Goal: Task Accomplishment & Management: Use online tool/utility

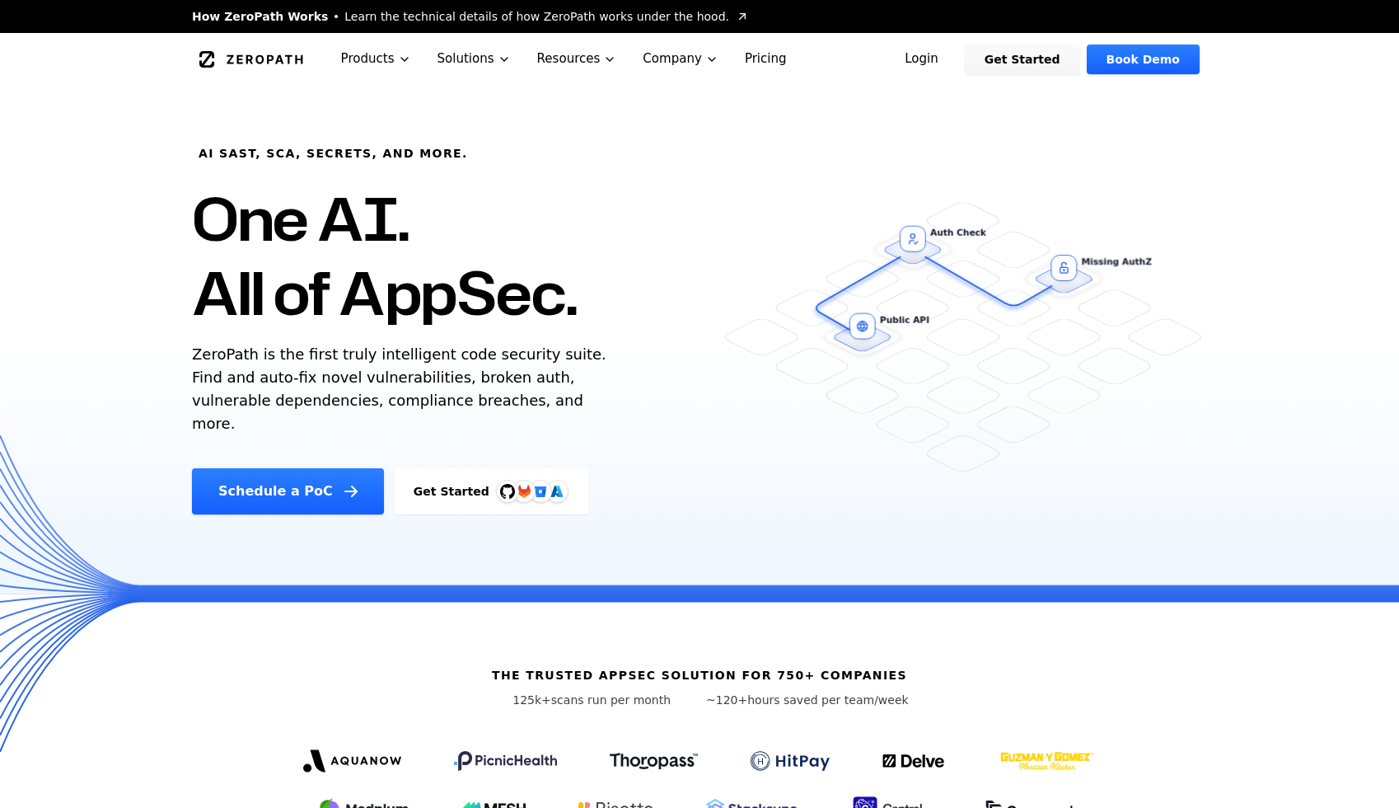
click at [941, 63] on link "Login" at bounding box center [921, 59] width 73 height 30
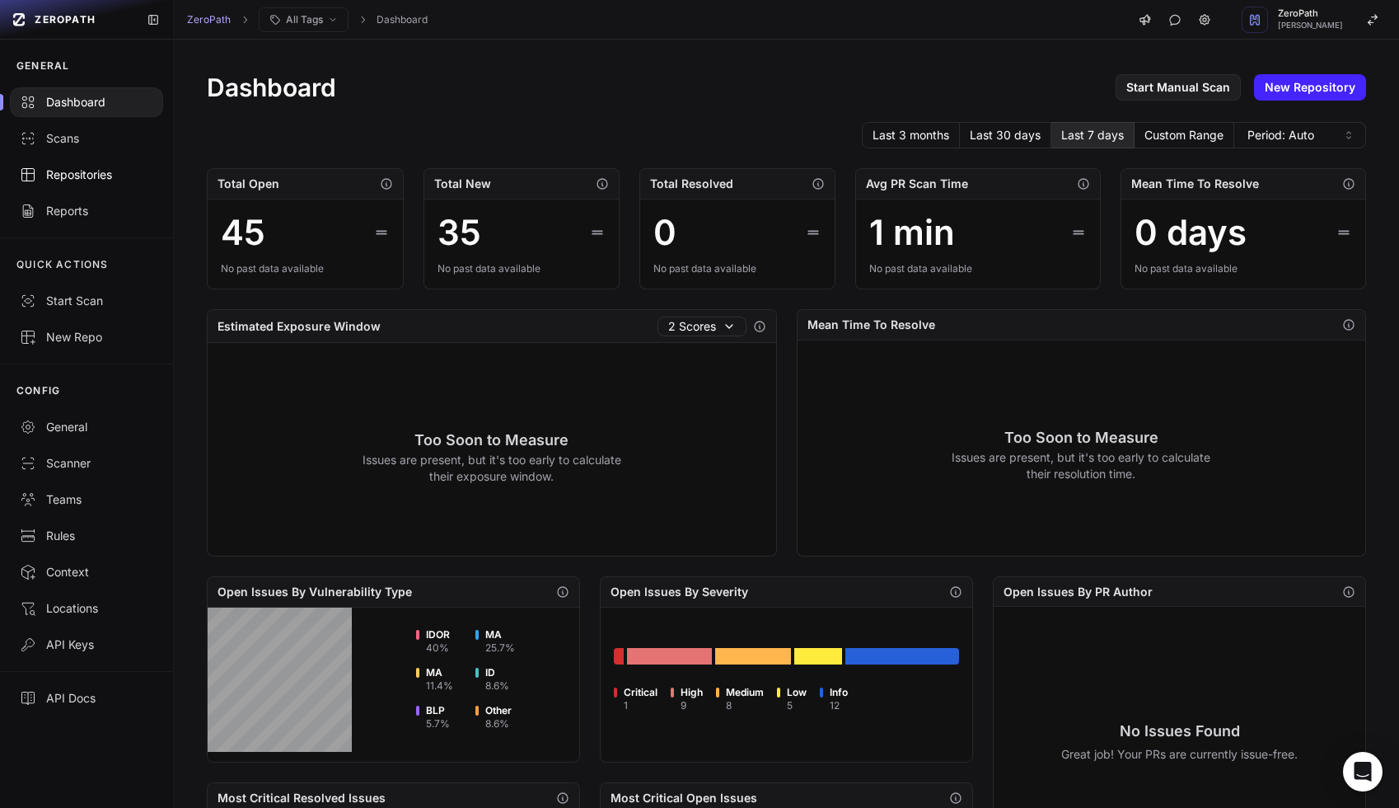
click at [100, 190] on link "Repositories" at bounding box center [86, 175] width 173 height 36
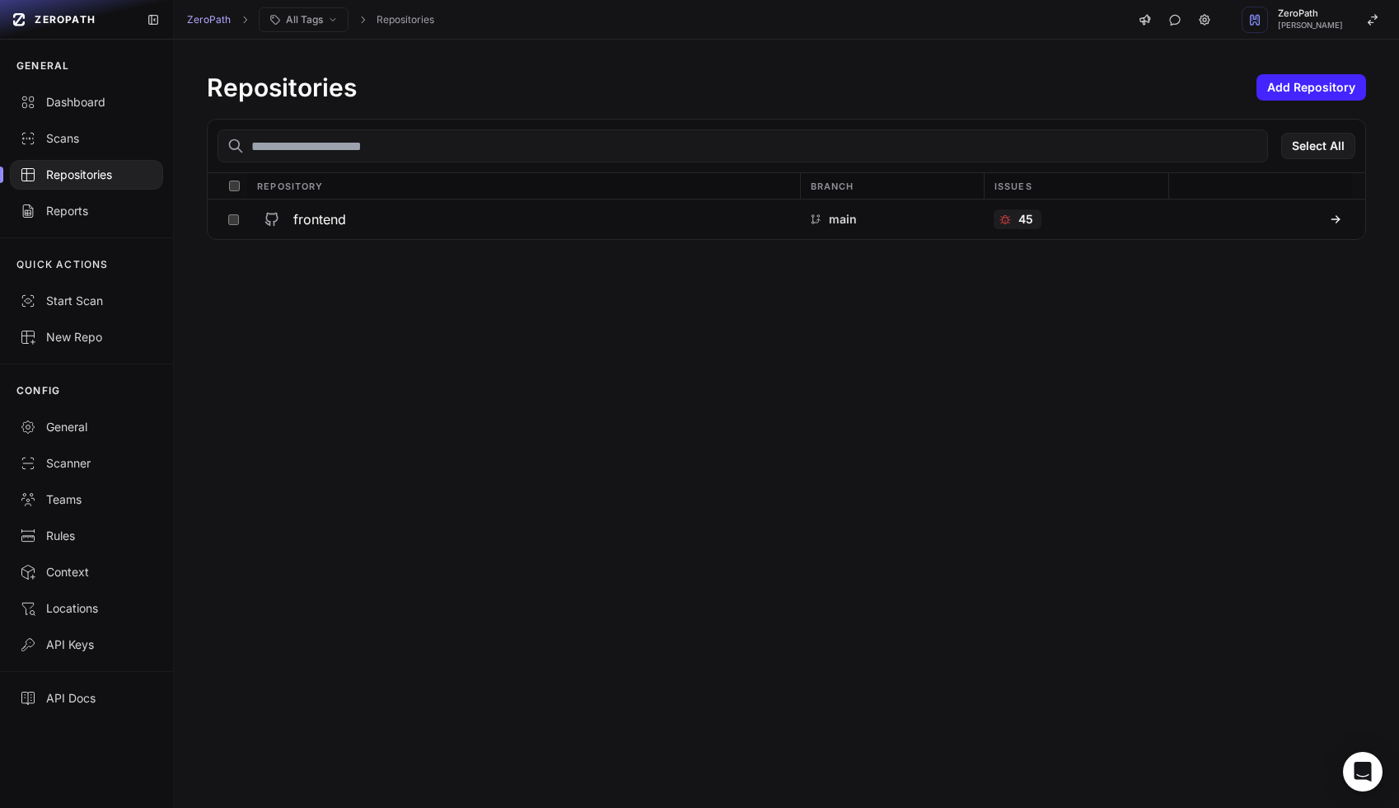
click at [358, 385] on div "Repositories Add Repository Select All Repository Branch Issues frontend main 45" at bounding box center [786, 424] width 1225 height 768
click at [1314, 26] on span "Adarsh Sharma" at bounding box center [1310, 25] width 65 height 8
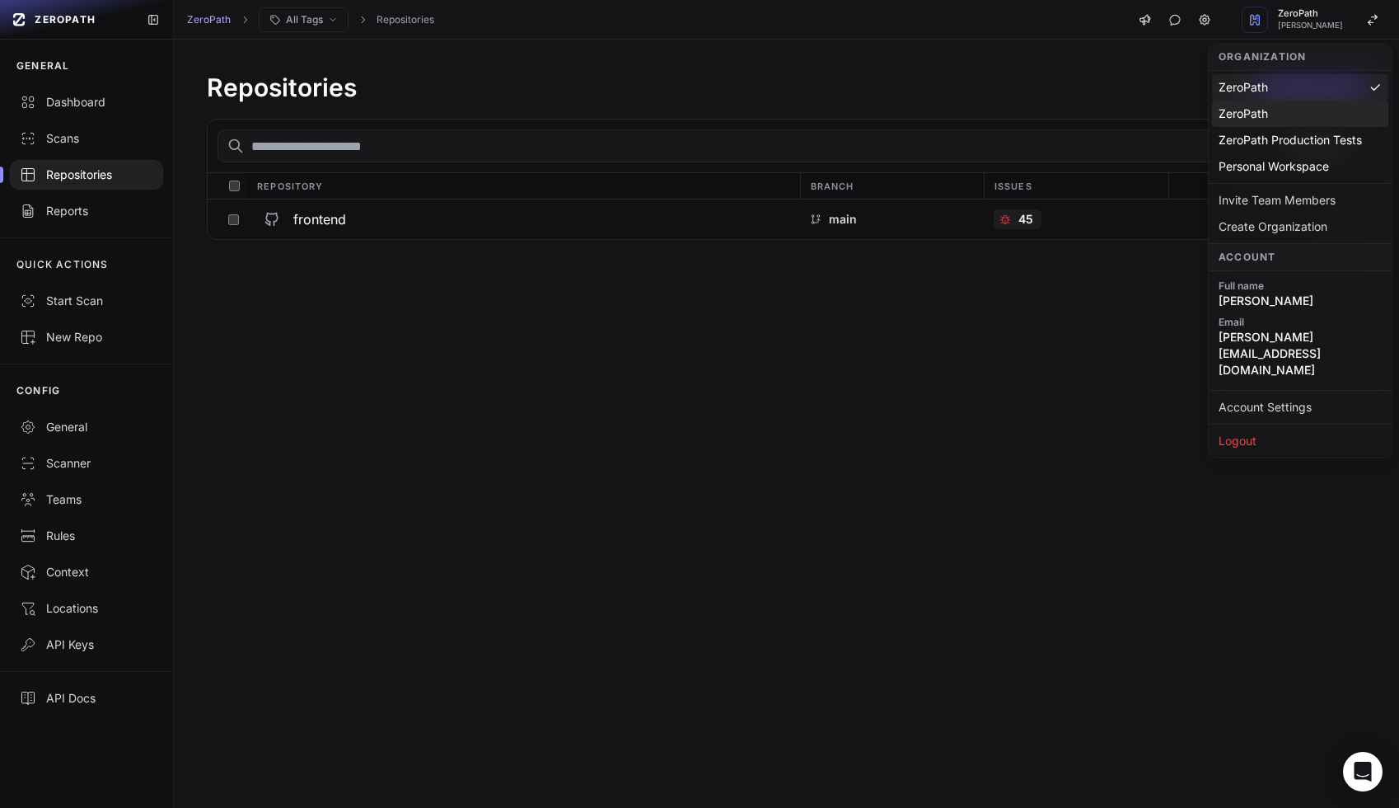
click at [1253, 123] on div "ZeroPath" at bounding box center [1300, 114] width 176 height 26
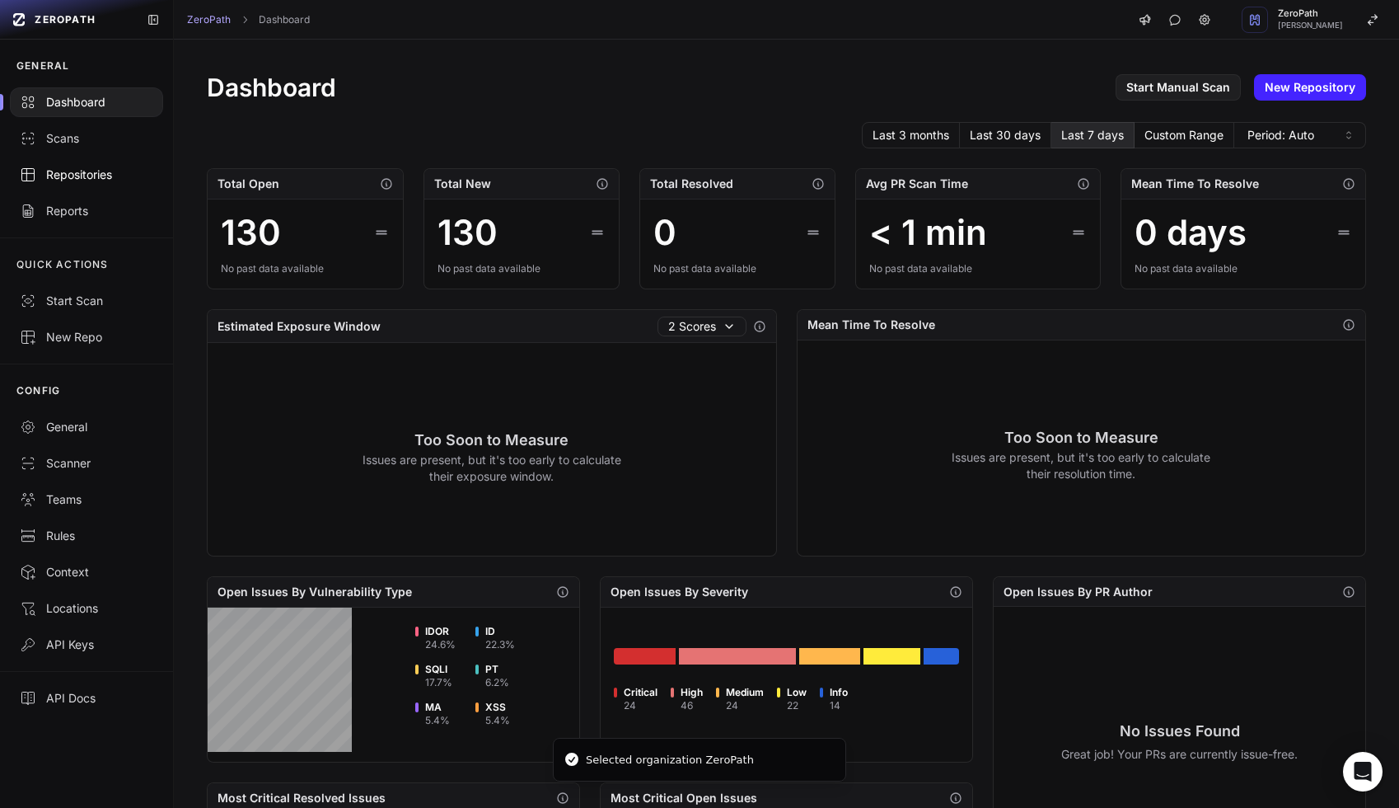
click at [80, 168] on div "Repositories" at bounding box center [86, 174] width 133 height 16
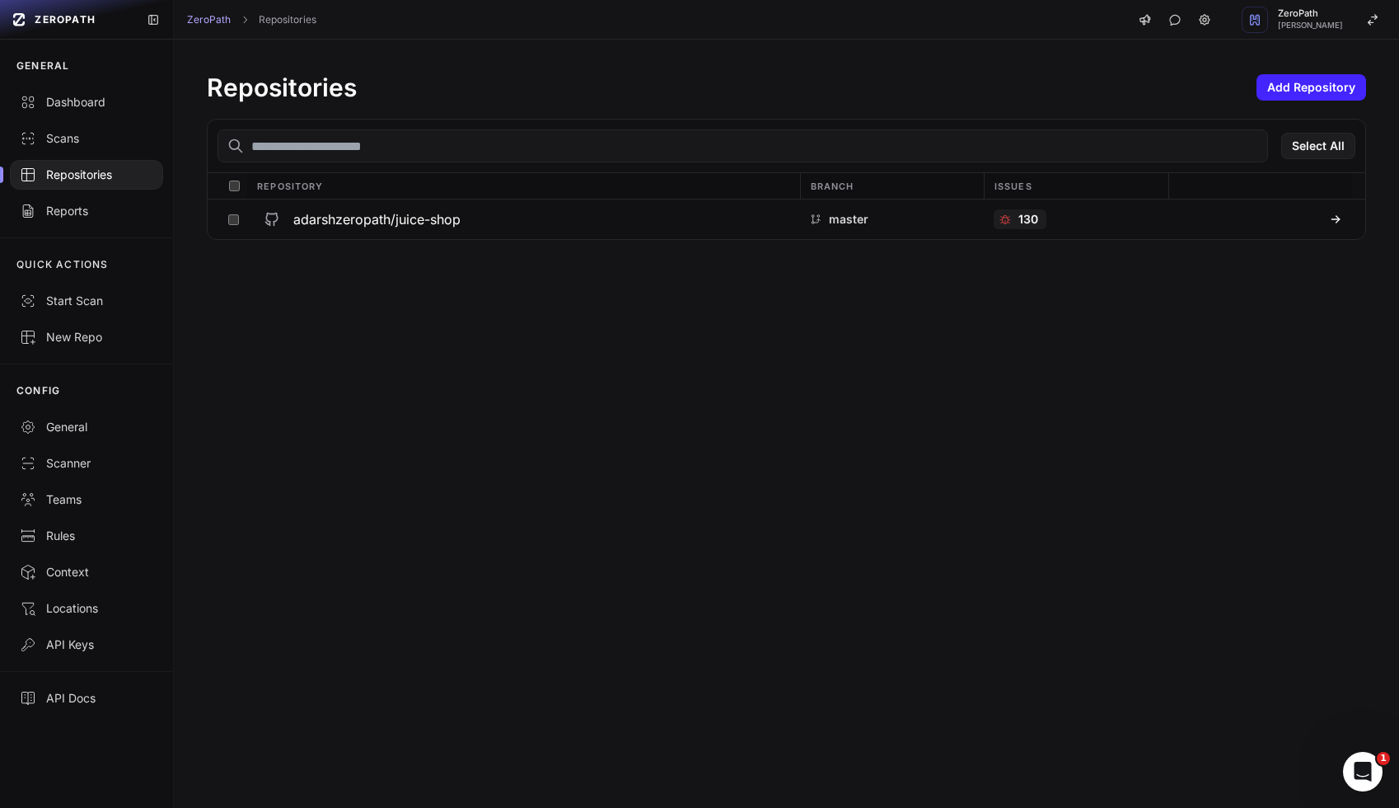
click at [1325, 73] on div "Repositories Add Repository" at bounding box center [786, 88] width 1159 height 30
click at [1323, 78] on button "Add Repository" at bounding box center [1312, 87] width 110 height 26
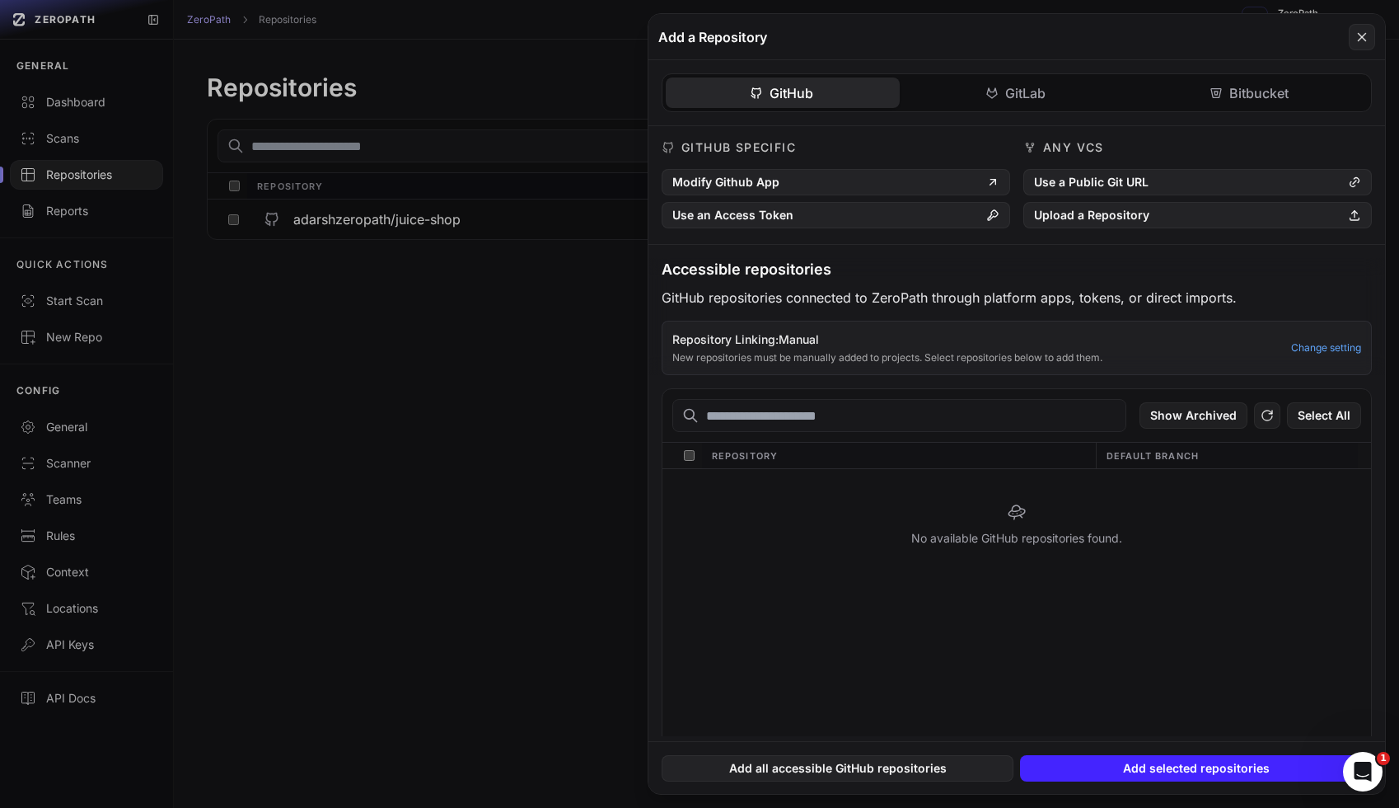
click at [786, 358] on p "New repositories must be manually added to projects. Select repositories below …" at bounding box center [976, 357] width 609 height 13
click at [828, 360] on p "New repositories must be manually added to projects. Select repositories below …" at bounding box center [976, 357] width 609 height 13
click at [844, 628] on div "No available GitHub repositories found." at bounding box center [1016, 621] width 709 height 304
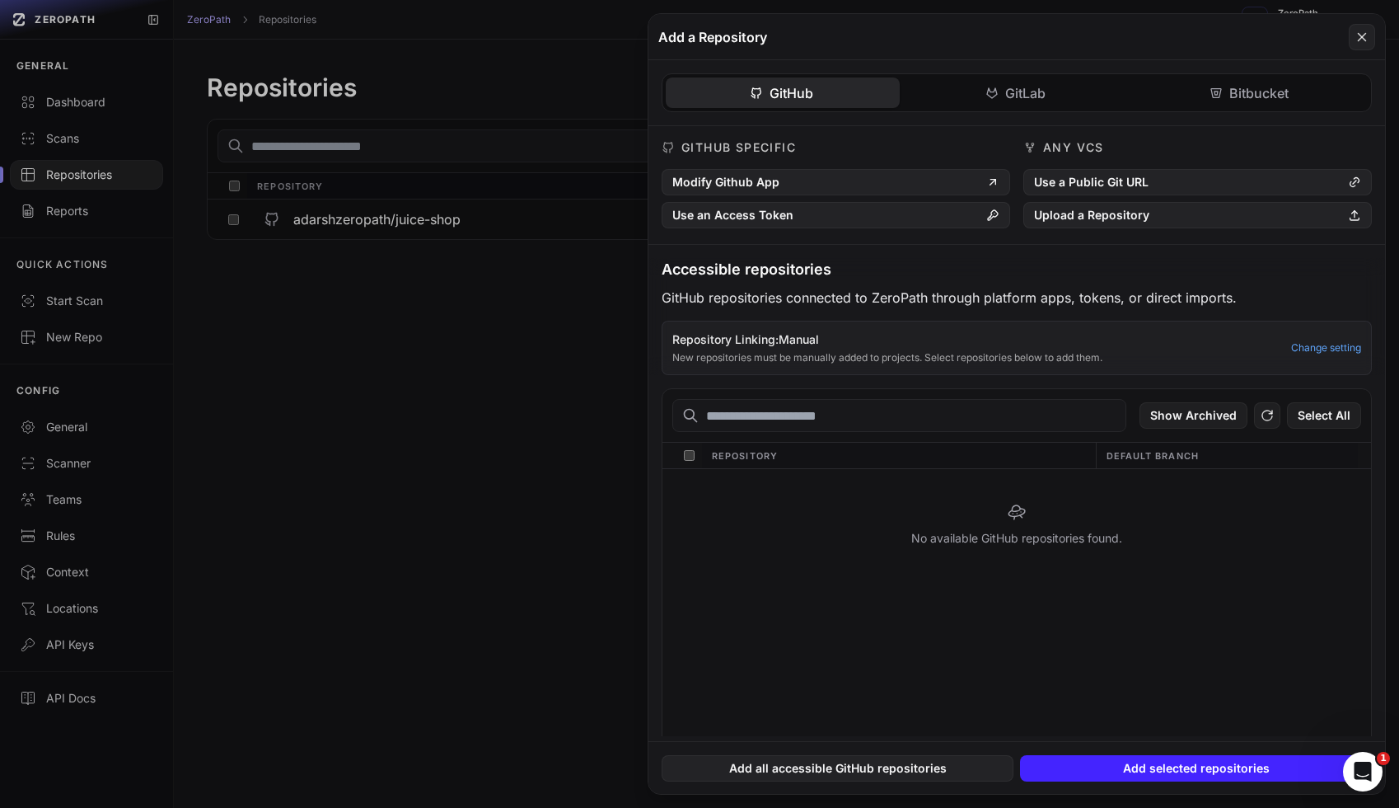
click at [853, 667] on div "No available GitHub repositories found." at bounding box center [1016, 621] width 709 height 304
click at [1003, 96] on div "GitHub GitLab Bitbucket GitHub Specific Modify Github App Use an Access Token A…" at bounding box center [1016, 398] width 737 height 676
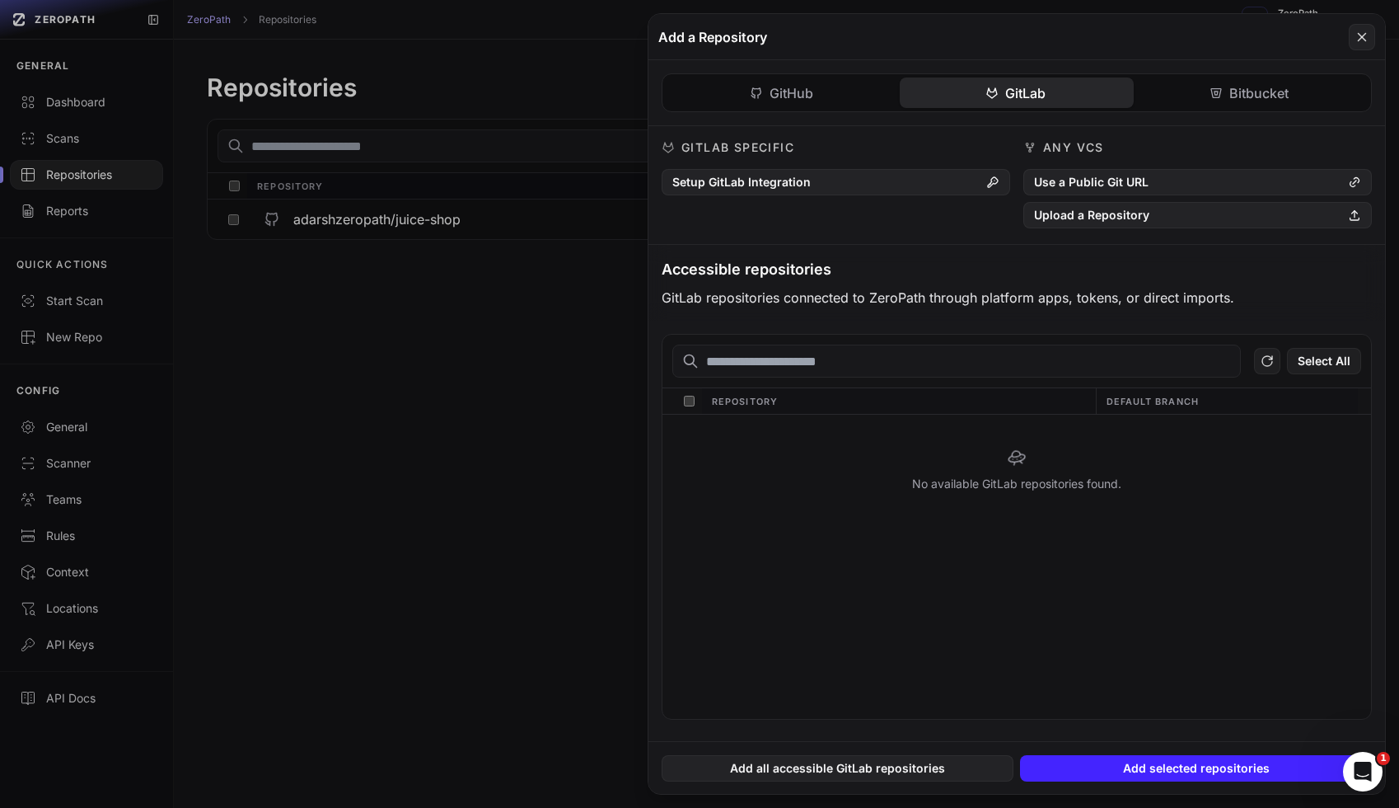
click at [807, 105] on div "GitHub GitLab Bitbucket GitHub Specific Modify Github App Use an Access Token A…" at bounding box center [1016, 400] width 737 height 681
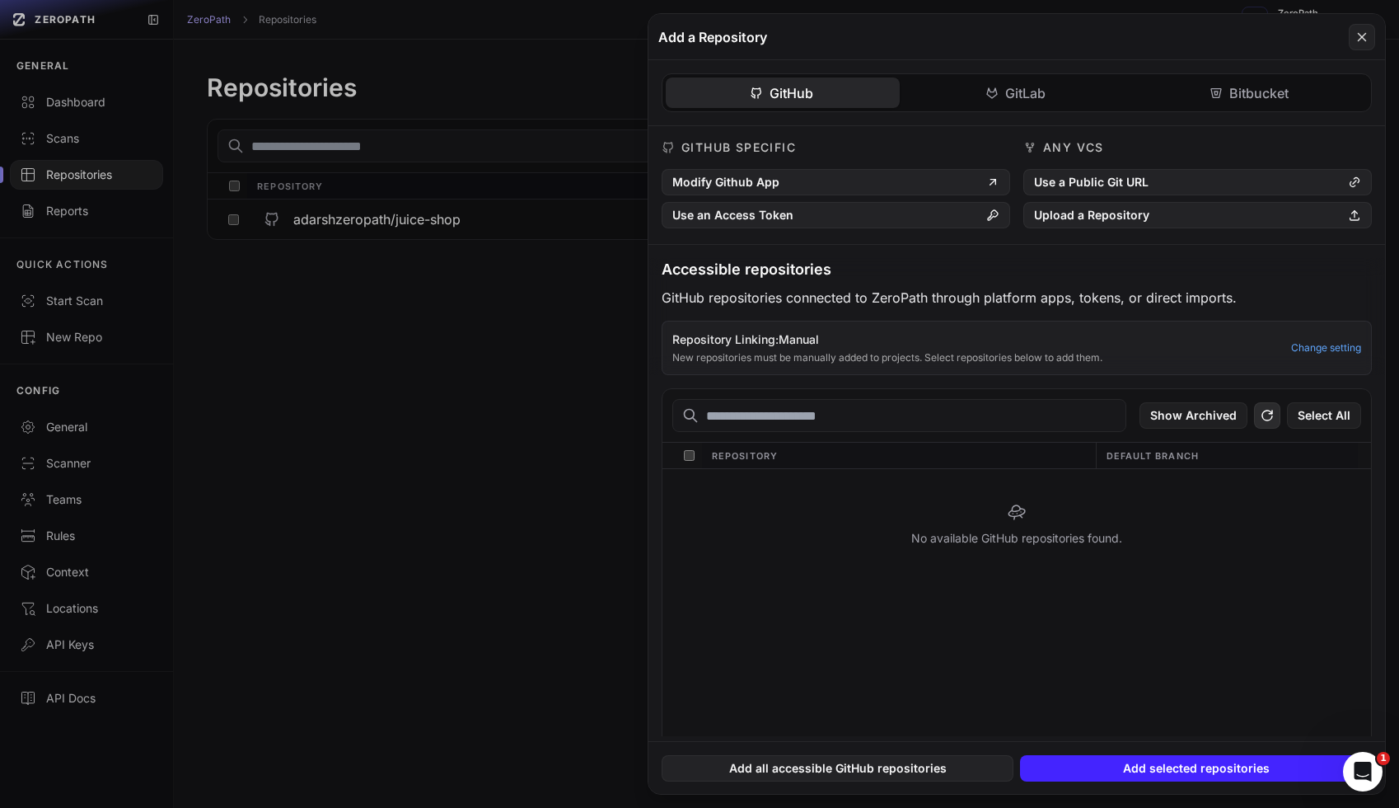
click at [1272, 422] on icon at bounding box center [1267, 415] width 15 height 20
click at [952, 547] on div "No available GitHub repositories found." at bounding box center [1016, 524] width 709 height 110
click at [1013, 546] on div "No available GitHub repositories found." at bounding box center [1016, 524] width 709 height 110
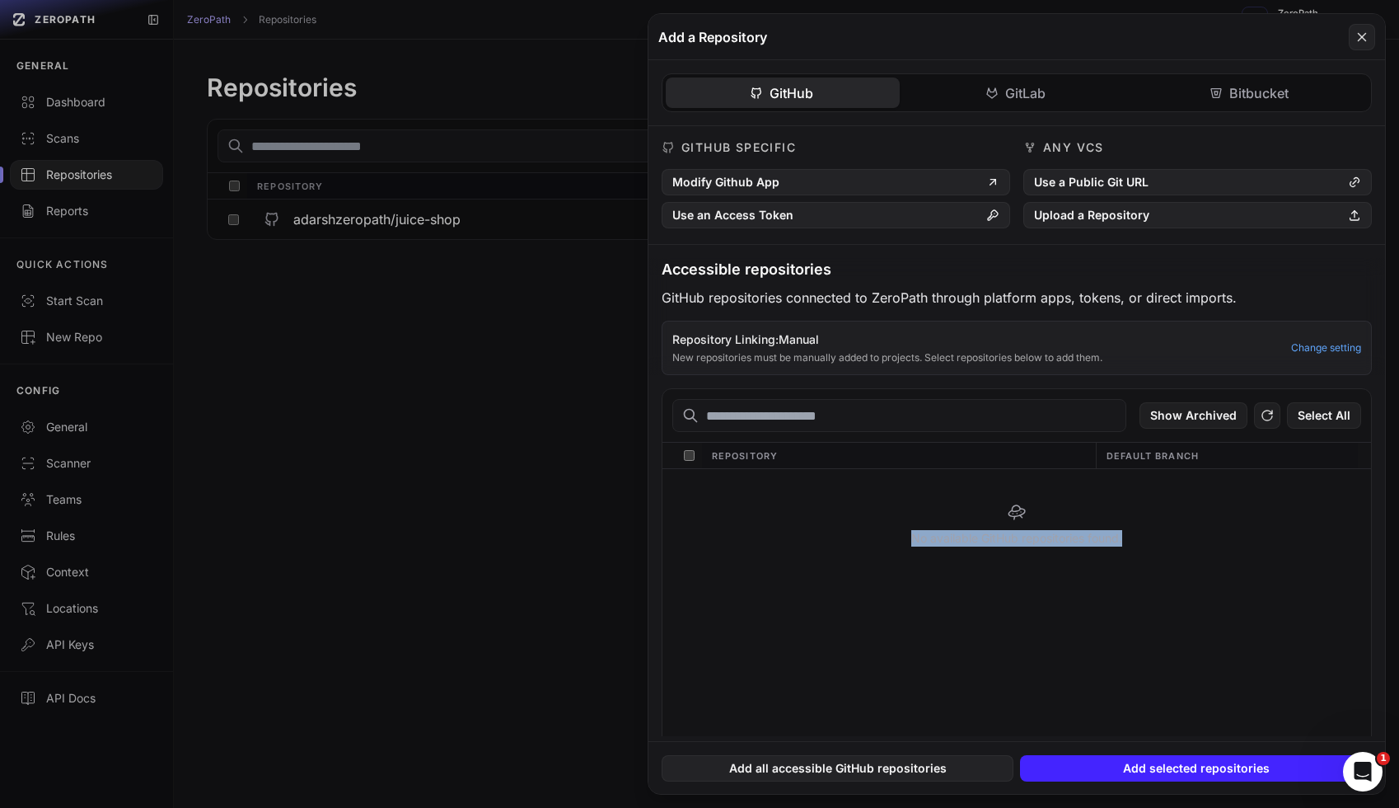
click at [794, 350] on div "Repository Linking: Manual New repositories must be manually added to projects.…" at bounding box center [976, 347] width 609 height 33
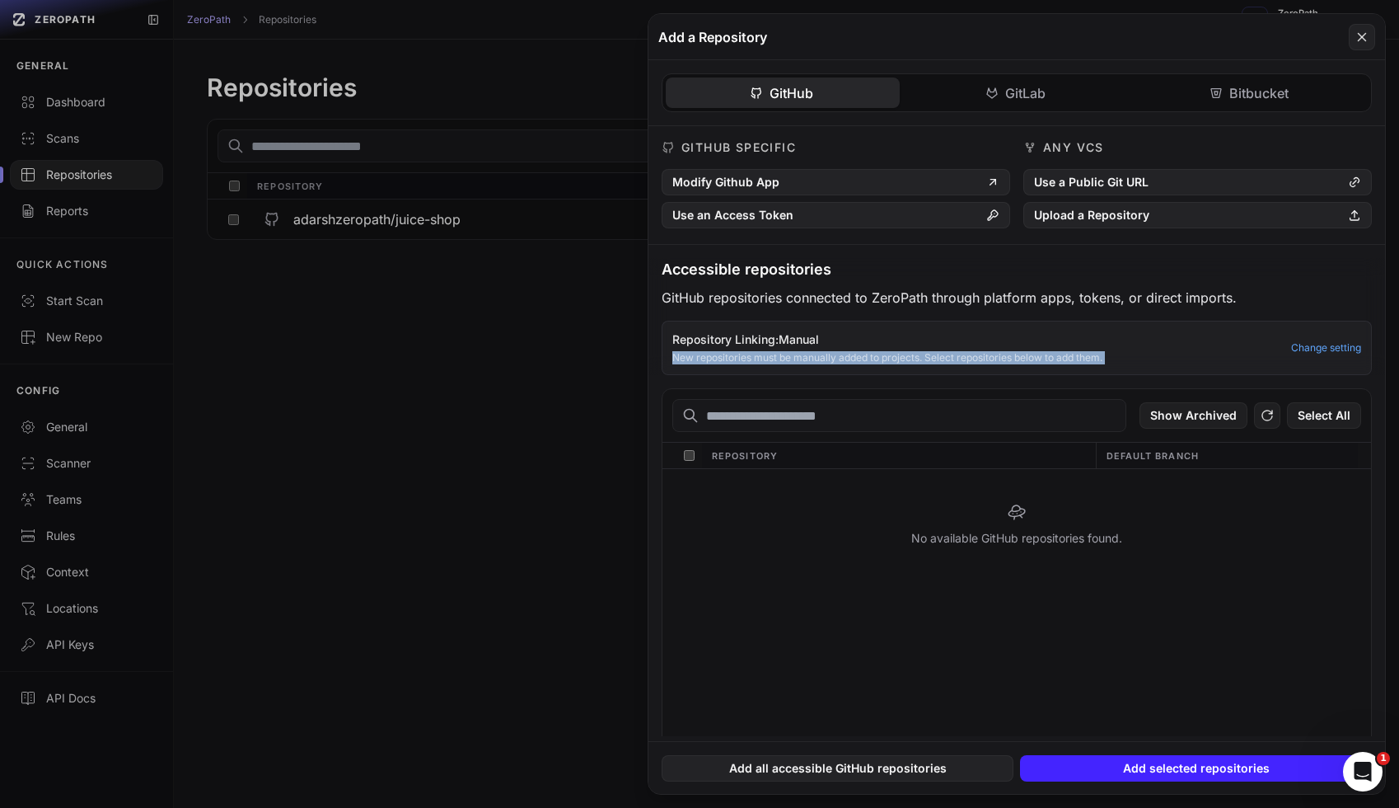
click at [859, 357] on p "New repositories must be manually added to projects. Select repositories below …" at bounding box center [976, 357] width 609 height 13
click at [101, 221] on button at bounding box center [699, 404] width 1399 height 808
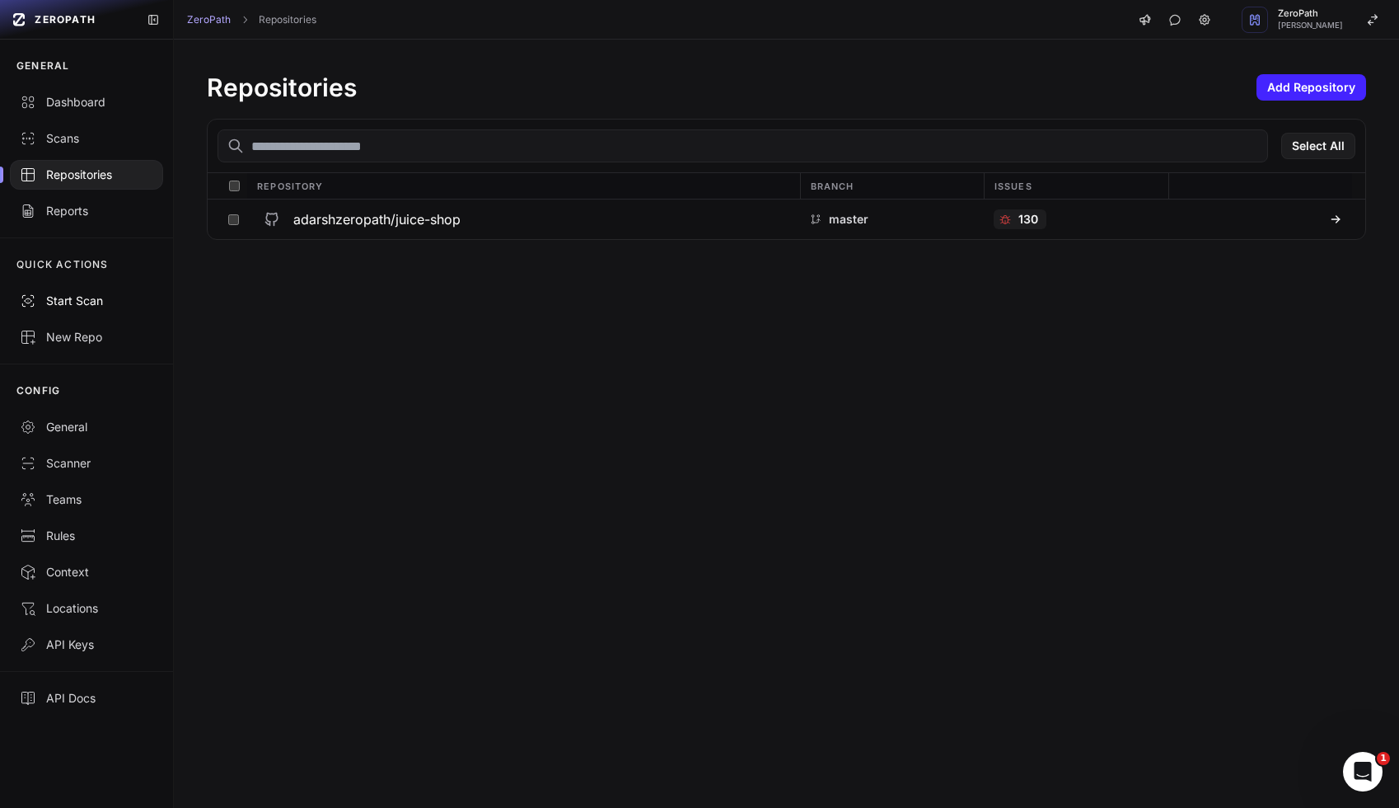
click at [77, 288] on button "Start Scan" at bounding box center [86, 301] width 173 height 36
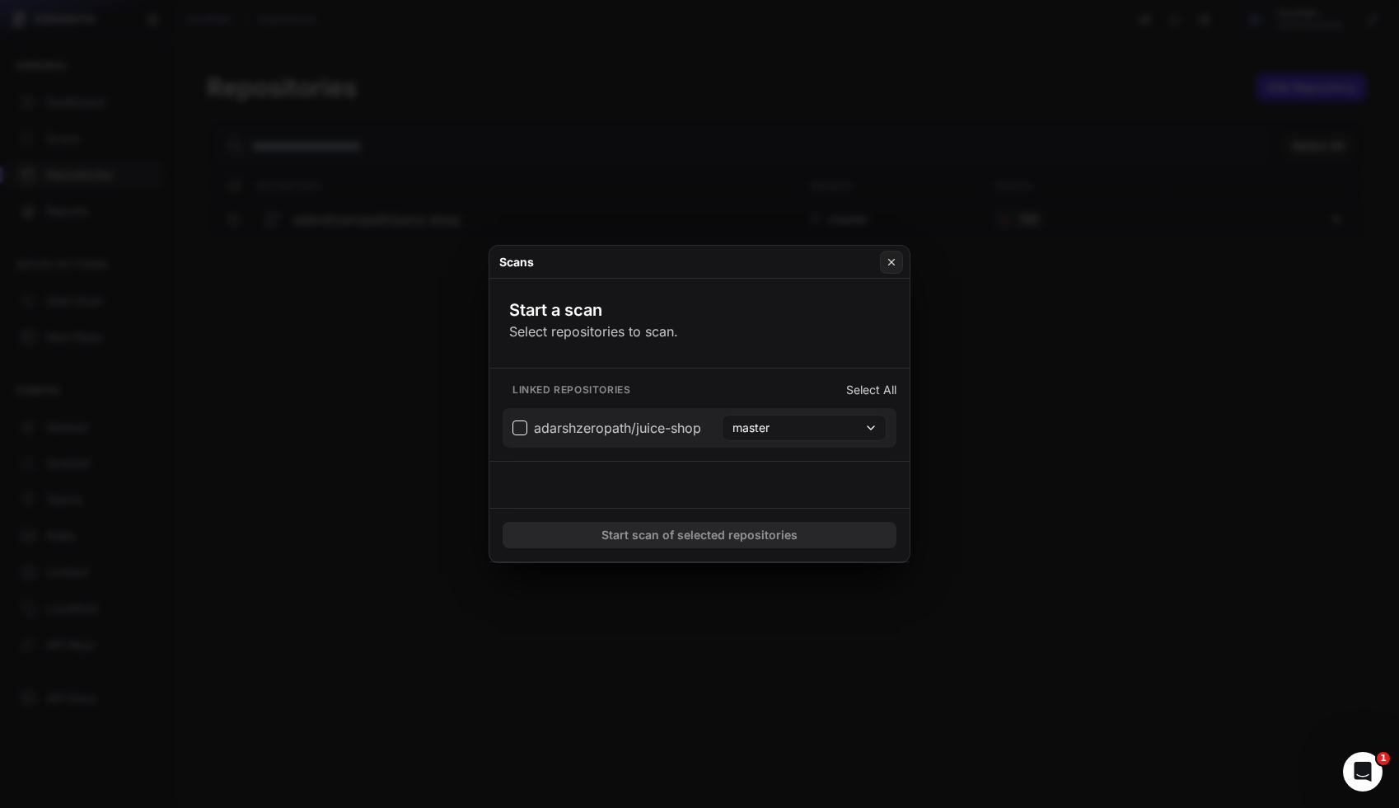
click at [798, 440] on button "master" at bounding box center [804, 427] width 165 height 26
click at [809, 492] on button "BranchScan" at bounding box center [804, 489] width 157 height 26
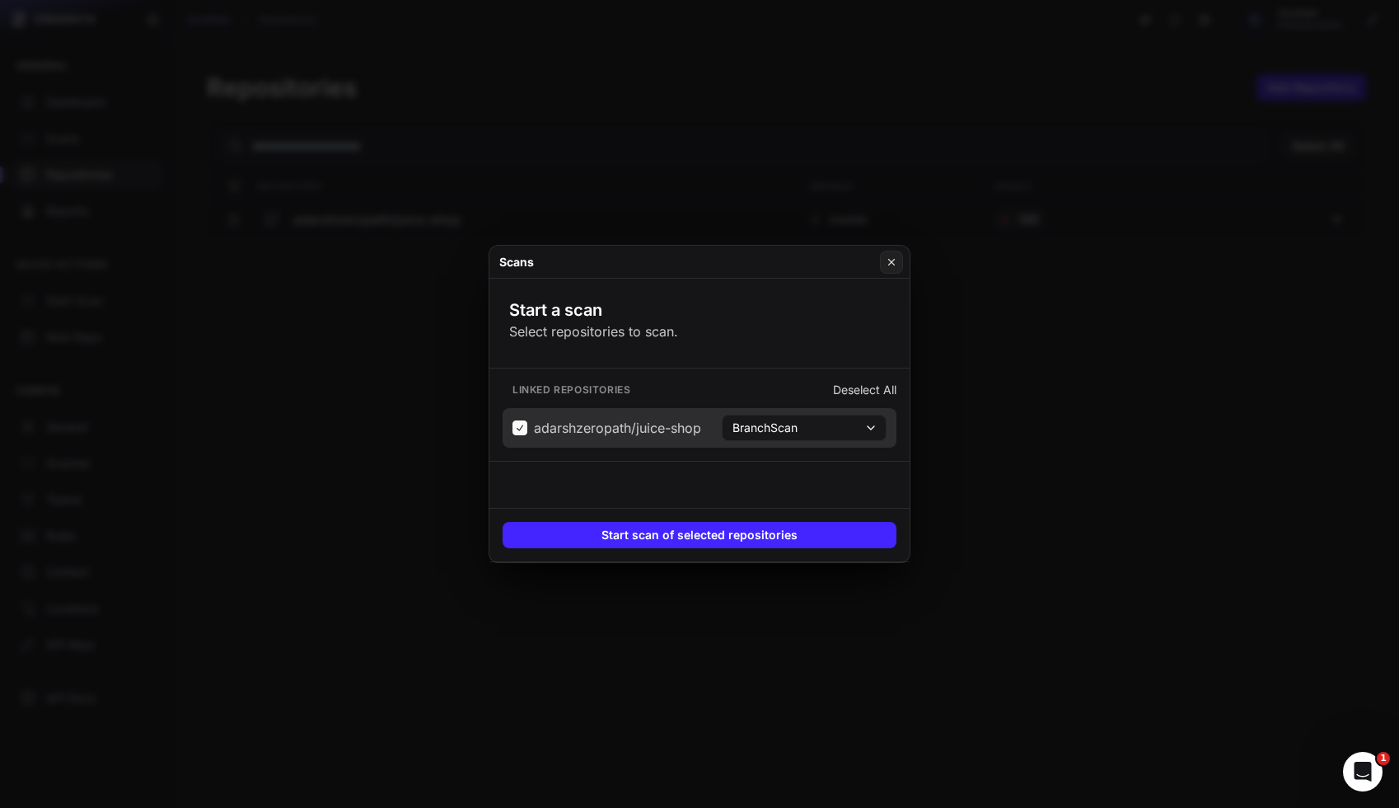
click at [878, 265] on div "Scans" at bounding box center [699, 262] width 420 height 33
click at [890, 265] on icon at bounding box center [892, 261] width 12 height 13
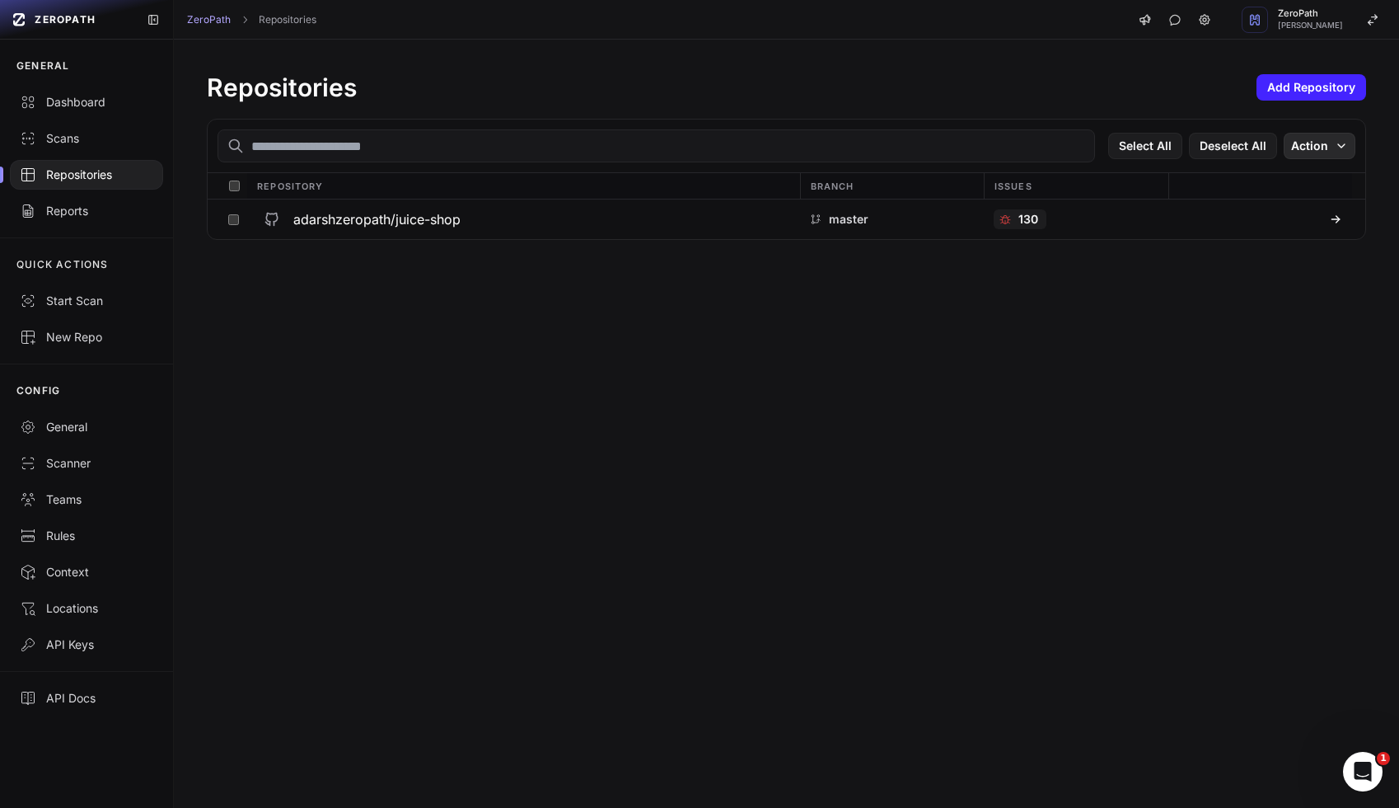
click at [1307, 150] on button "Action" at bounding box center [1320, 146] width 72 height 26
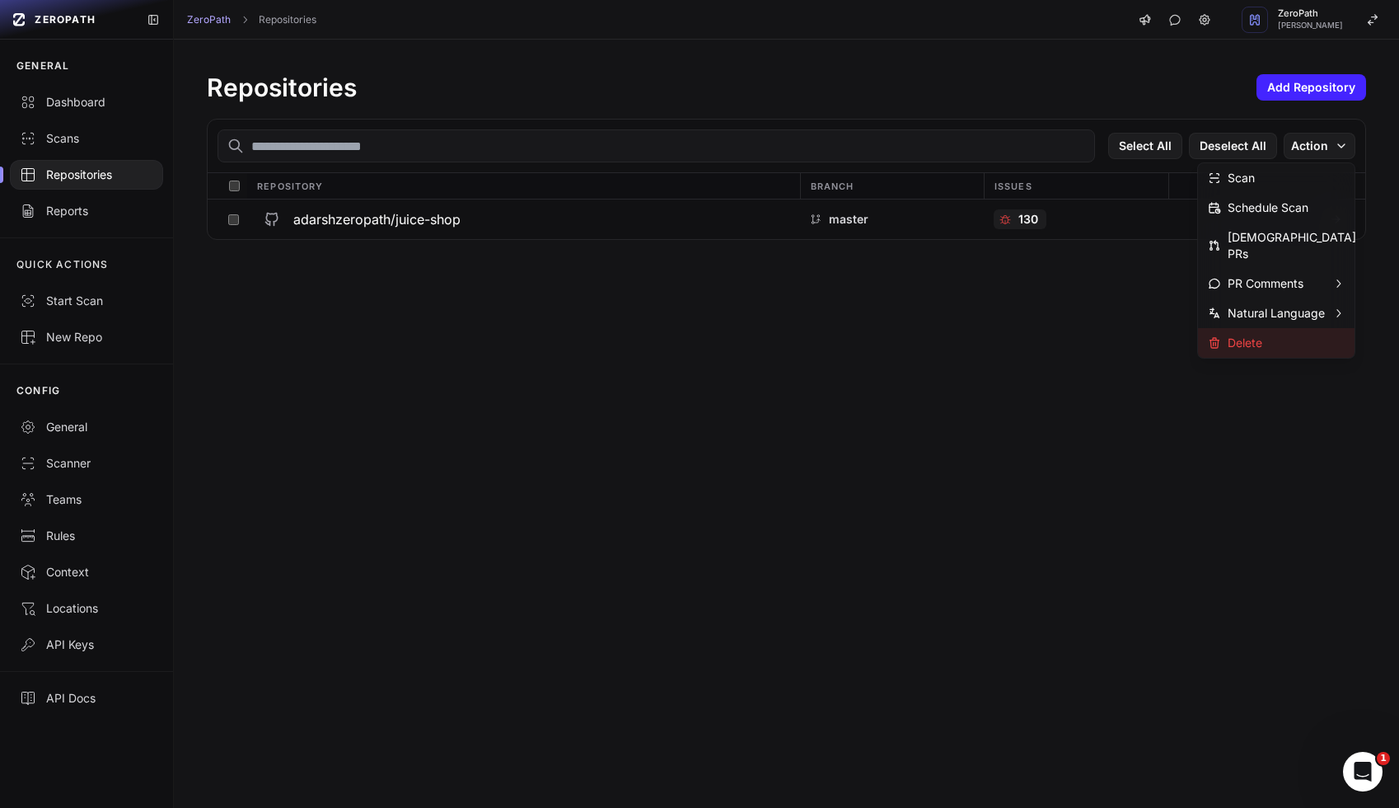
click at [1260, 335] on div "Delete" at bounding box center [1235, 343] width 54 height 16
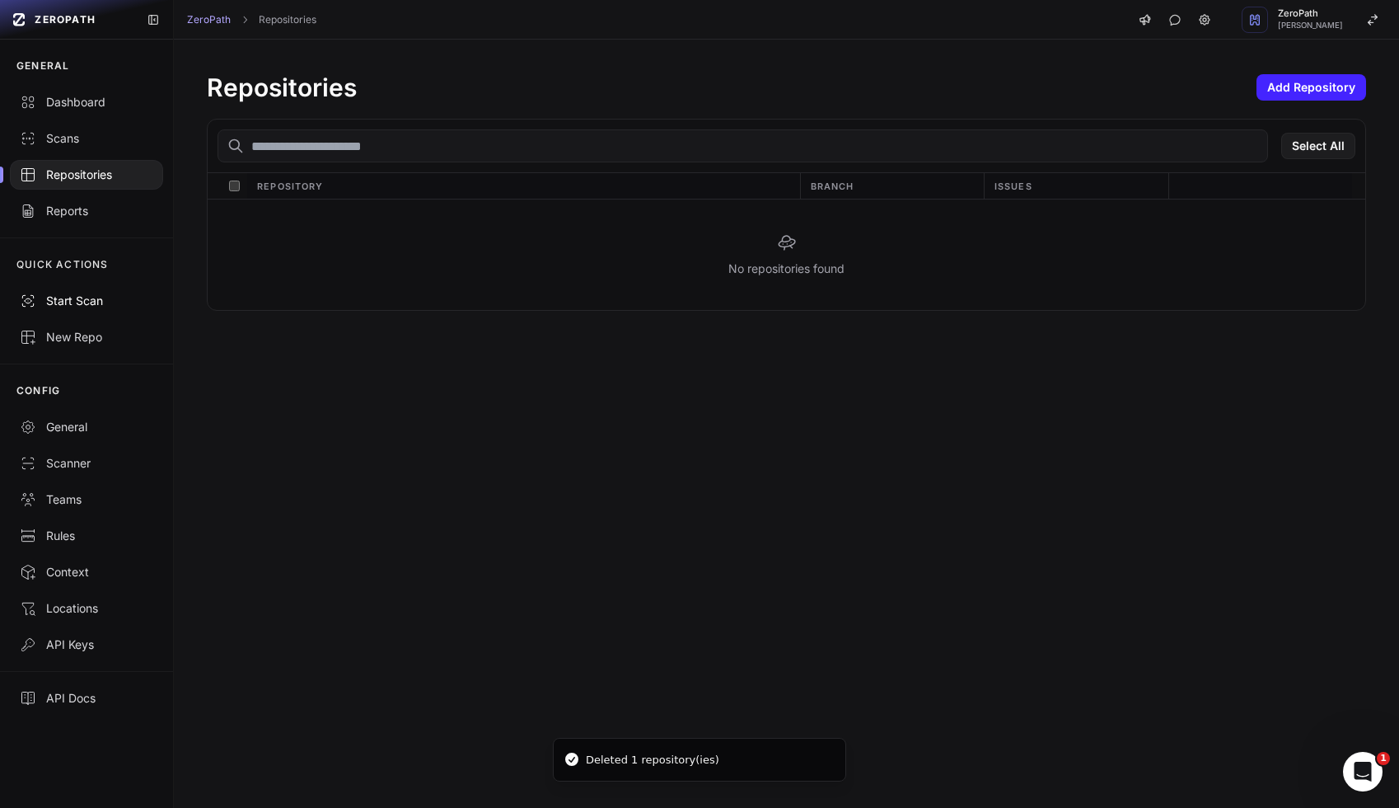
click at [45, 295] on div "Start Scan" at bounding box center [86, 301] width 133 height 16
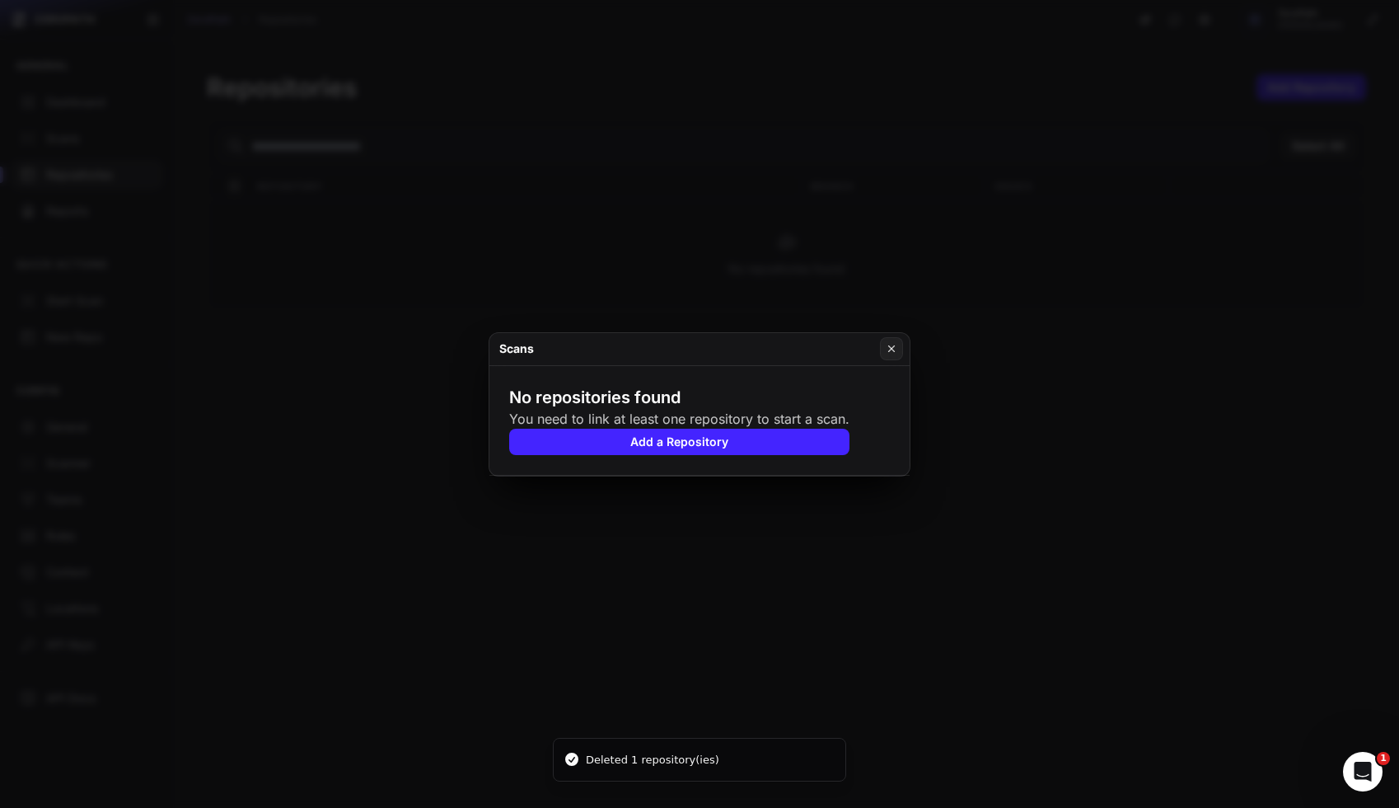
click at [353, 334] on button at bounding box center [699, 404] width 1399 height 808
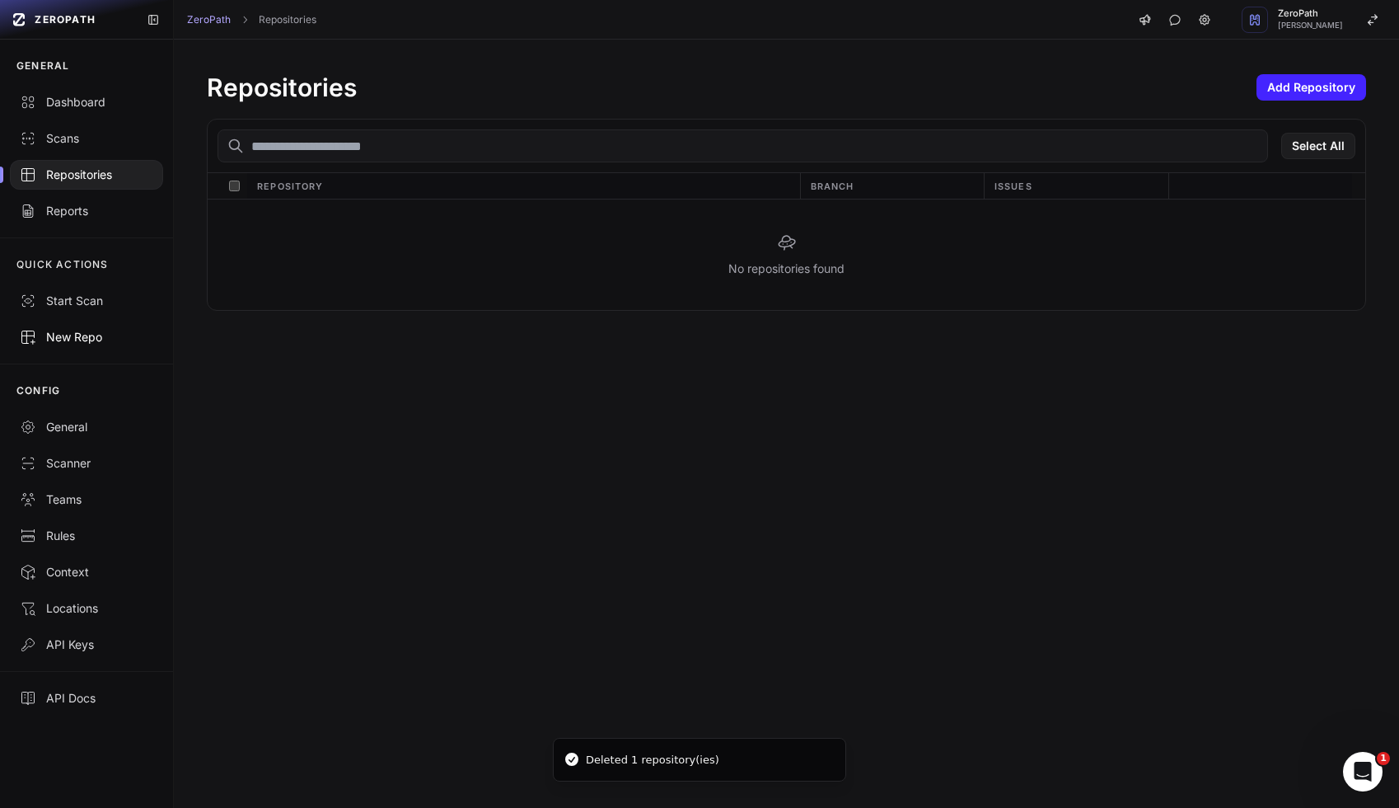
click at [99, 346] on link "New Repo" at bounding box center [86, 337] width 173 height 36
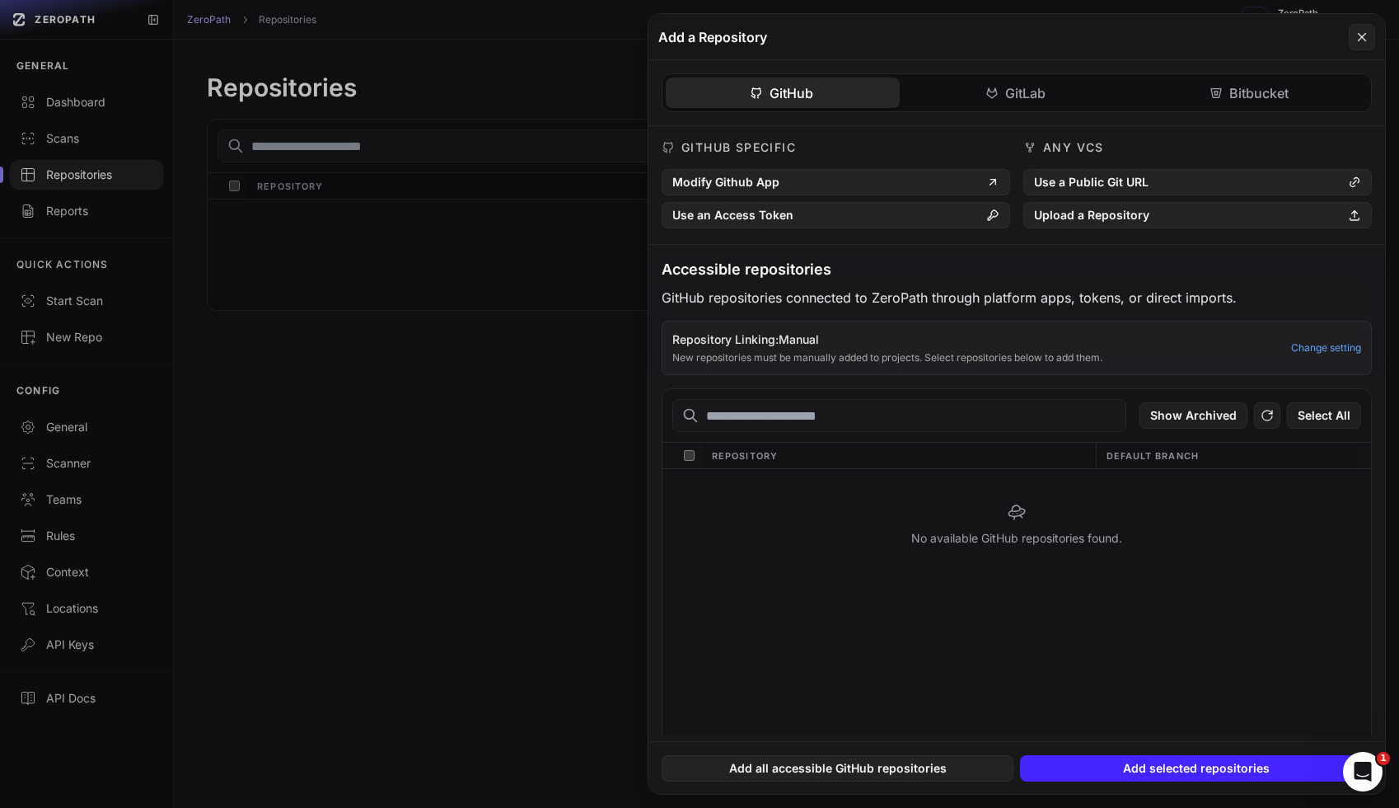
click at [392, 362] on button at bounding box center [699, 404] width 1399 height 808
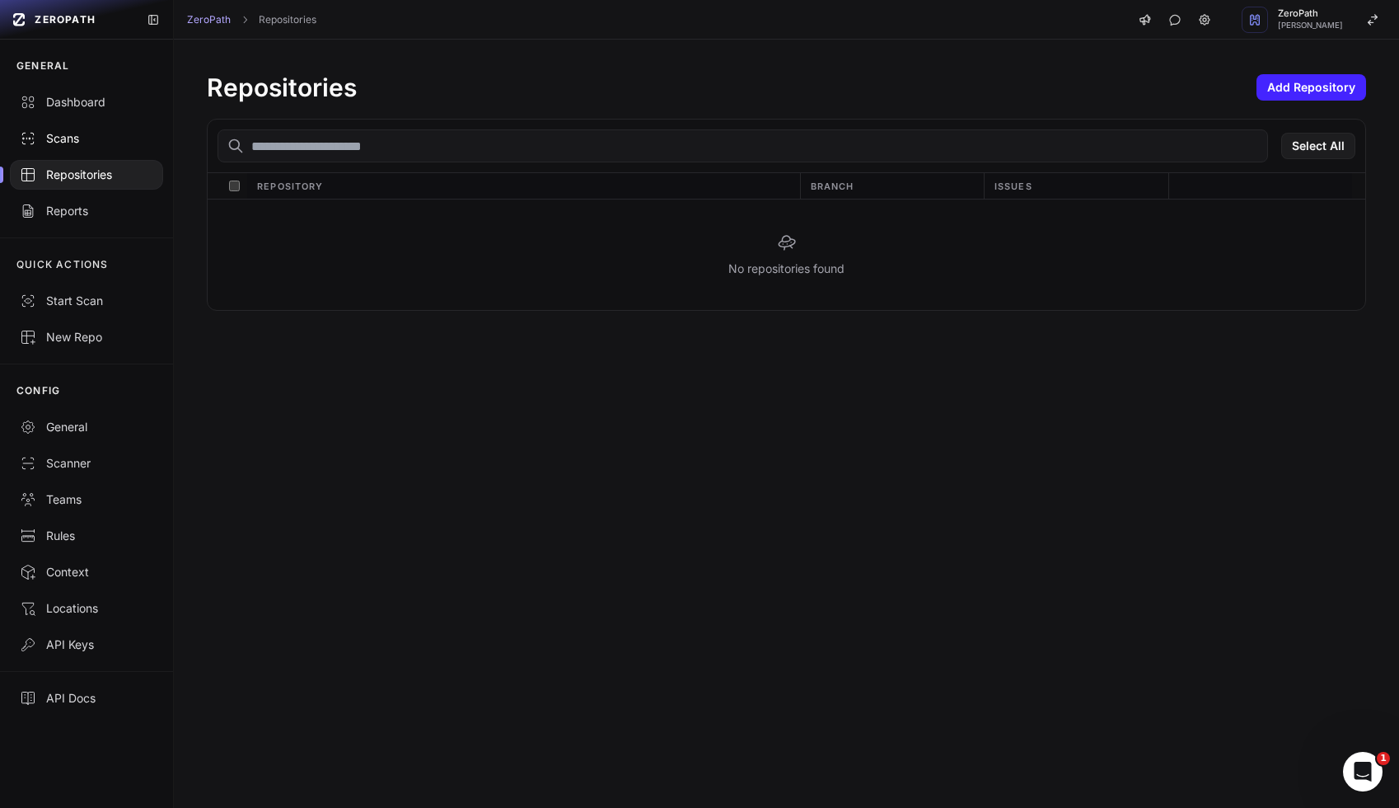
click at [77, 142] on div "Scans" at bounding box center [86, 138] width 133 height 16
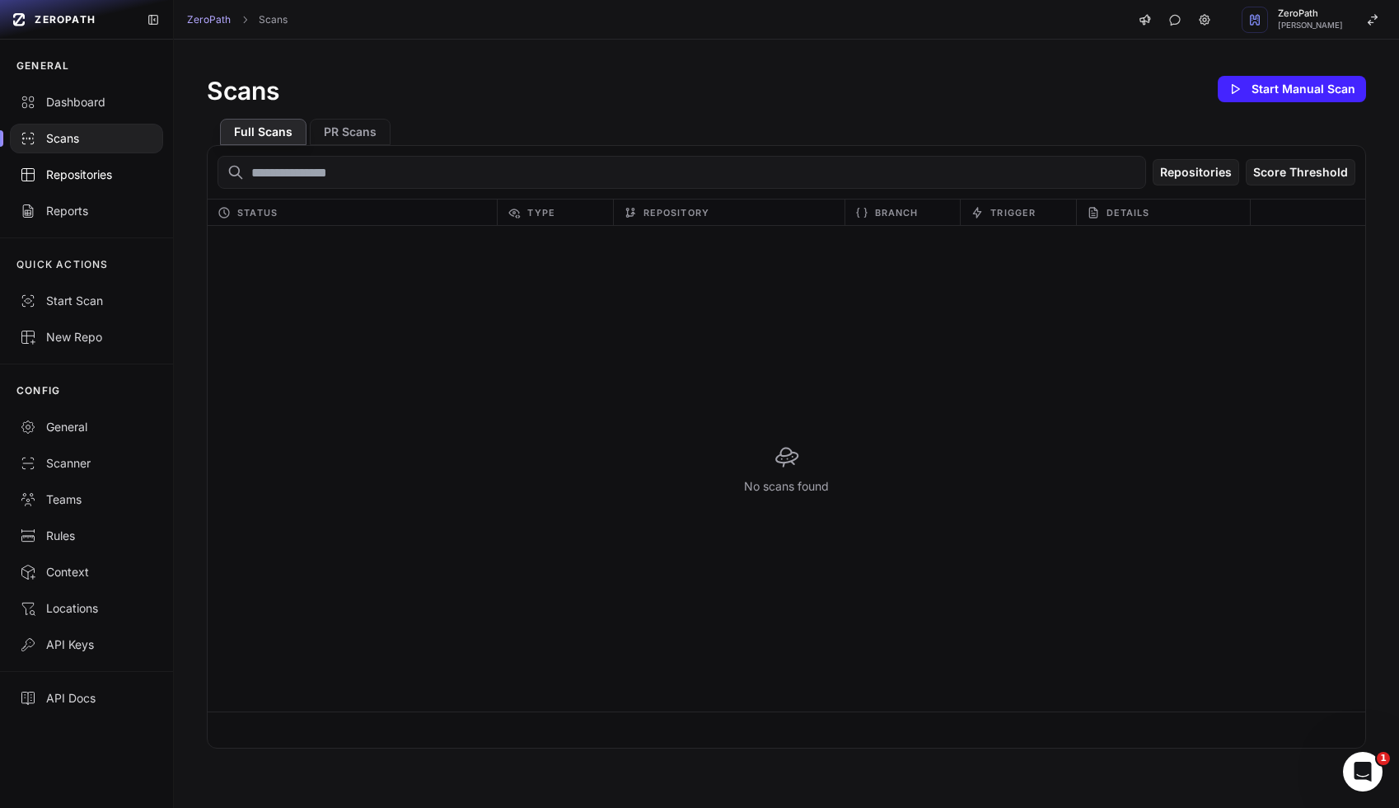
click at [110, 185] on link "Repositories" at bounding box center [86, 175] width 173 height 36
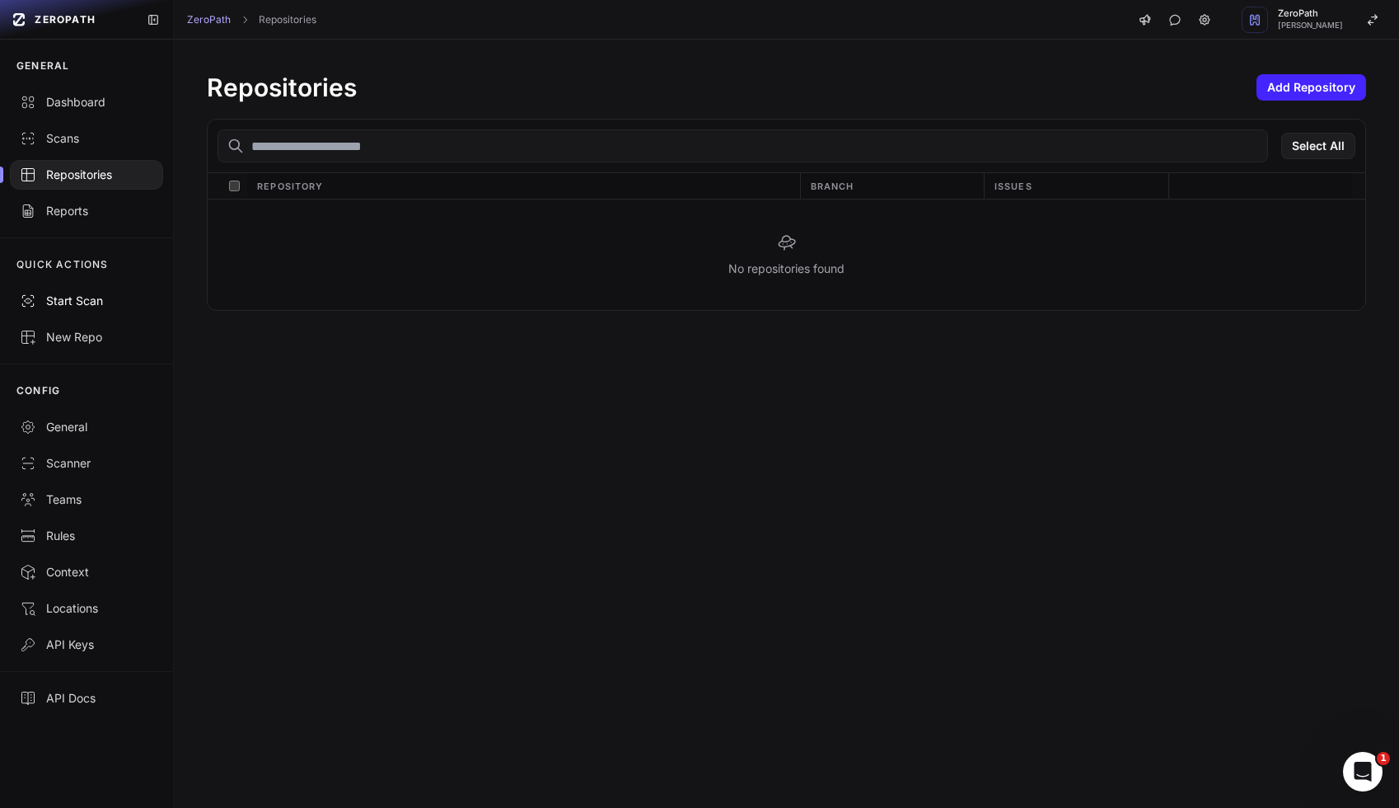
click at [102, 302] on div "Start Scan" at bounding box center [86, 301] width 133 height 16
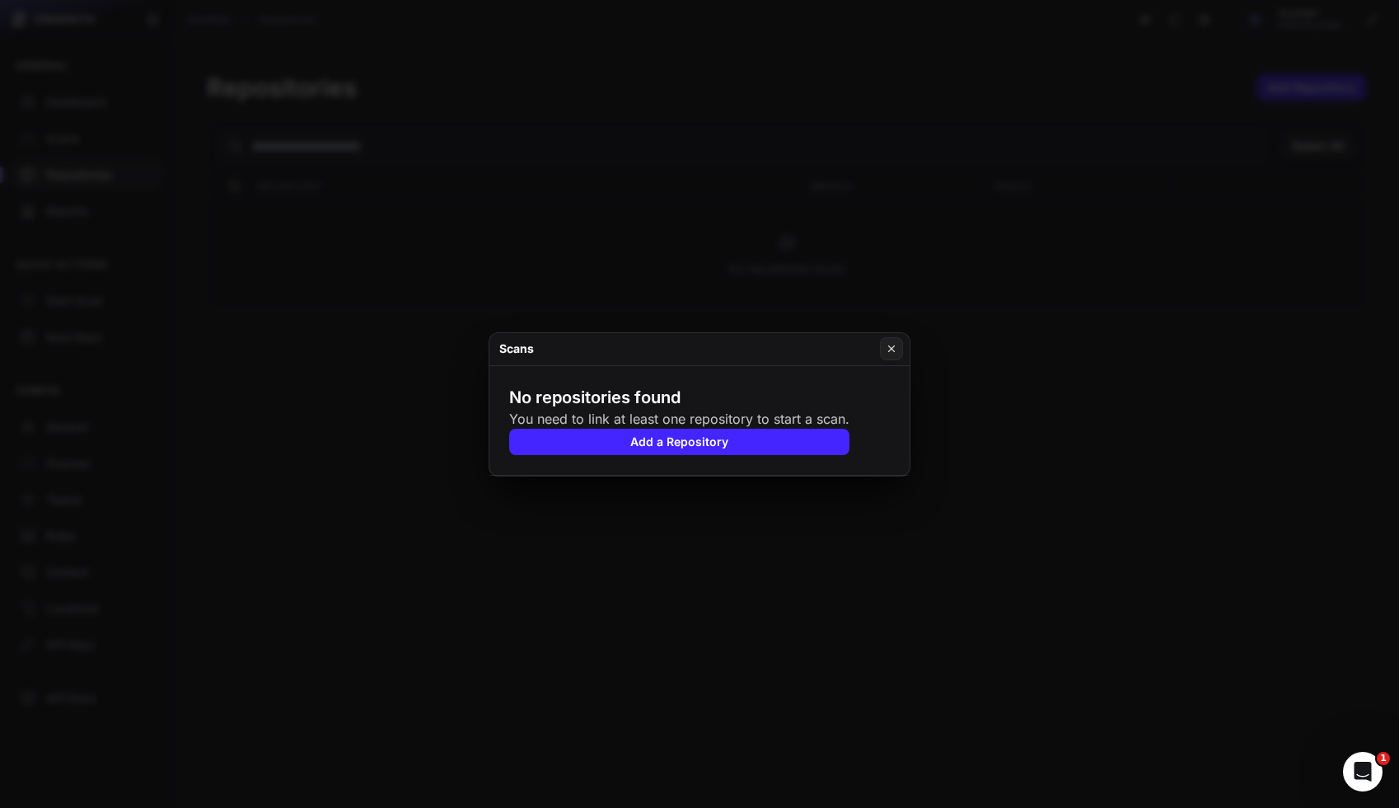
click at [134, 339] on button at bounding box center [699, 404] width 1399 height 808
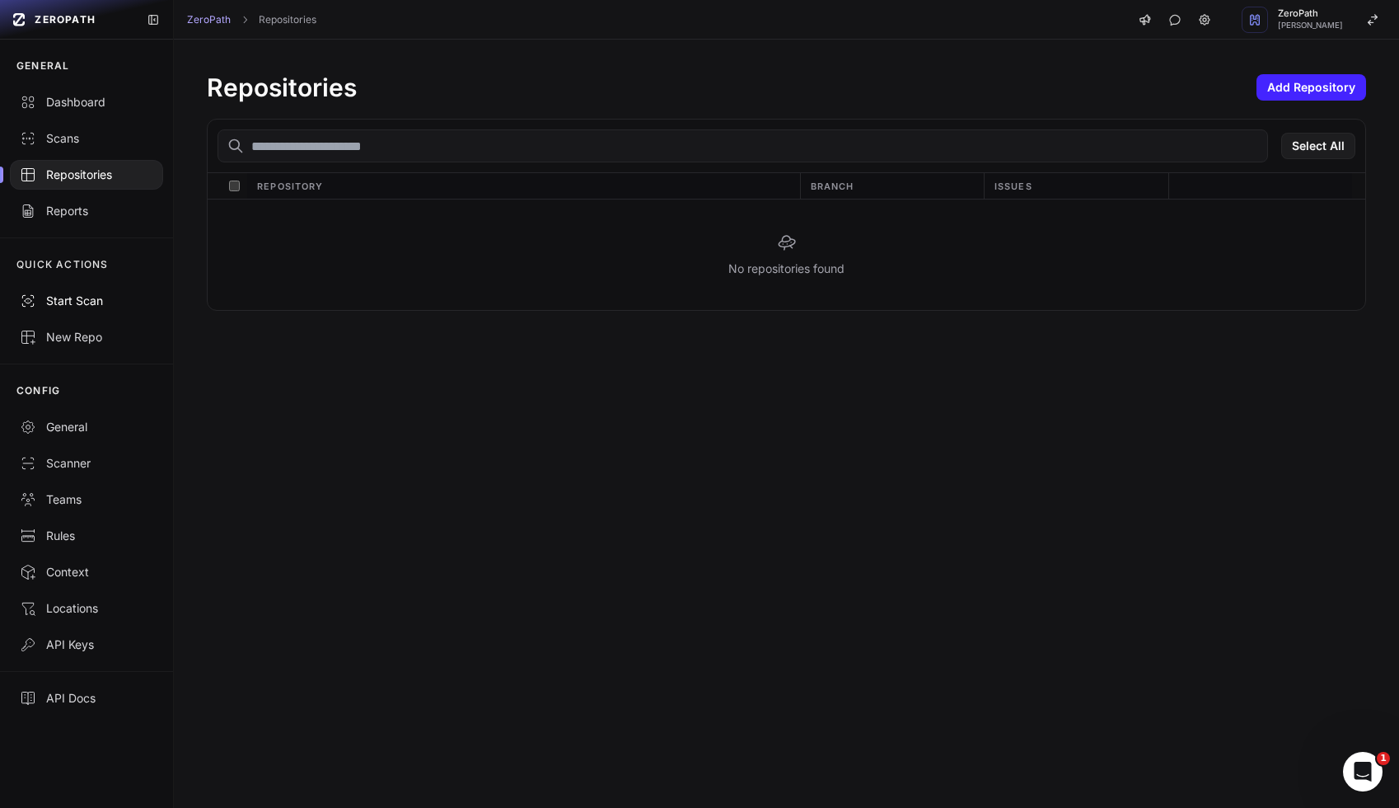
click at [129, 283] on button "Start Scan" at bounding box center [86, 301] width 173 height 36
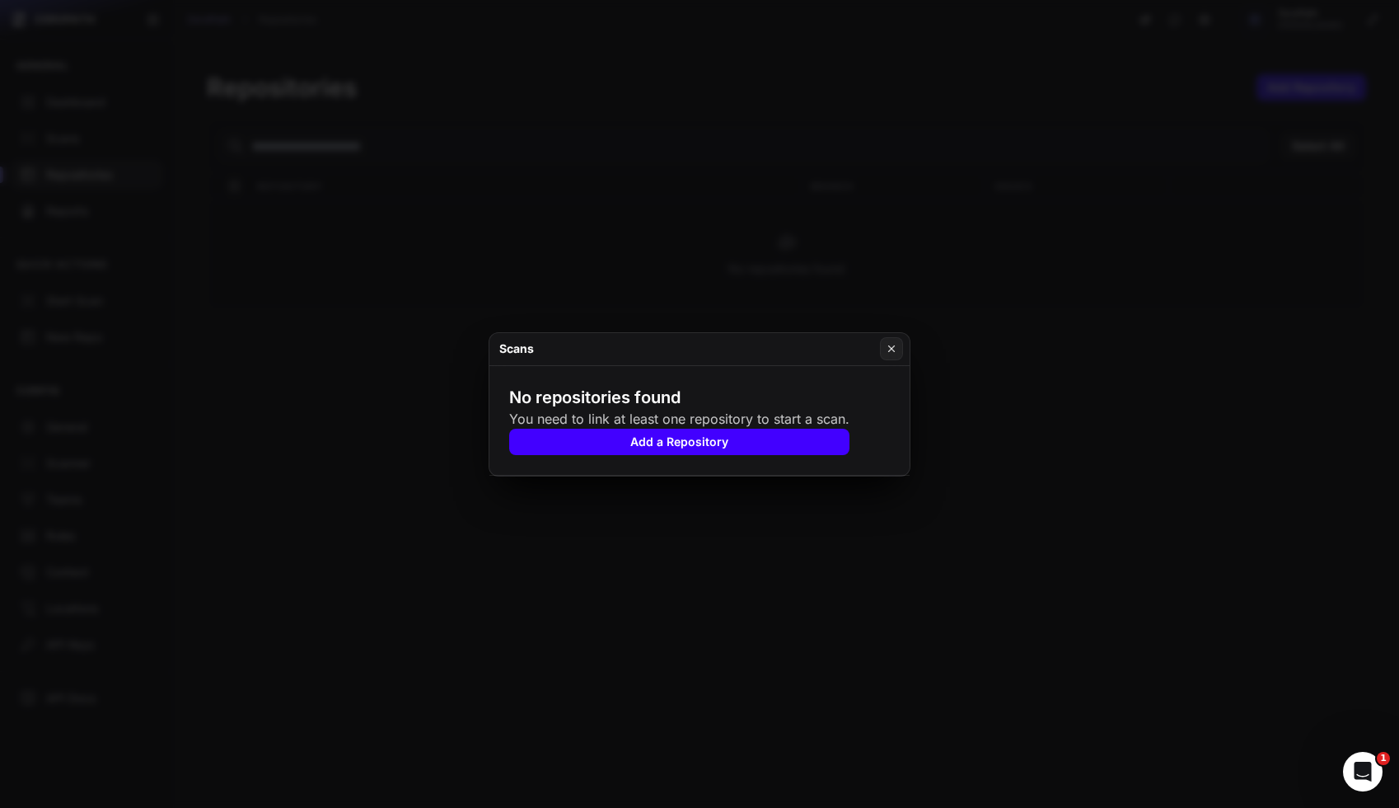
click at [681, 451] on button "Add a Repository" at bounding box center [679, 441] width 340 height 26
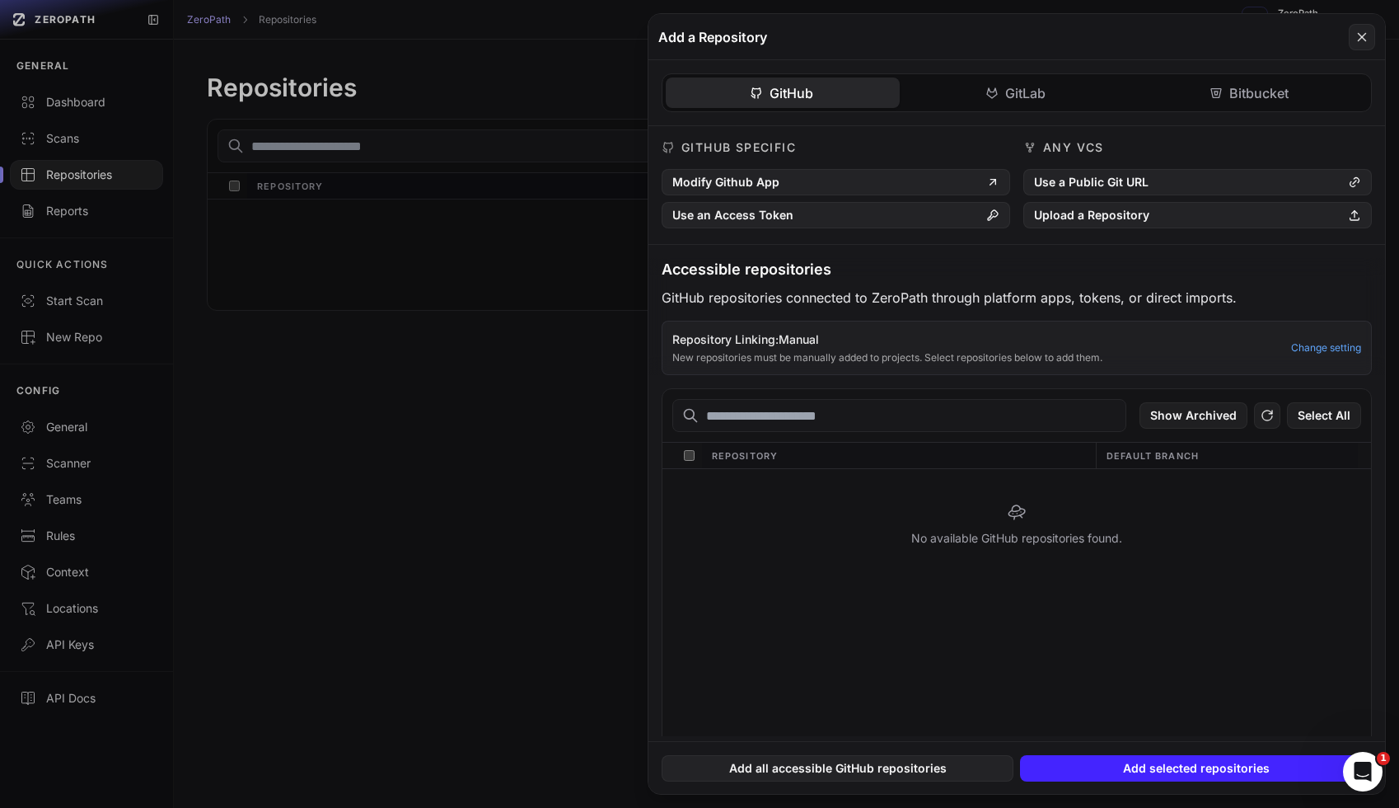
click at [928, 337] on p "Repository Linking: Manual" at bounding box center [976, 339] width 609 height 16
click at [1265, 404] on button at bounding box center [1267, 415] width 26 height 26
click at [1314, 352] on link "Change setting" at bounding box center [1326, 347] width 70 height 13
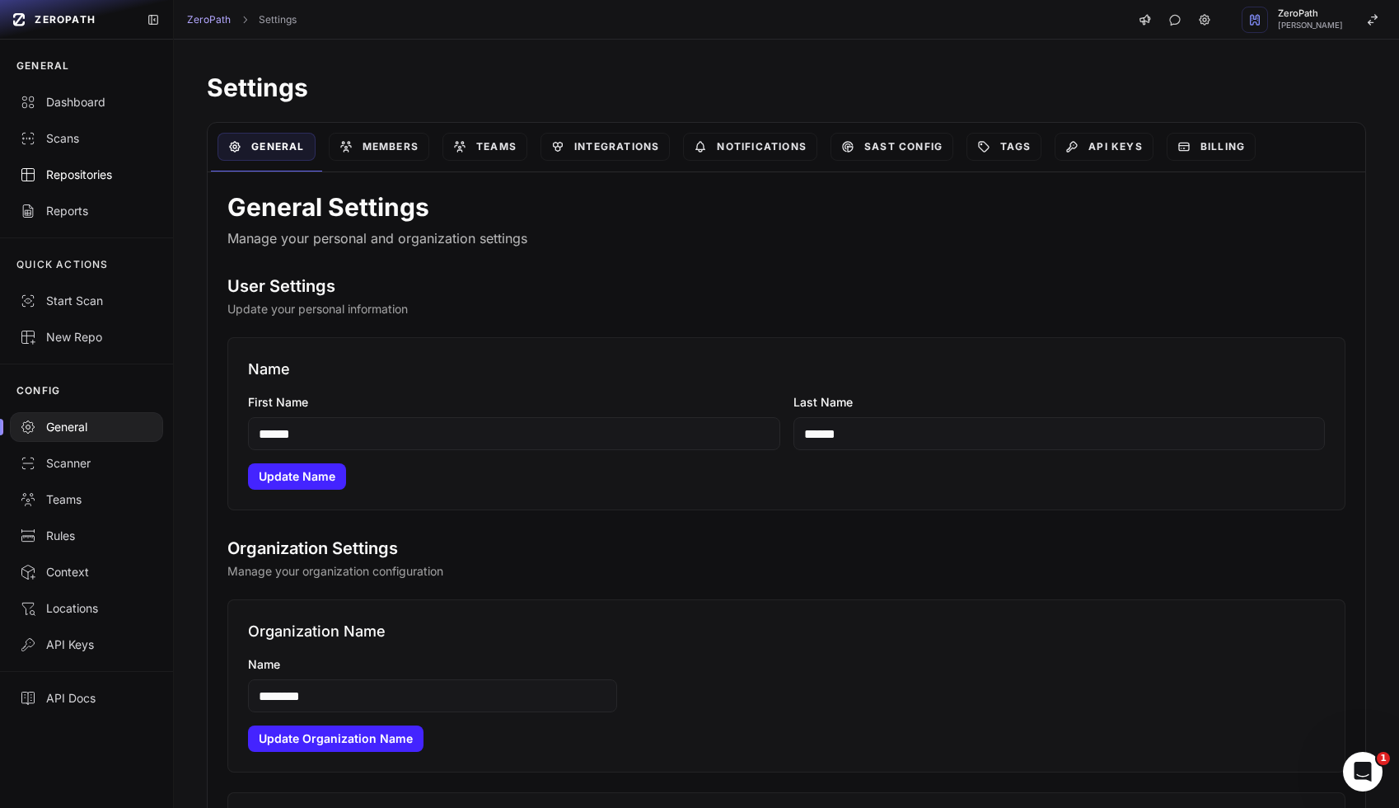
click at [84, 181] on div "Repositories" at bounding box center [86, 174] width 133 height 16
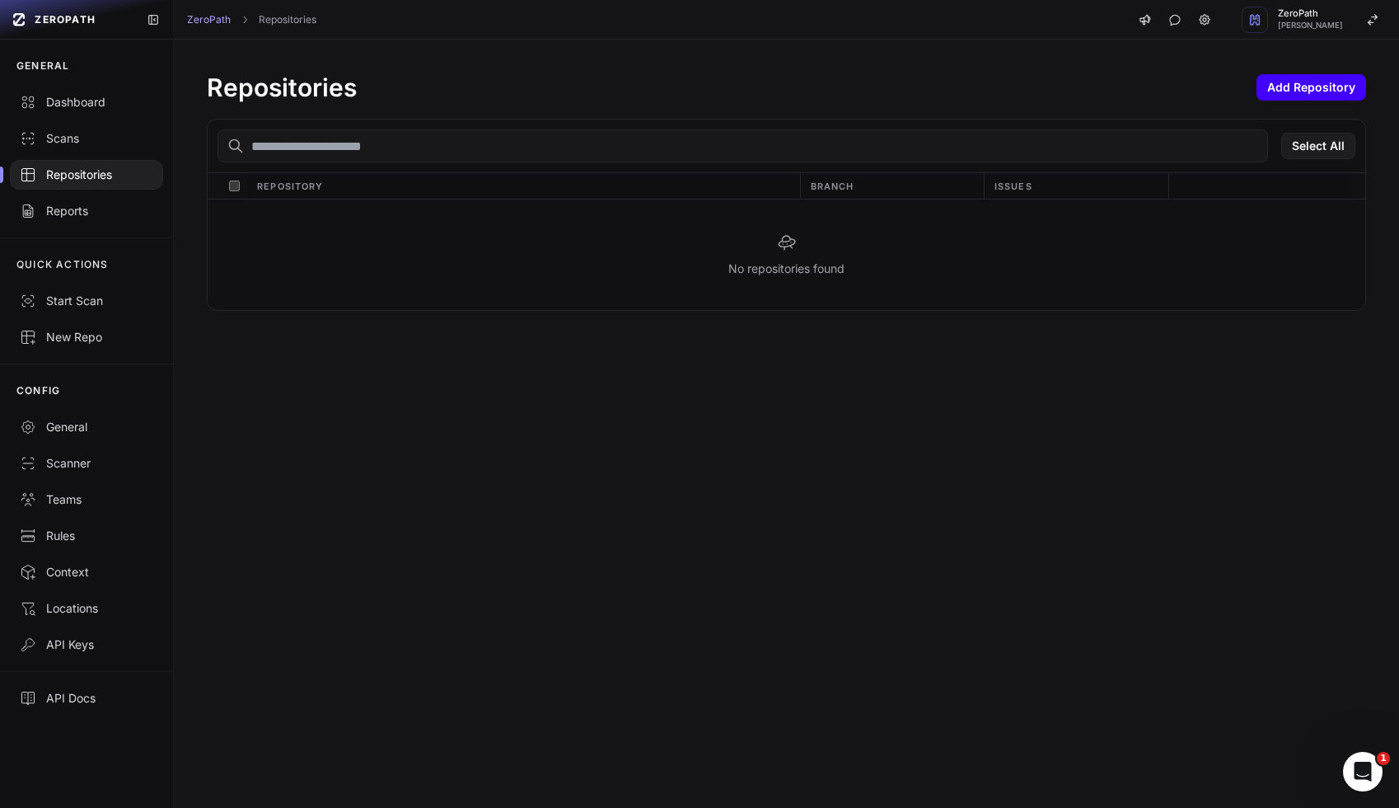
click at [1293, 88] on button "Add Repository" at bounding box center [1312, 87] width 110 height 26
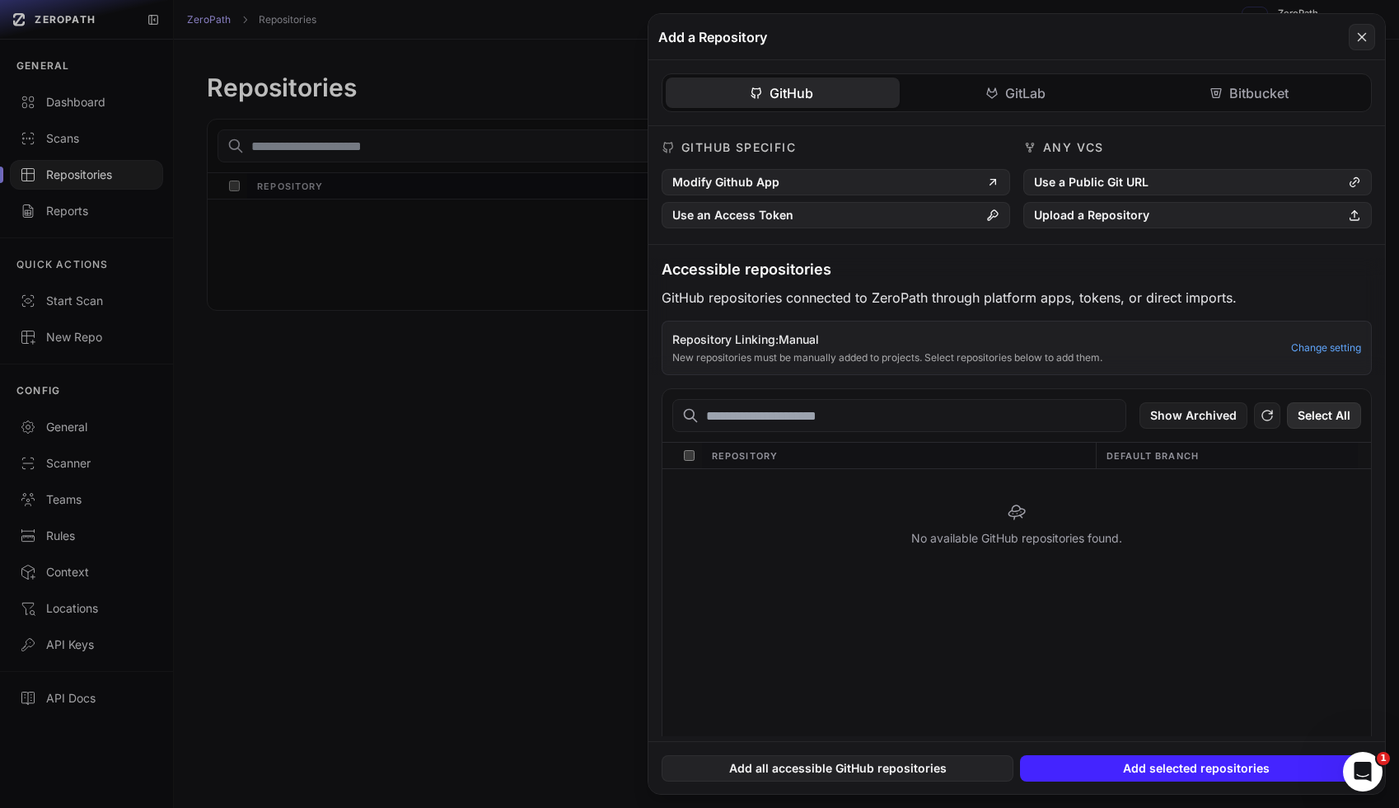
click at [1304, 420] on button "Select All" at bounding box center [1324, 415] width 74 height 26
click at [1271, 423] on icon at bounding box center [1267, 415] width 15 height 20
click at [840, 183] on button "Modify Github App" at bounding box center [836, 182] width 349 height 26
click at [763, 338] on p "Repository Linking: Manual" at bounding box center [976, 339] width 609 height 16
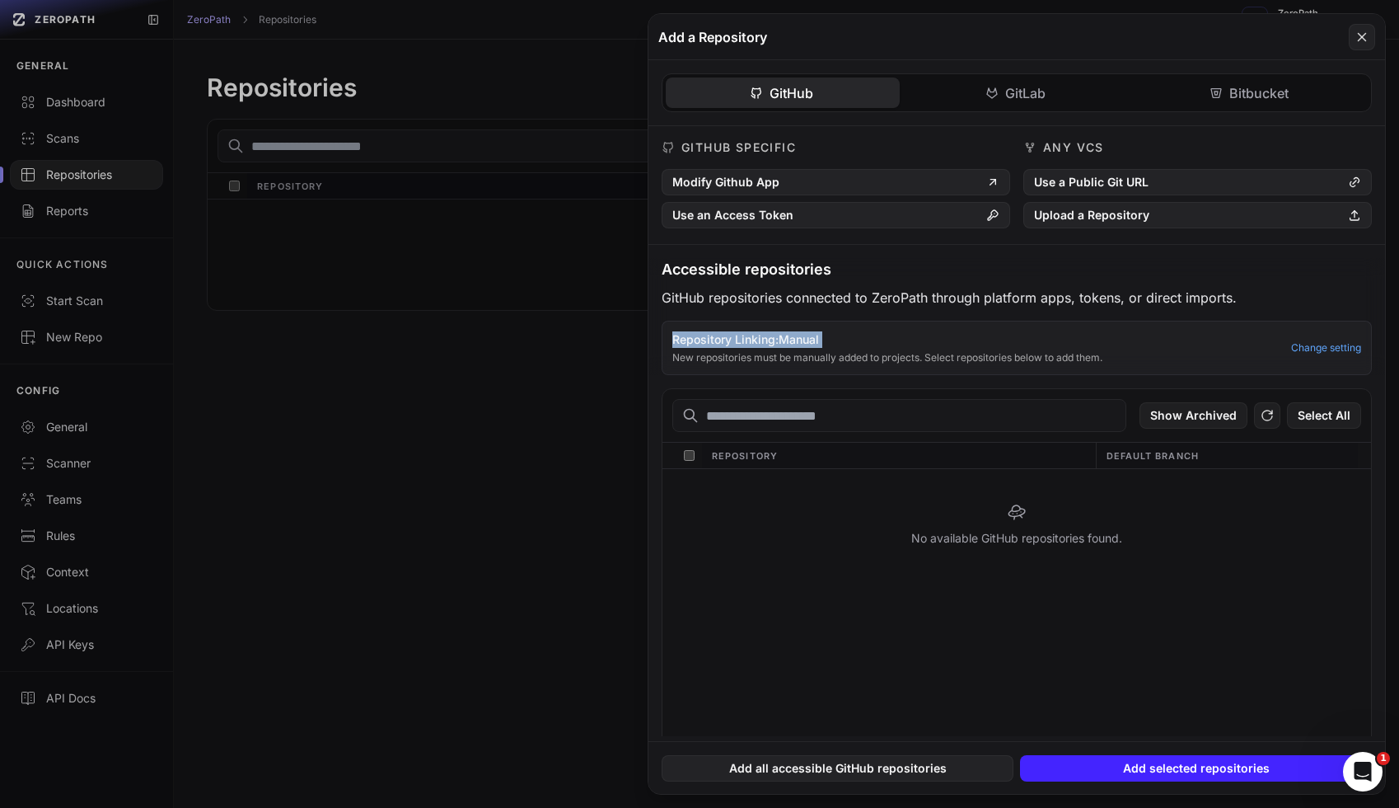
click at [763, 338] on p "Repository Linking: Manual" at bounding box center [976, 339] width 609 height 16
click at [836, 307] on div "Accessible repositories GitHub repositories connected to ZeroPath through platf…" at bounding box center [1016, 316] width 737 height 117
click at [1255, 411] on button at bounding box center [1267, 415] width 26 height 26
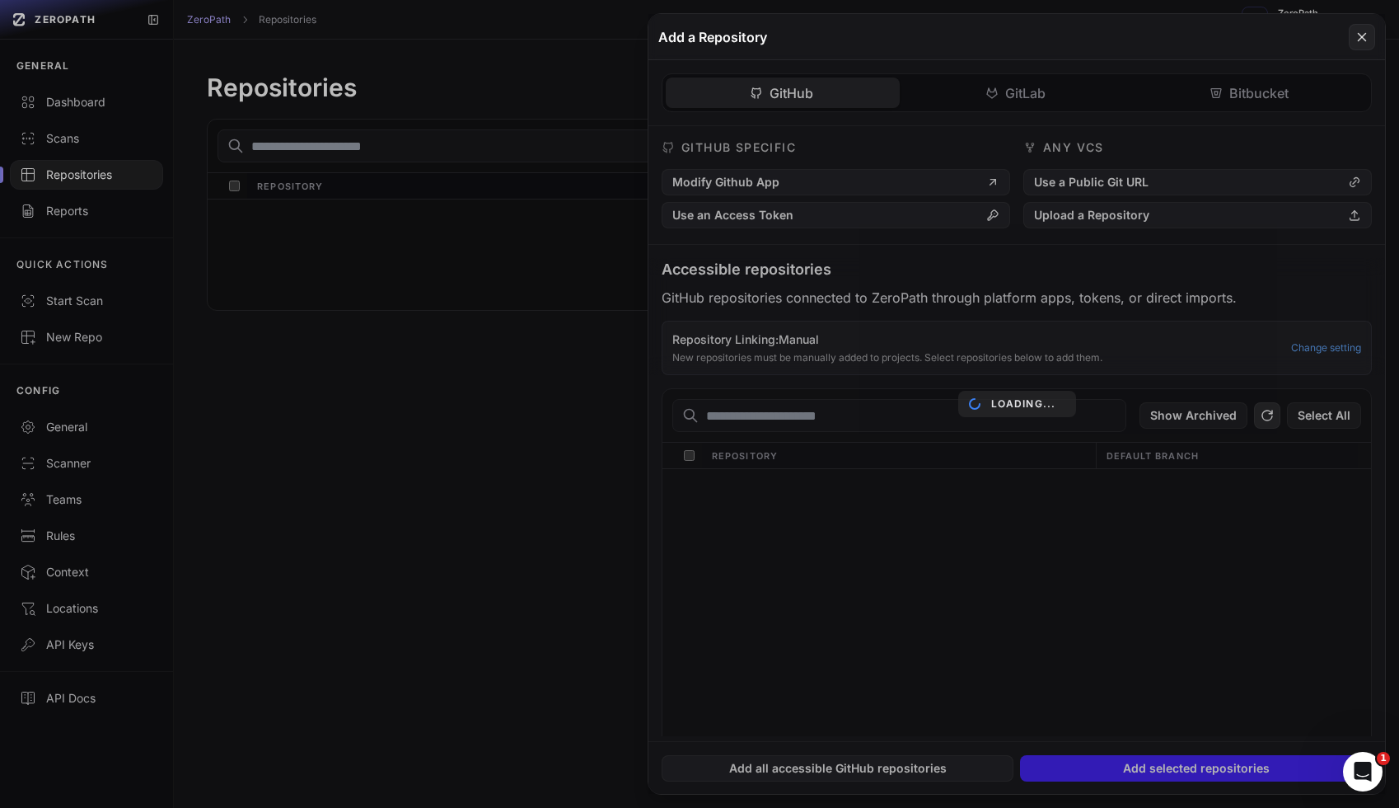
click at [1255, 411] on div "Loading..." at bounding box center [1016, 403] width 737 height 779
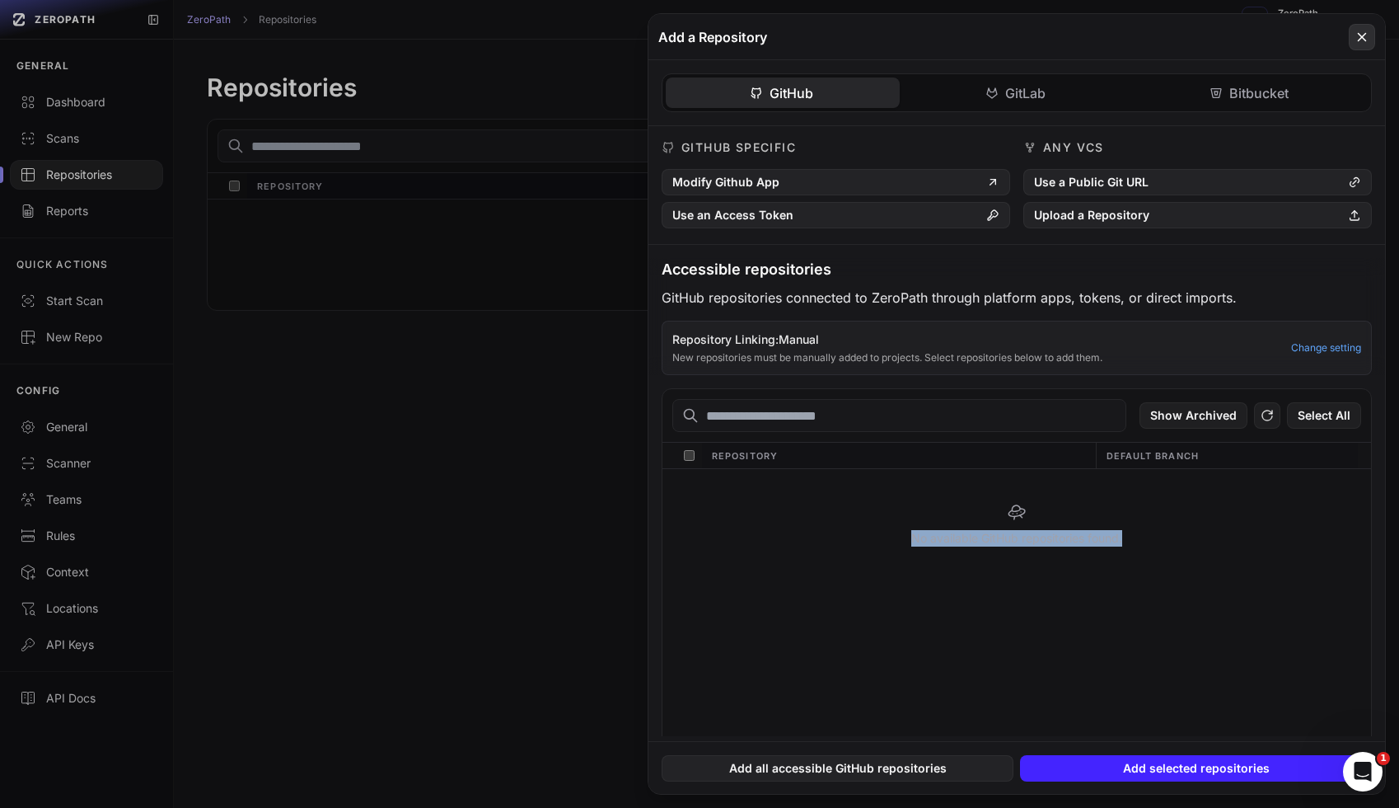
click at [1363, 36] on icon at bounding box center [1362, 37] width 15 height 20
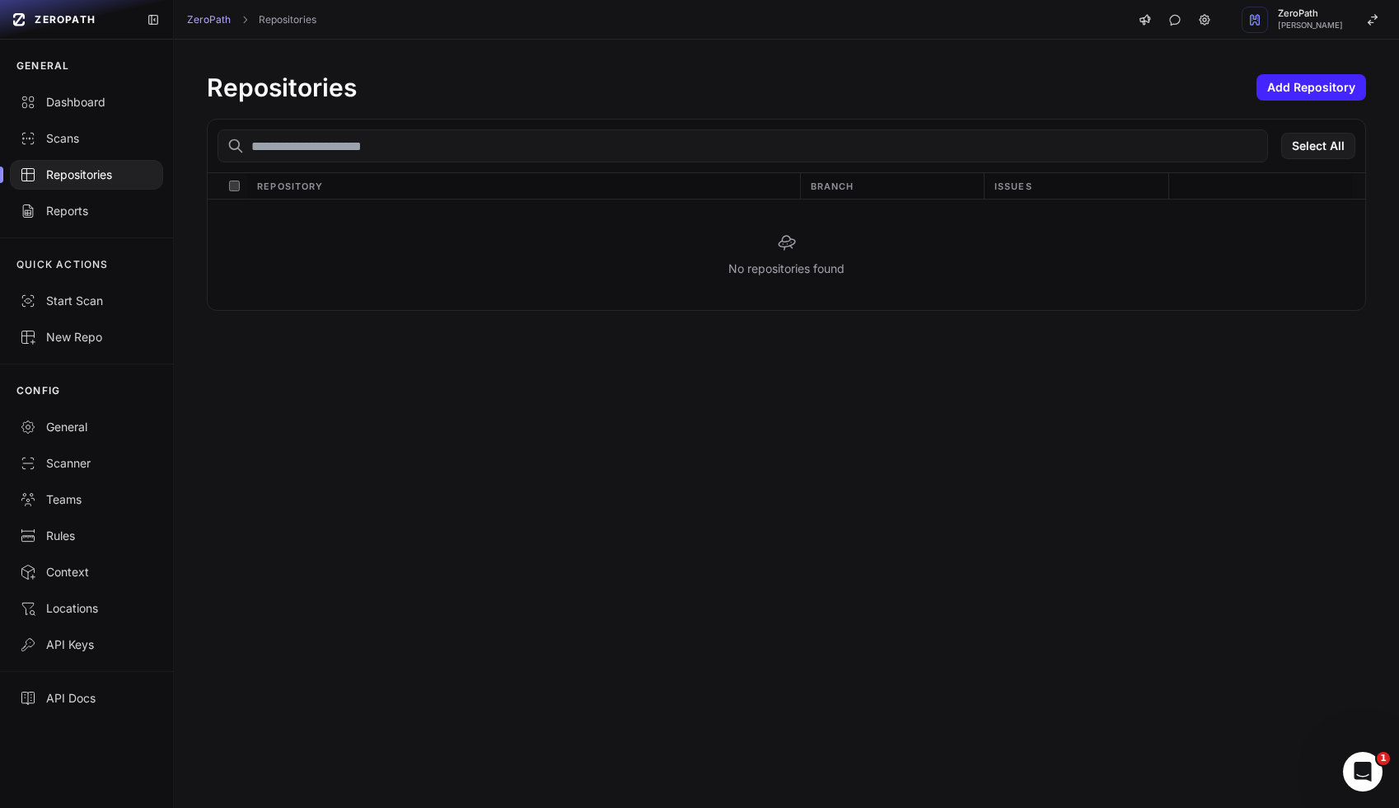
click at [855, 440] on div "Repositories Add Repository Select All Repository Branch Issues No repositories…" at bounding box center [786, 424] width 1225 height 768
click at [1297, 89] on button "Add Repository" at bounding box center [1312, 87] width 110 height 26
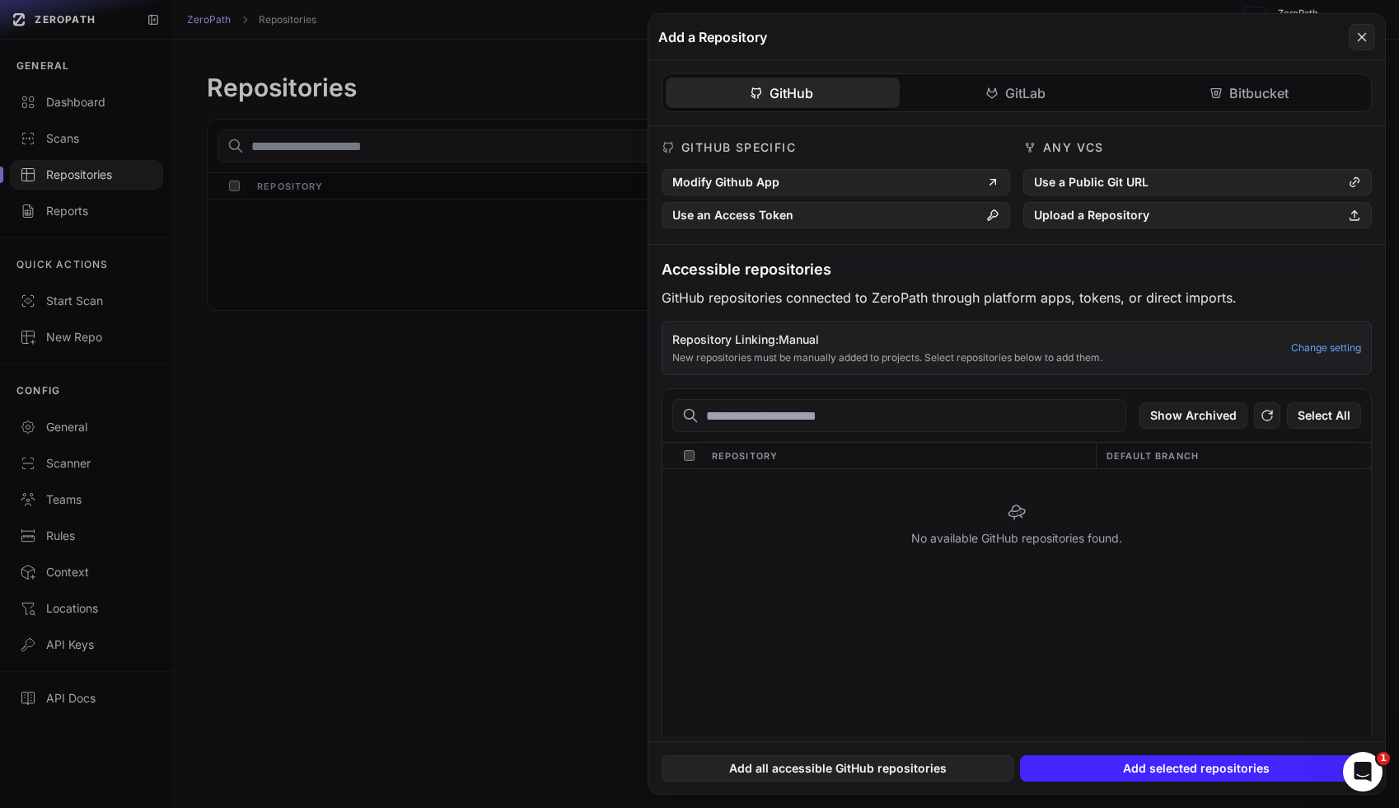
click at [910, 521] on div "No available GitHub repositories found." at bounding box center [1016, 524] width 709 height 110
click at [922, 521] on div "No available GitHub repositories found." at bounding box center [1016, 524] width 709 height 110
click at [963, 541] on div "No available GitHub repositories found." at bounding box center [1016, 524] width 709 height 110
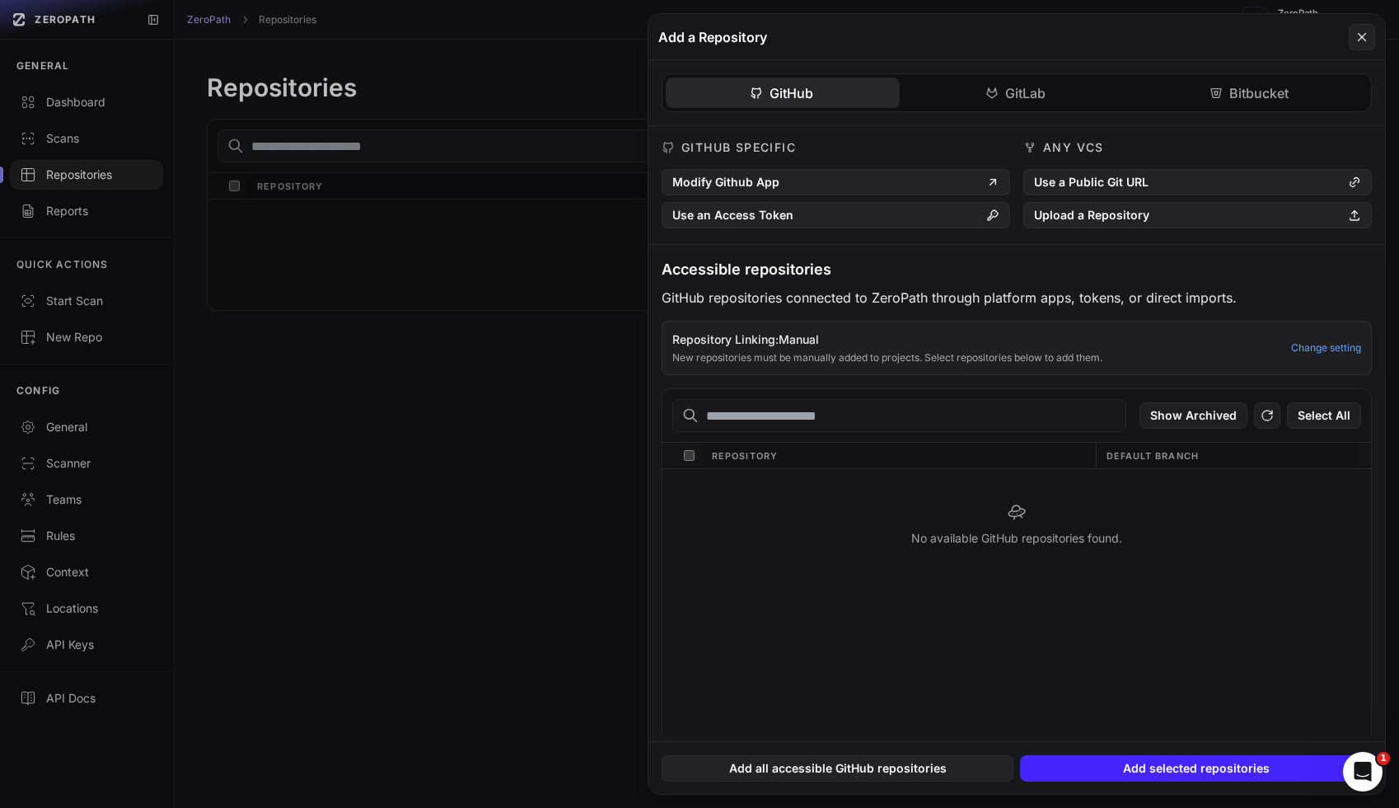
click at [963, 541] on div "No available GitHub repositories found." at bounding box center [1016, 524] width 709 height 110
click at [980, 544] on div "No available GitHub repositories found." at bounding box center [1016, 524] width 709 height 110
click at [742, 190] on button "Modify Github App" at bounding box center [836, 182] width 349 height 26
click at [608, 499] on button at bounding box center [699, 404] width 1399 height 808
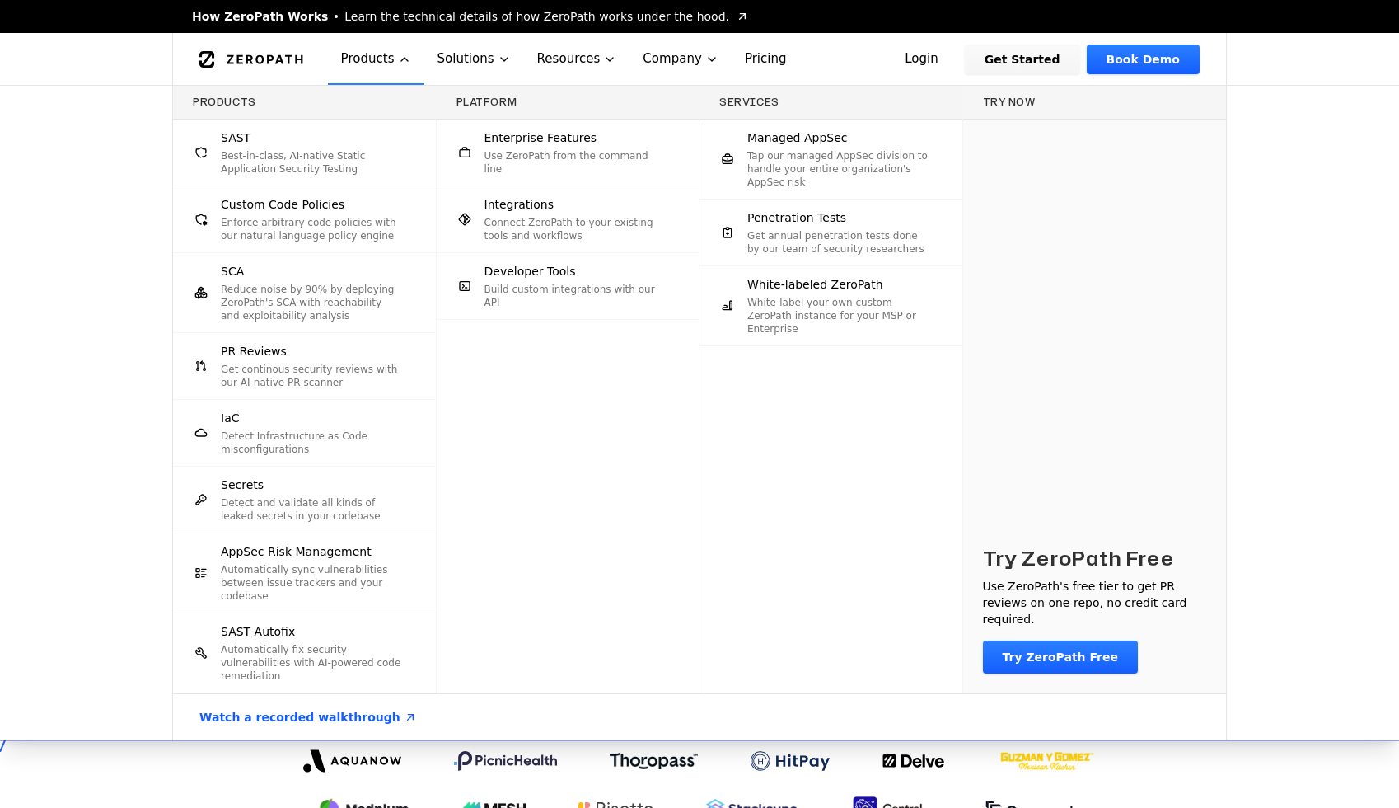
click at [279, 130] on div "SAST Best-in-class, AI-native Static Application Security Testing" at bounding box center [312, 152] width 182 height 46
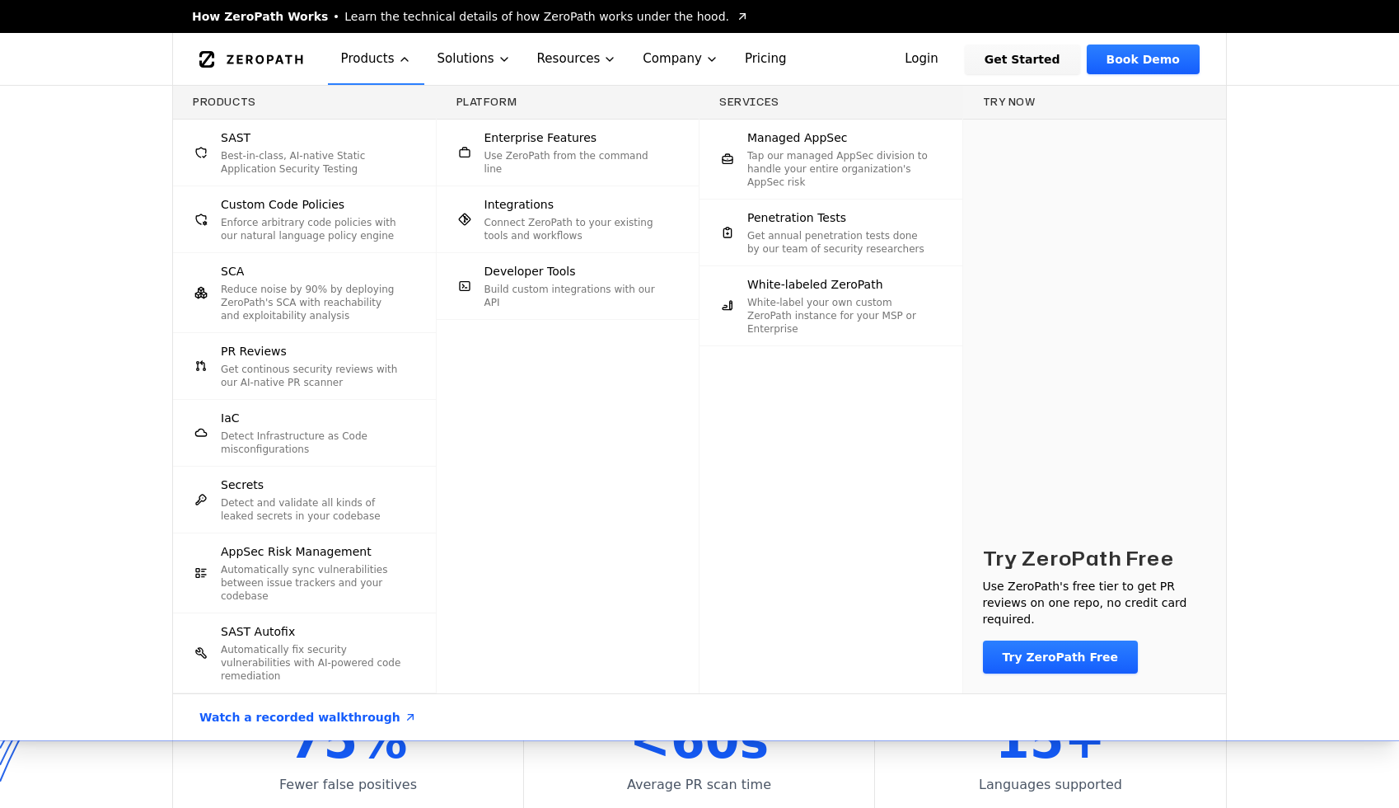
click at [319, 208] on span "Custom Code Policies" at bounding box center [283, 204] width 124 height 16
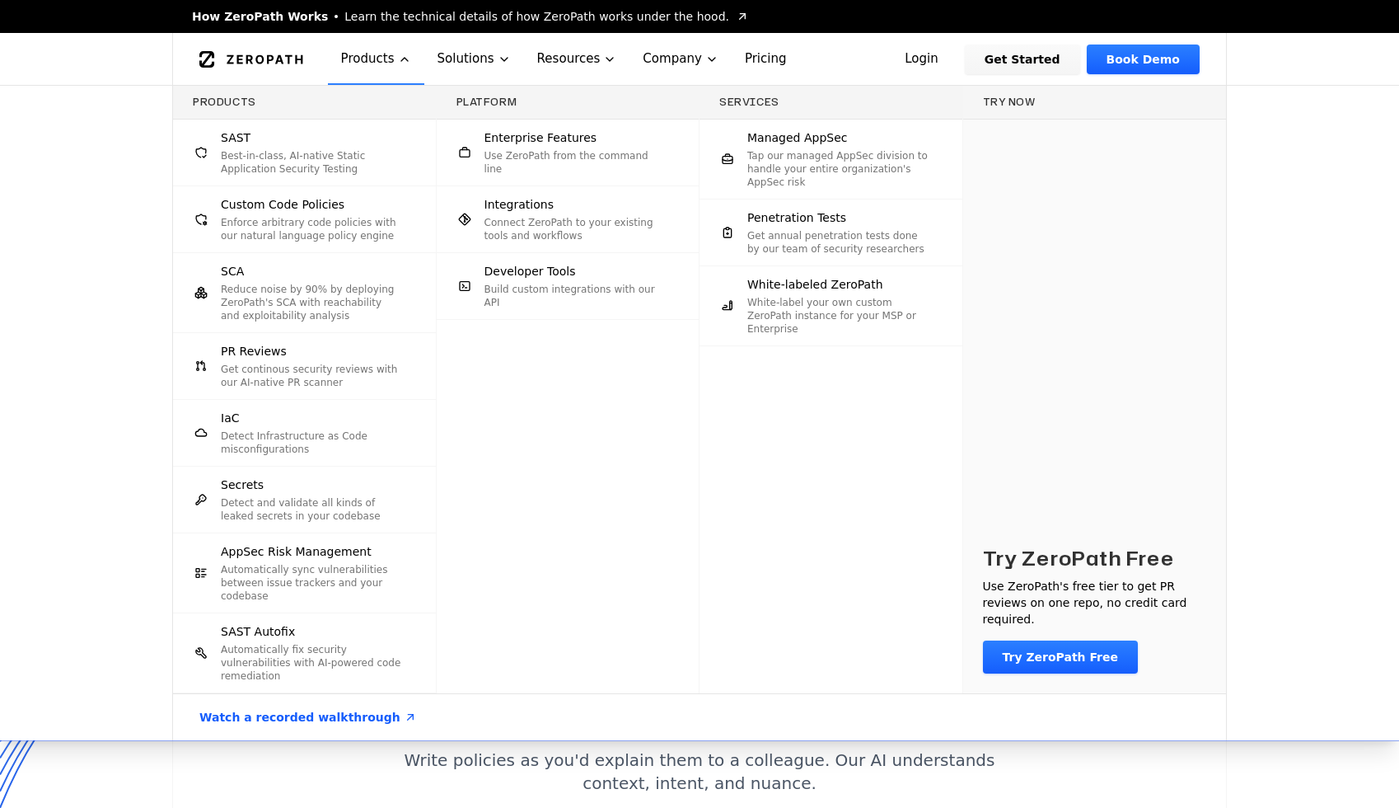
click at [309, 273] on div "SCA Reduce noise by 90% by deploying ZeroPath's SCA with reachability and explo…" at bounding box center [312, 292] width 182 height 59
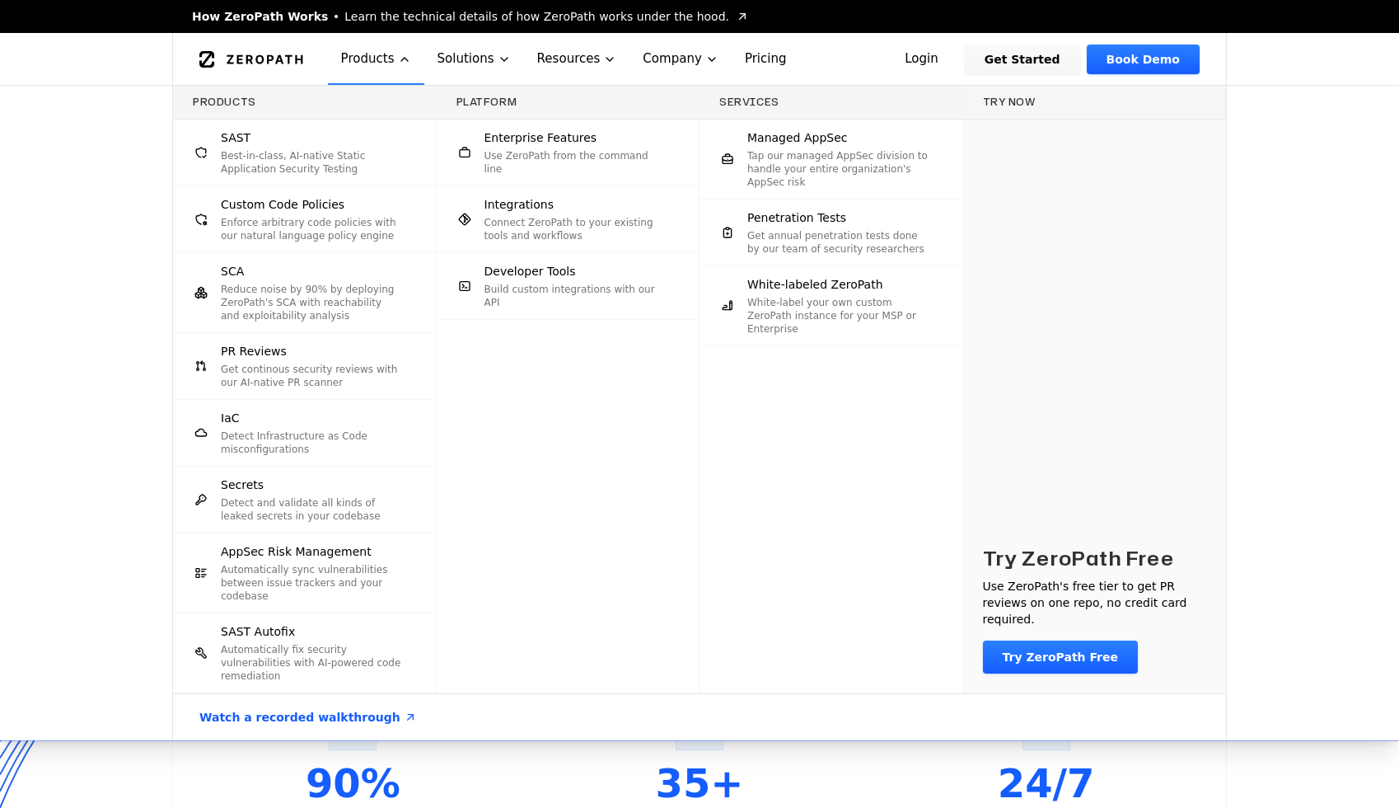
click at [305, 370] on p "Get continous security reviews with our AI-native PR scanner" at bounding box center [312, 376] width 182 height 26
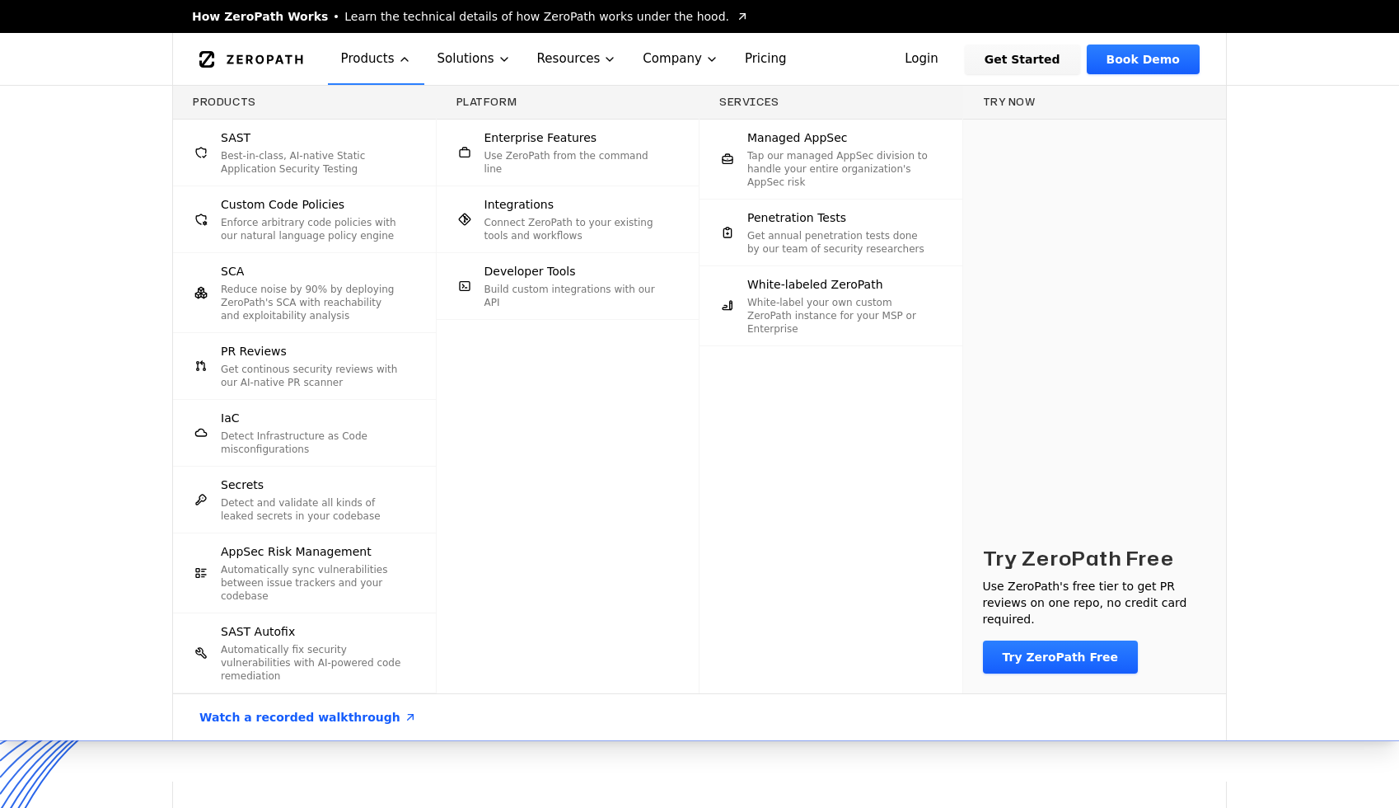
click at [266, 477] on div "Secrets Detect and validate all kinds of leaked secrets in your codebase" at bounding box center [312, 499] width 182 height 46
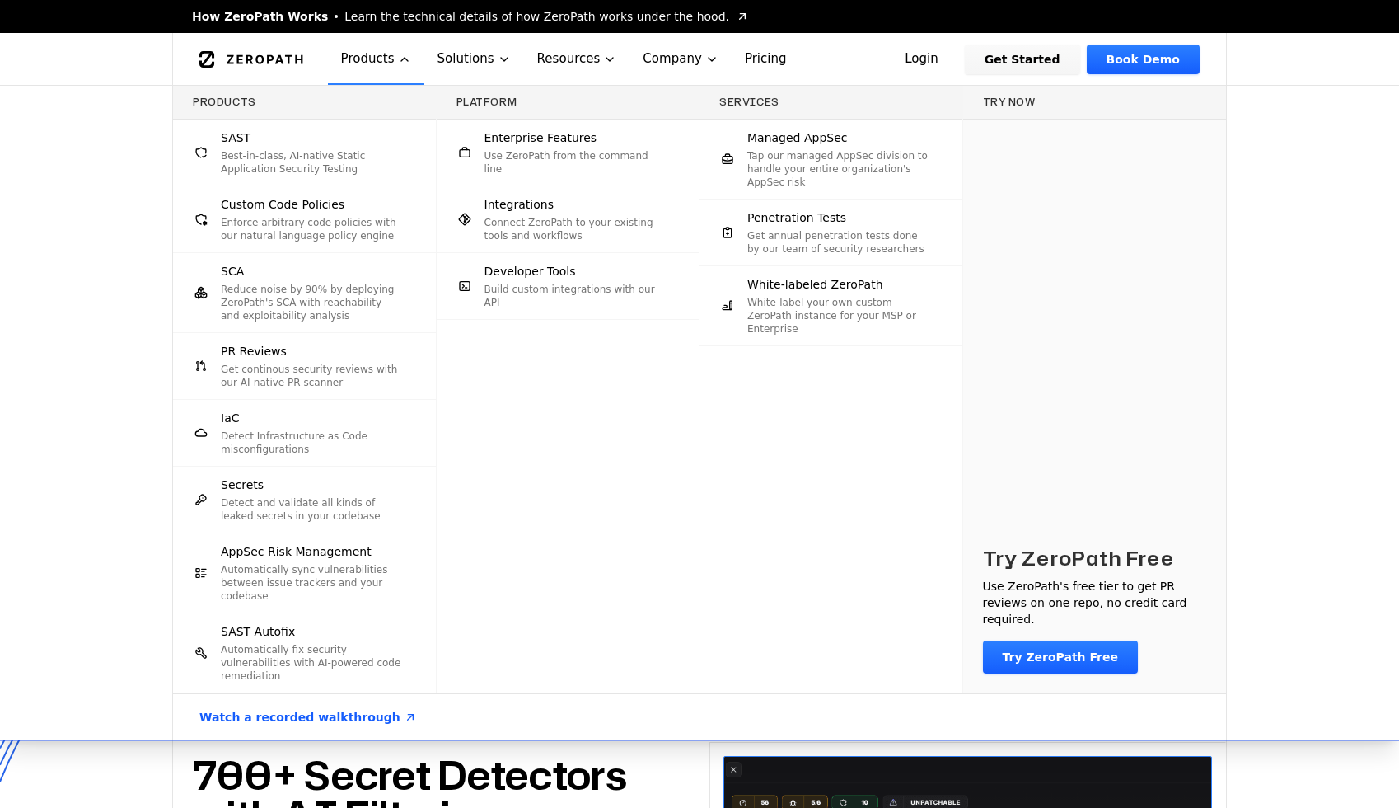
click at [316, 438] on p "Detect Infrastructure as Code misconfigurations" at bounding box center [312, 442] width 182 height 26
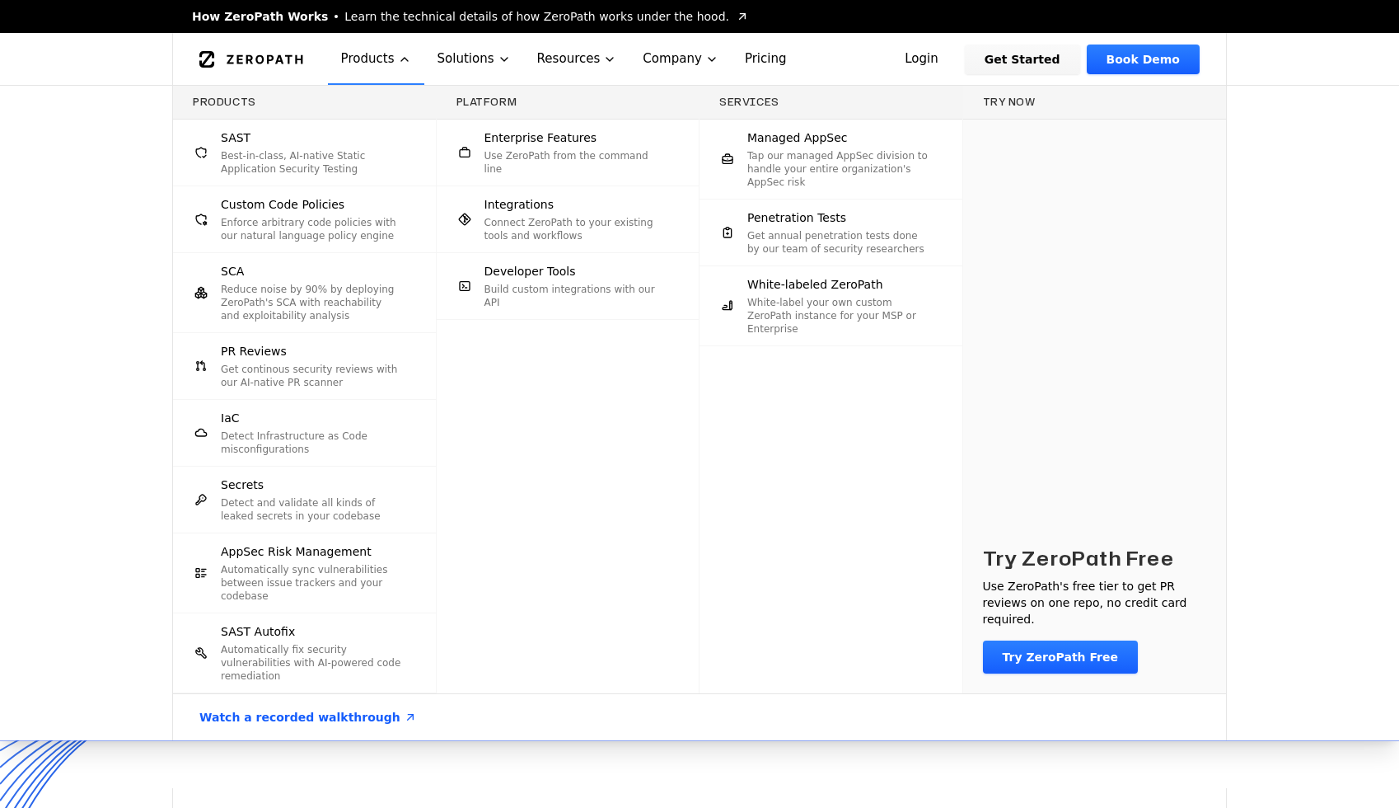
click at [282, 349] on span "PR Reviews" at bounding box center [254, 351] width 66 height 16
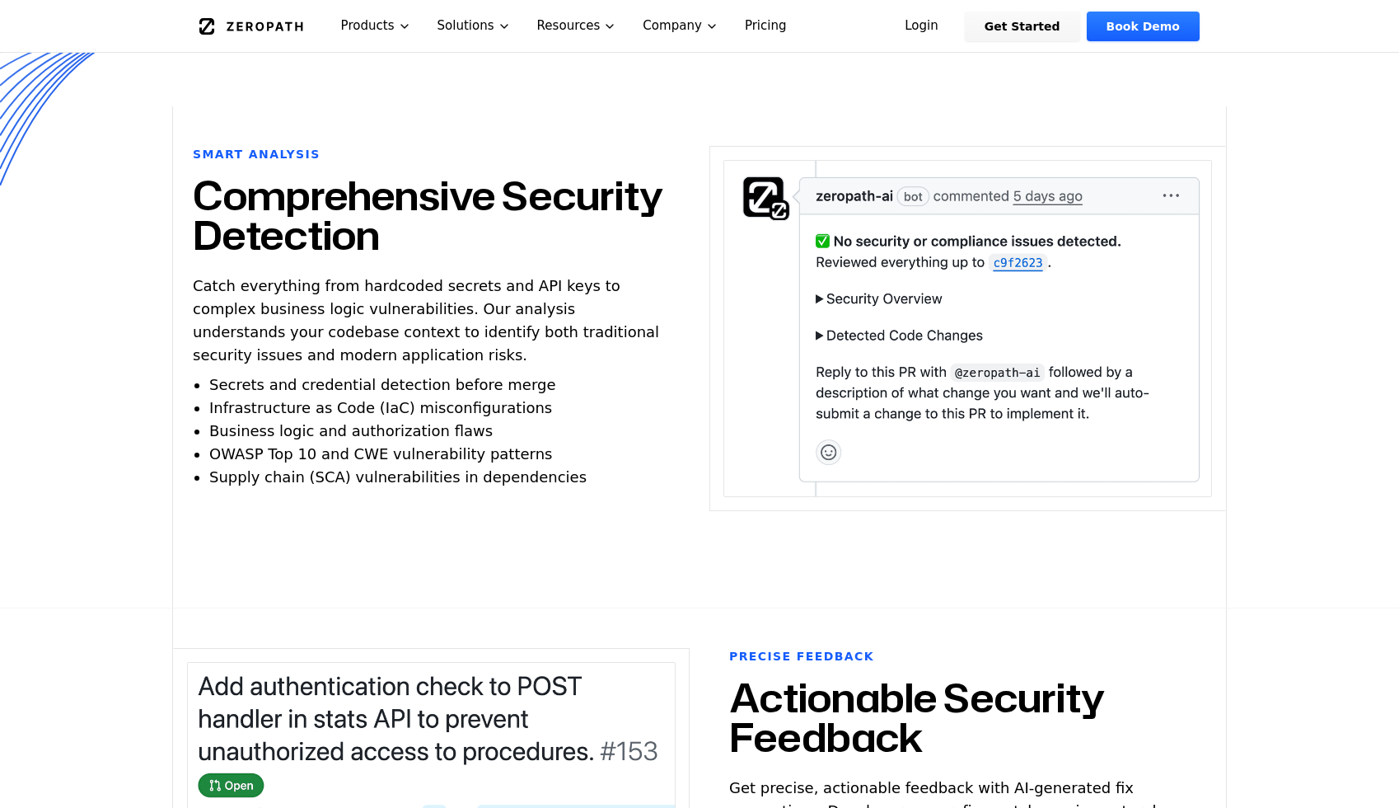
scroll to position [673, 0]
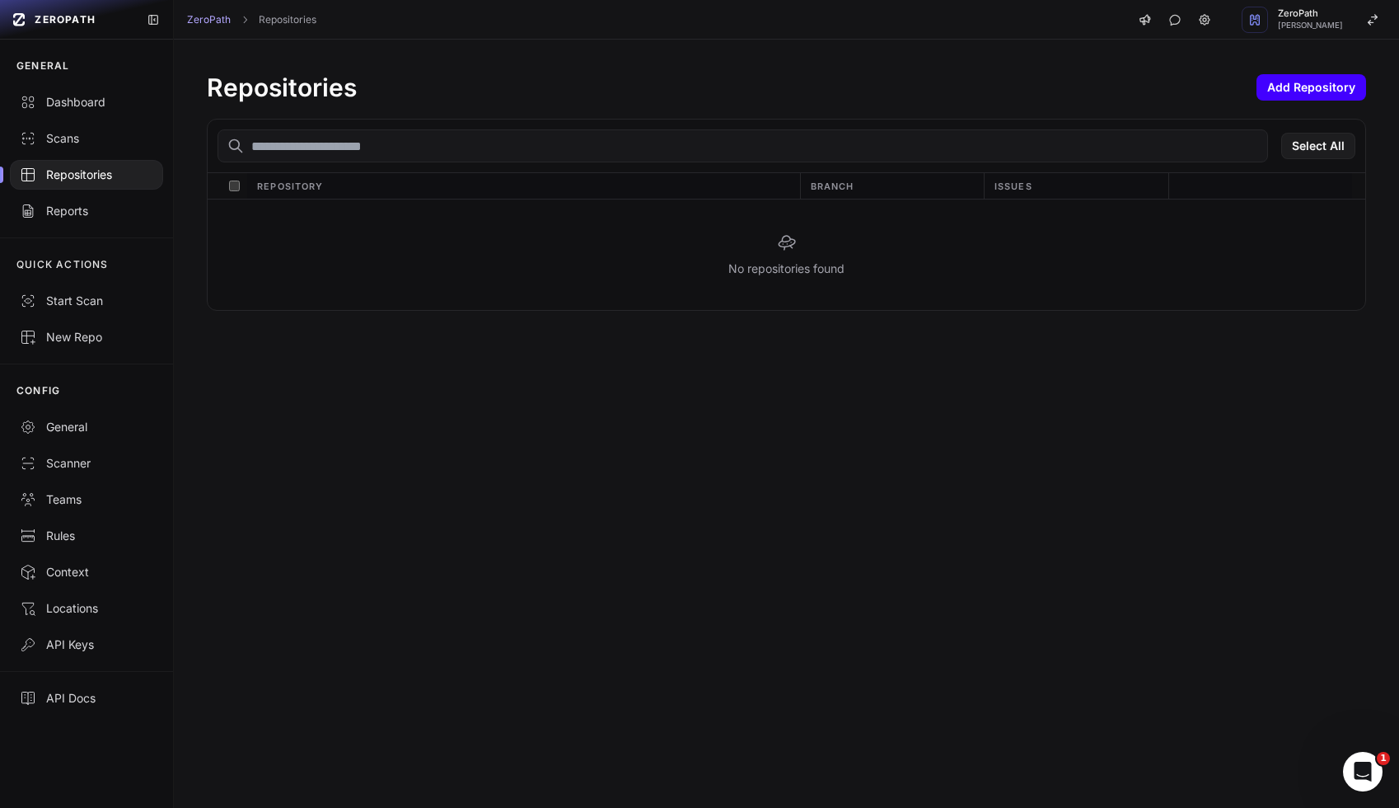
click at [1307, 86] on button "Add Repository" at bounding box center [1312, 87] width 110 height 26
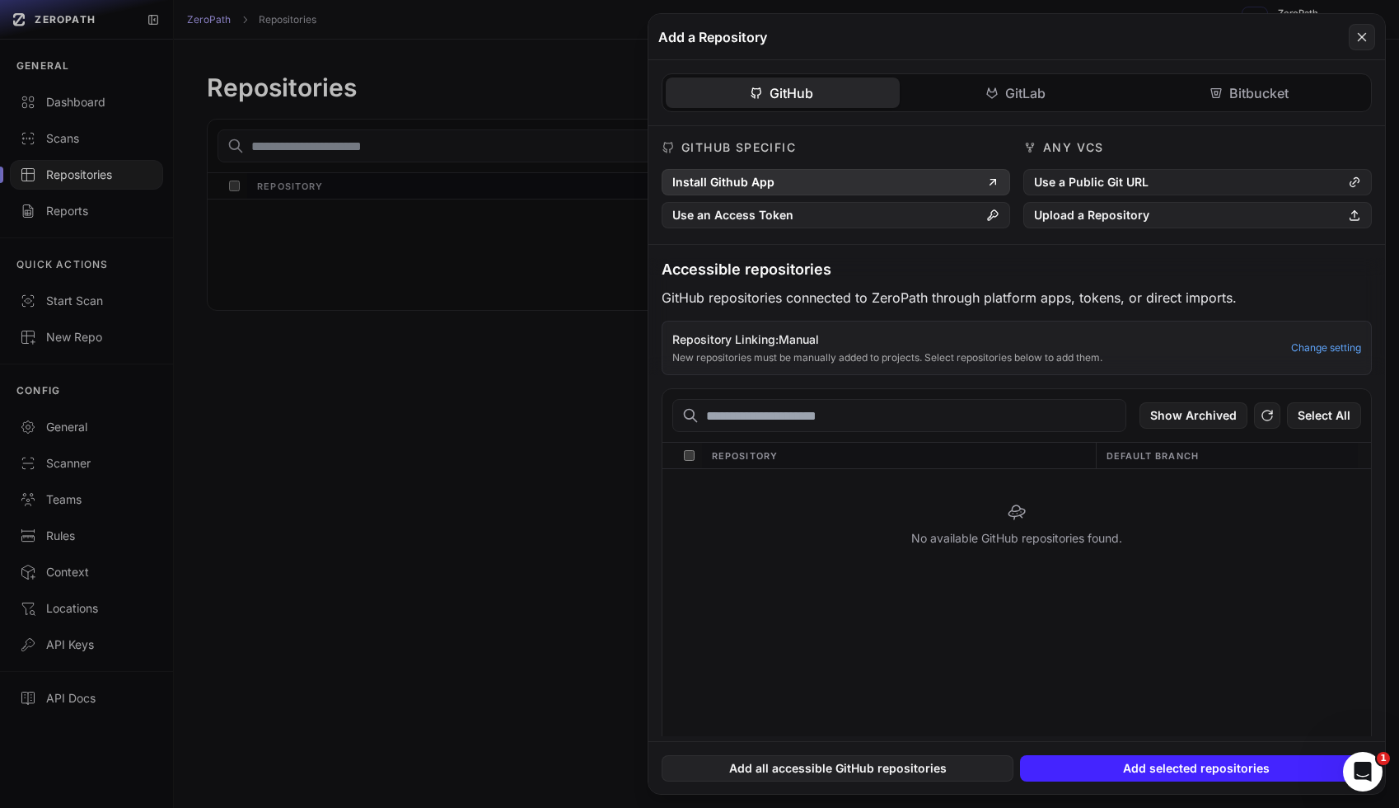
click at [747, 176] on button "Install Github App" at bounding box center [836, 182] width 349 height 26
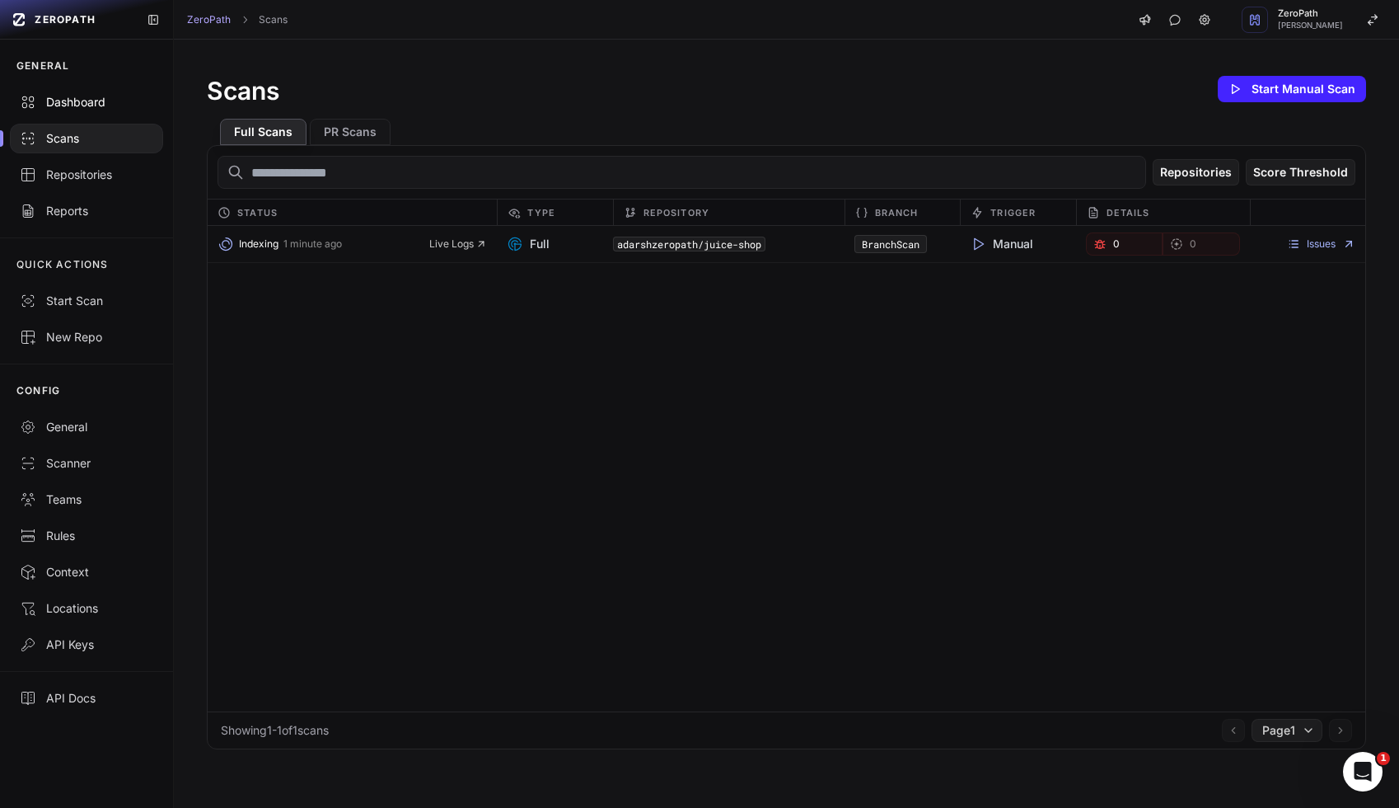
click at [35, 96] on icon at bounding box center [28, 102] width 16 height 16
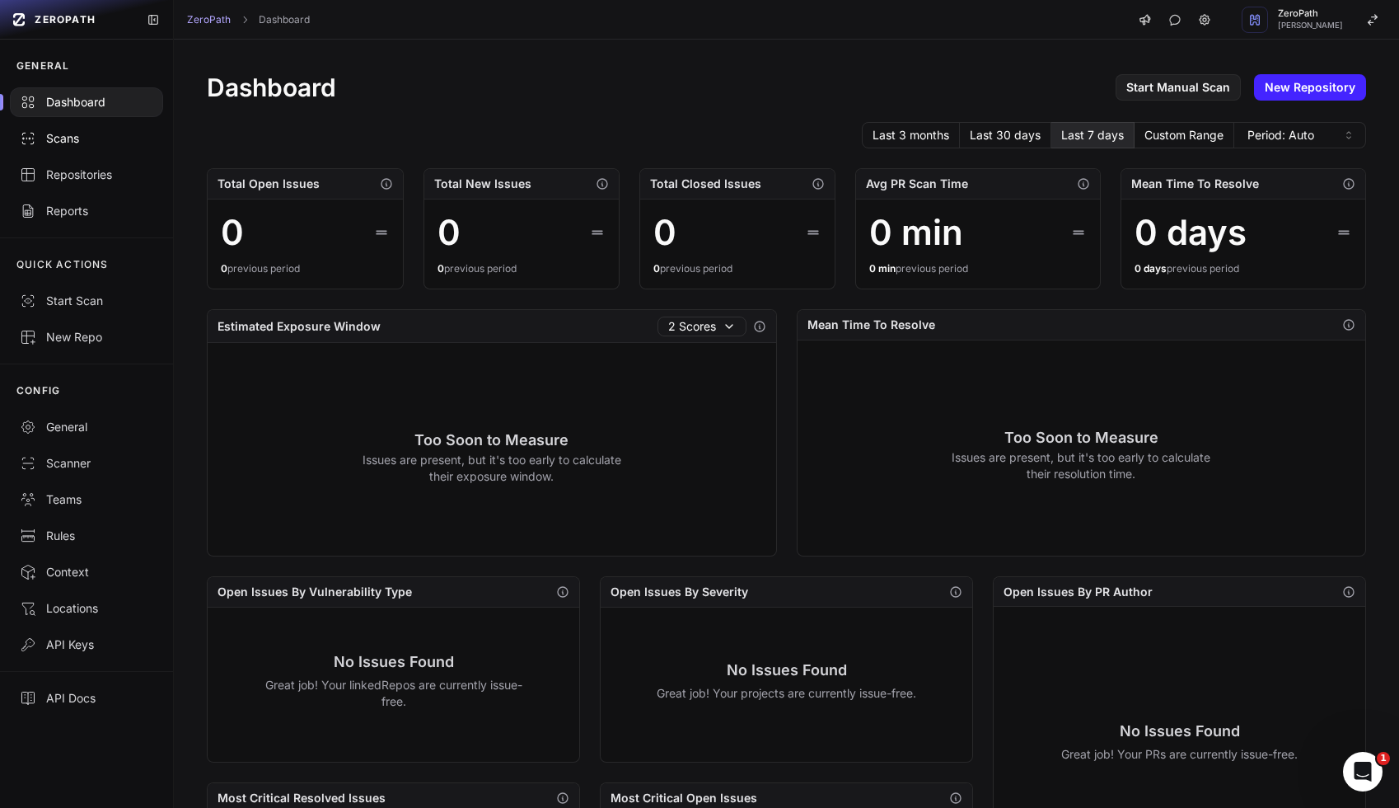
click at [78, 151] on link "Scans" at bounding box center [86, 138] width 173 height 36
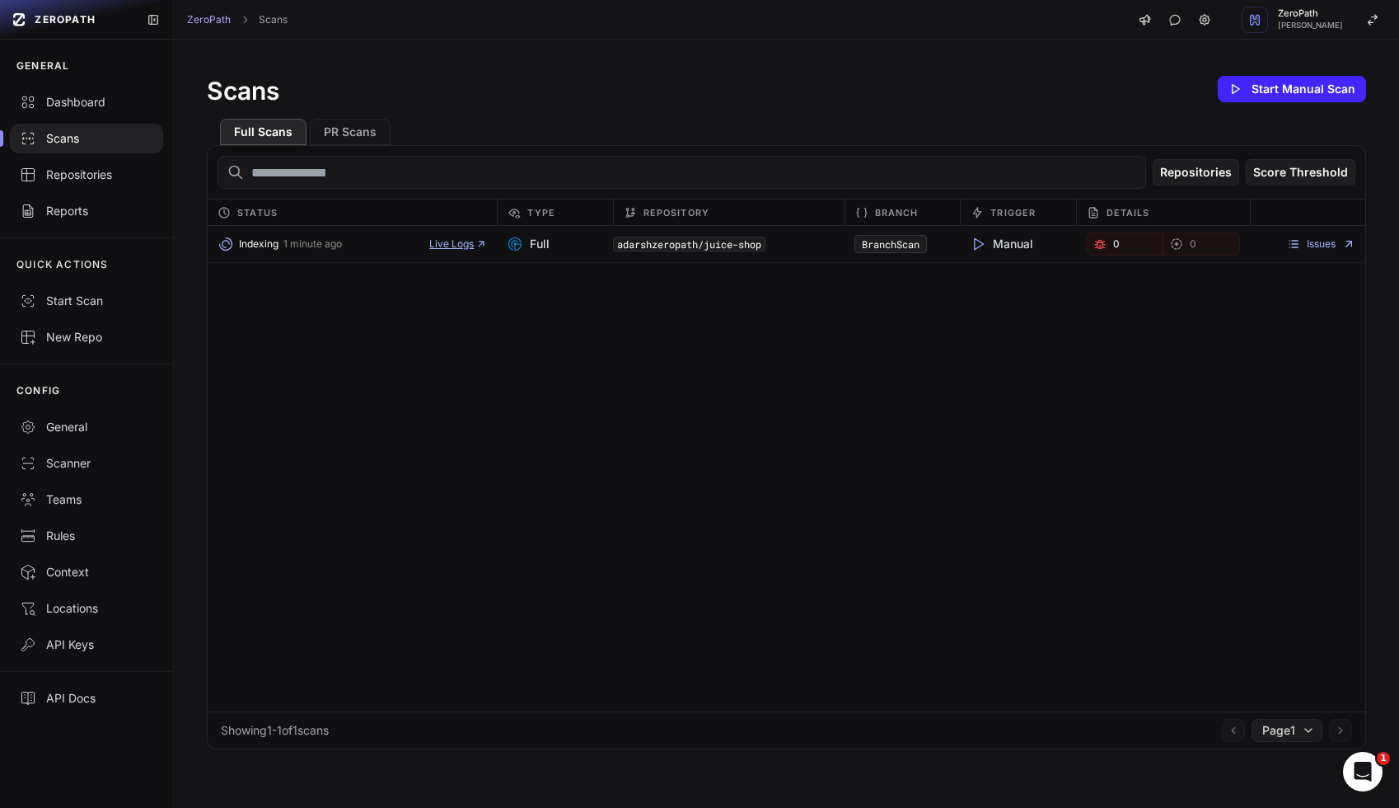
click at [474, 244] on span "Live Logs" at bounding box center [458, 243] width 58 height 13
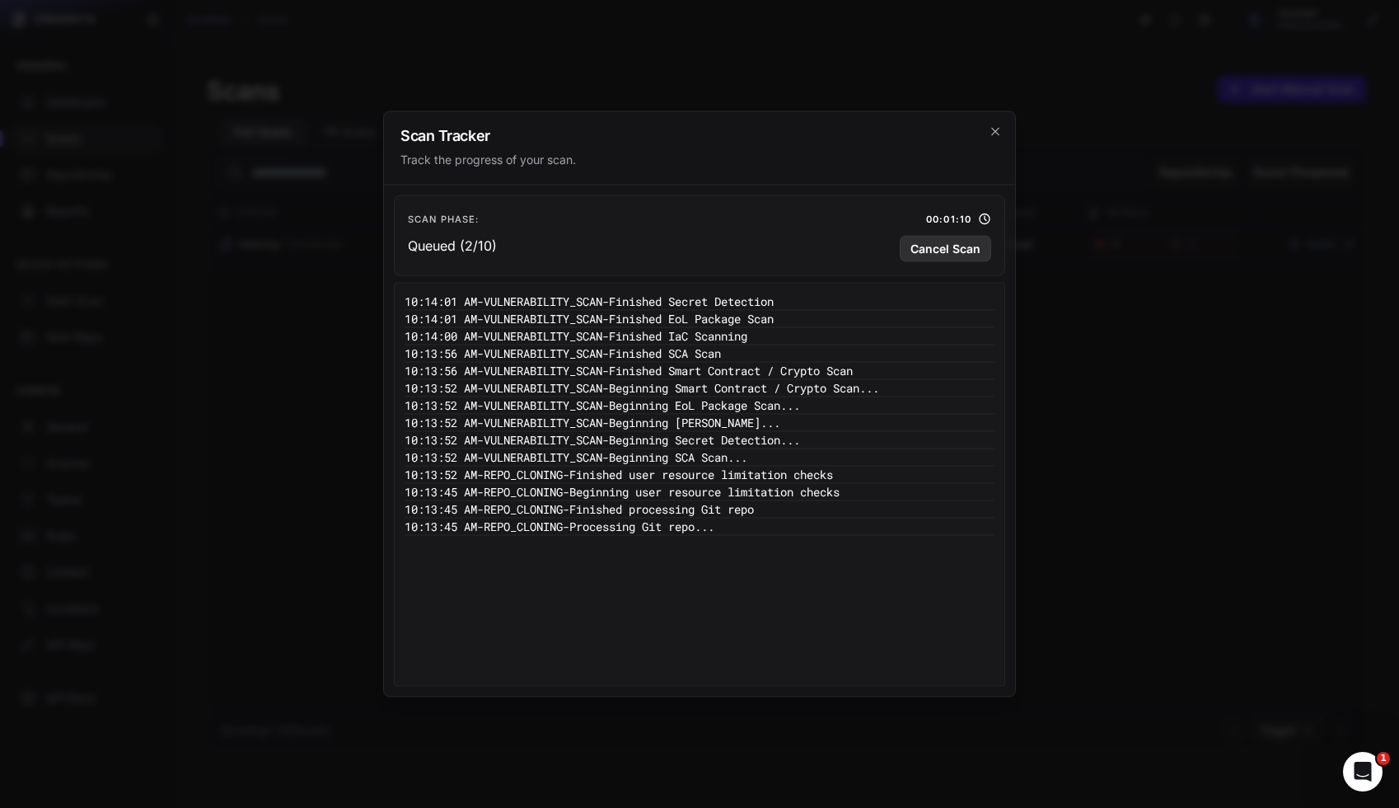
click at [940, 253] on button "Cancel Scan" at bounding box center [945, 249] width 91 height 26
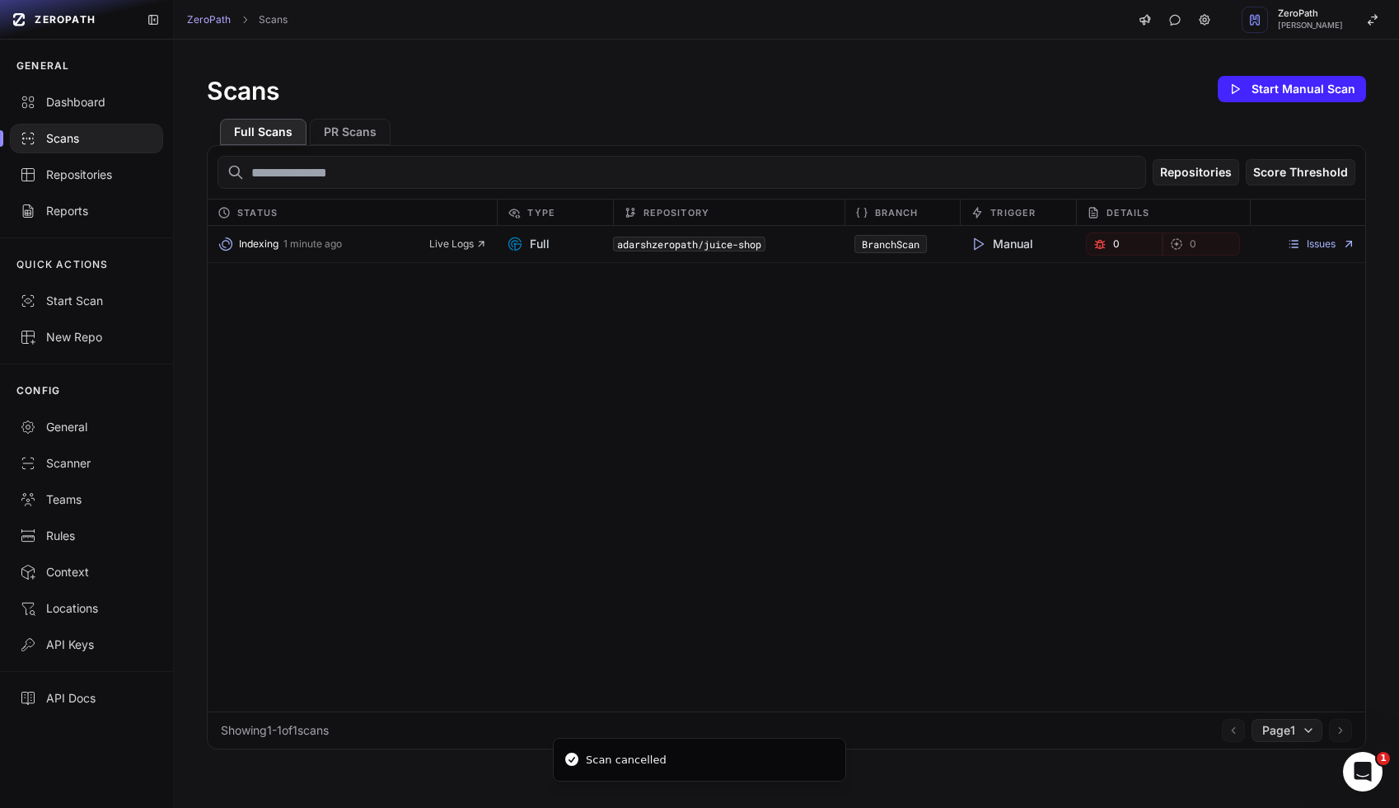
click at [654, 374] on div "Indexing 1 minute ago Live Logs Full adarshzeropath/juice-shop BranchScan Manua…" at bounding box center [787, 468] width 1158 height 485
click at [770, 374] on div "Indexing 1 minute ago Live Logs Full adarshzeropath/juice-shop BranchScan Manua…" at bounding box center [787, 468] width 1158 height 485
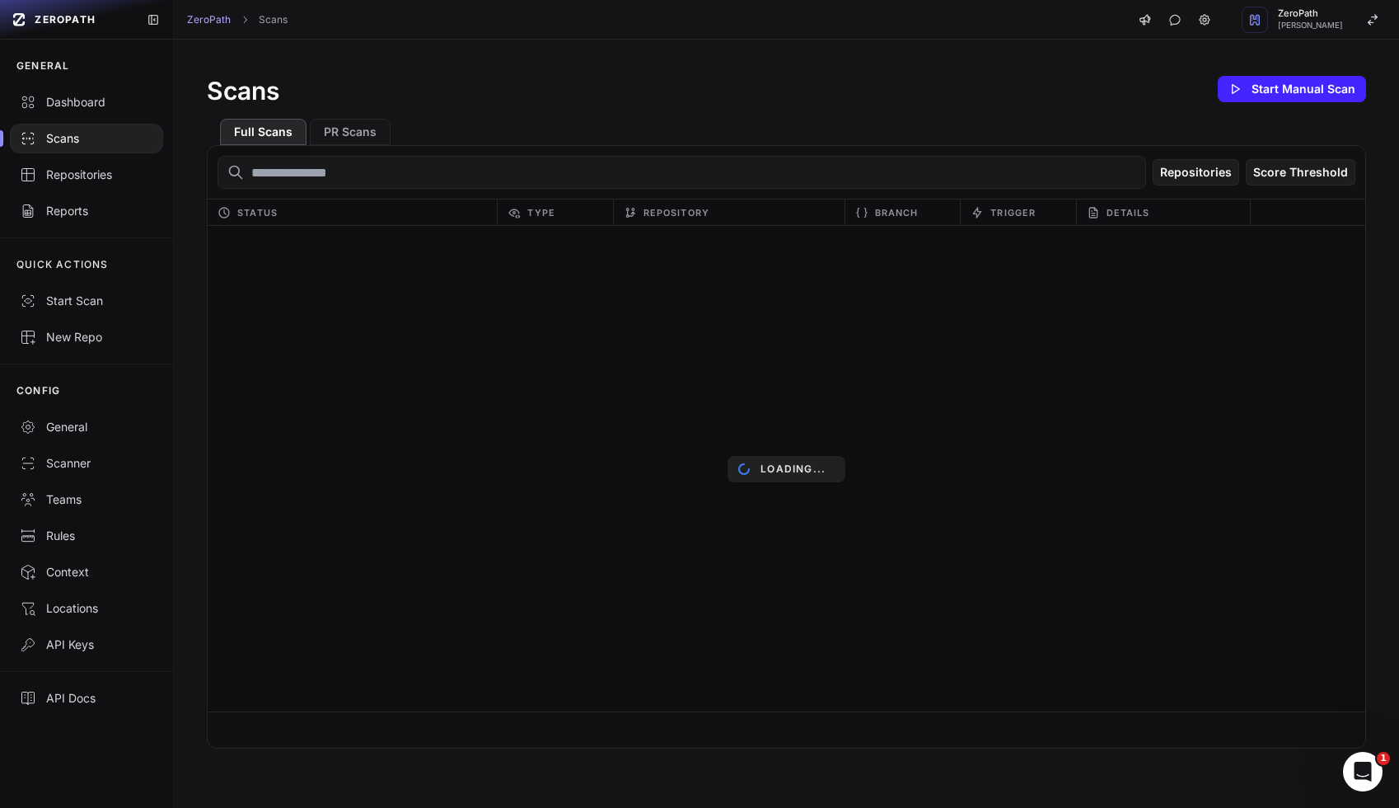
click at [796, 469] on p "Loading..." at bounding box center [793, 468] width 65 height 13
click at [812, 472] on p "Loading..." at bounding box center [793, 468] width 65 height 13
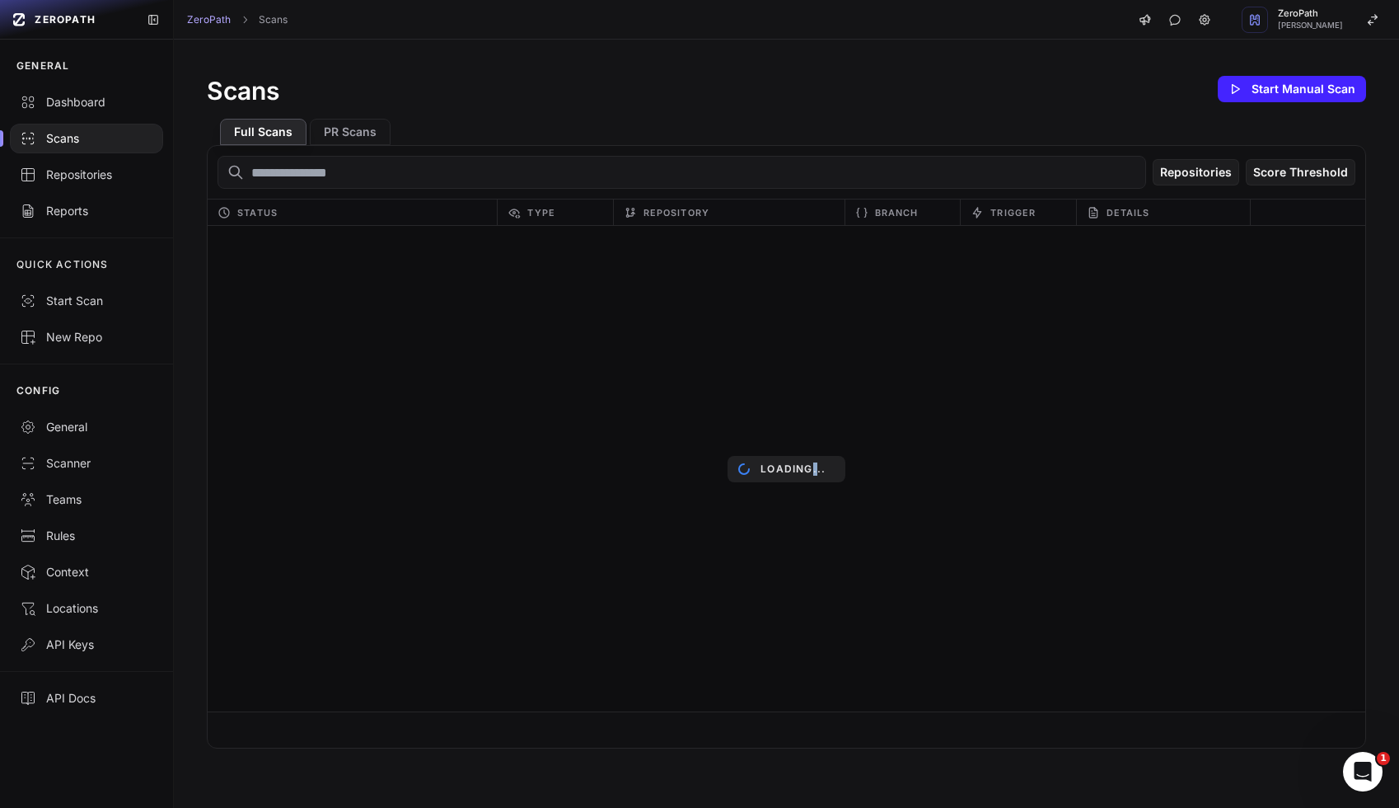
click at [812, 472] on p "Loading..." at bounding box center [793, 468] width 65 height 13
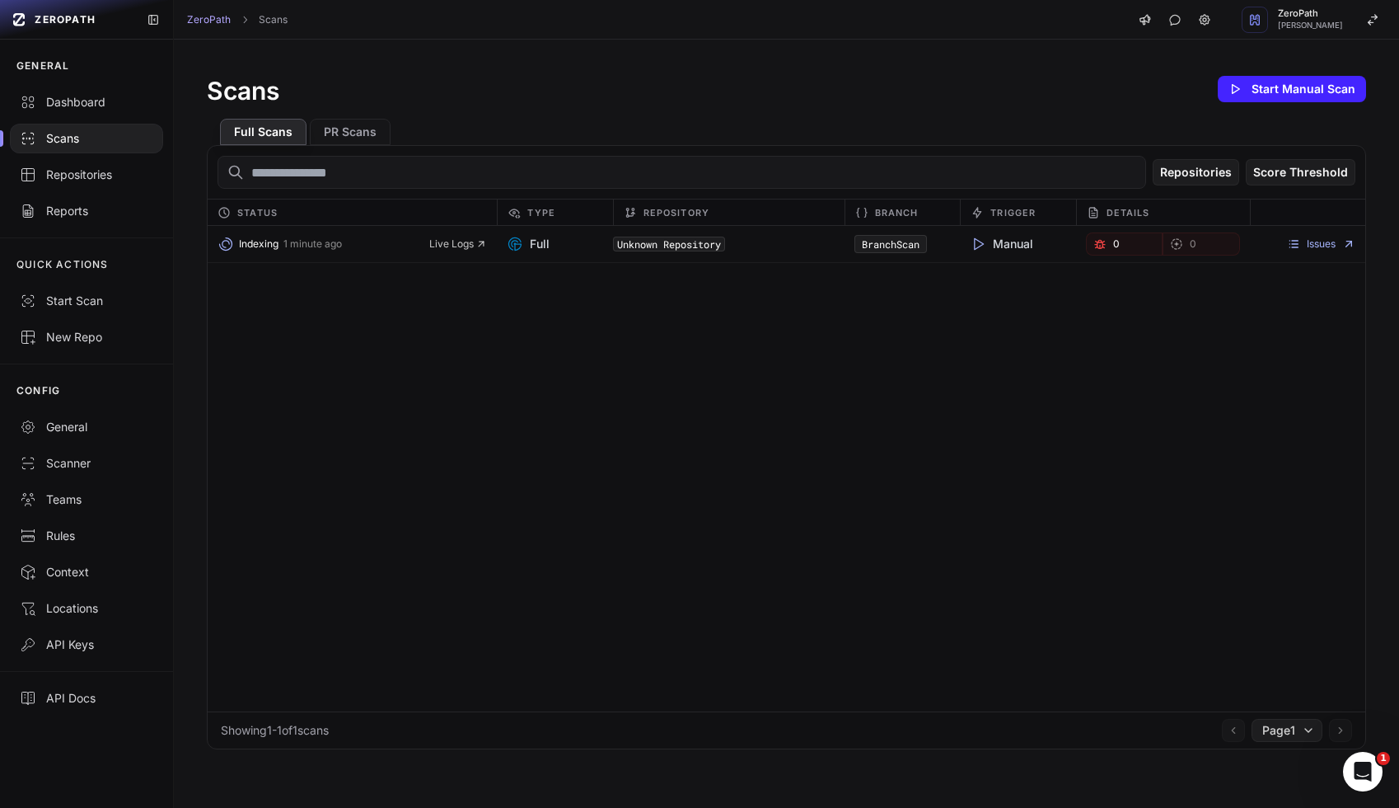
click at [790, 473] on div "Indexing 1 minute ago Live Logs Full Unknown Repository BranchScan Manual 0 0 I…" at bounding box center [787, 468] width 1158 height 485
click at [746, 463] on div "Indexing 1 minute ago Live Logs Full Unknown Repository BranchScan Manual 0 0 I…" at bounding box center [787, 468] width 1158 height 485
click at [530, 149] on div "Repositories Score Threshold" at bounding box center [787, 172] width 1158 height 53
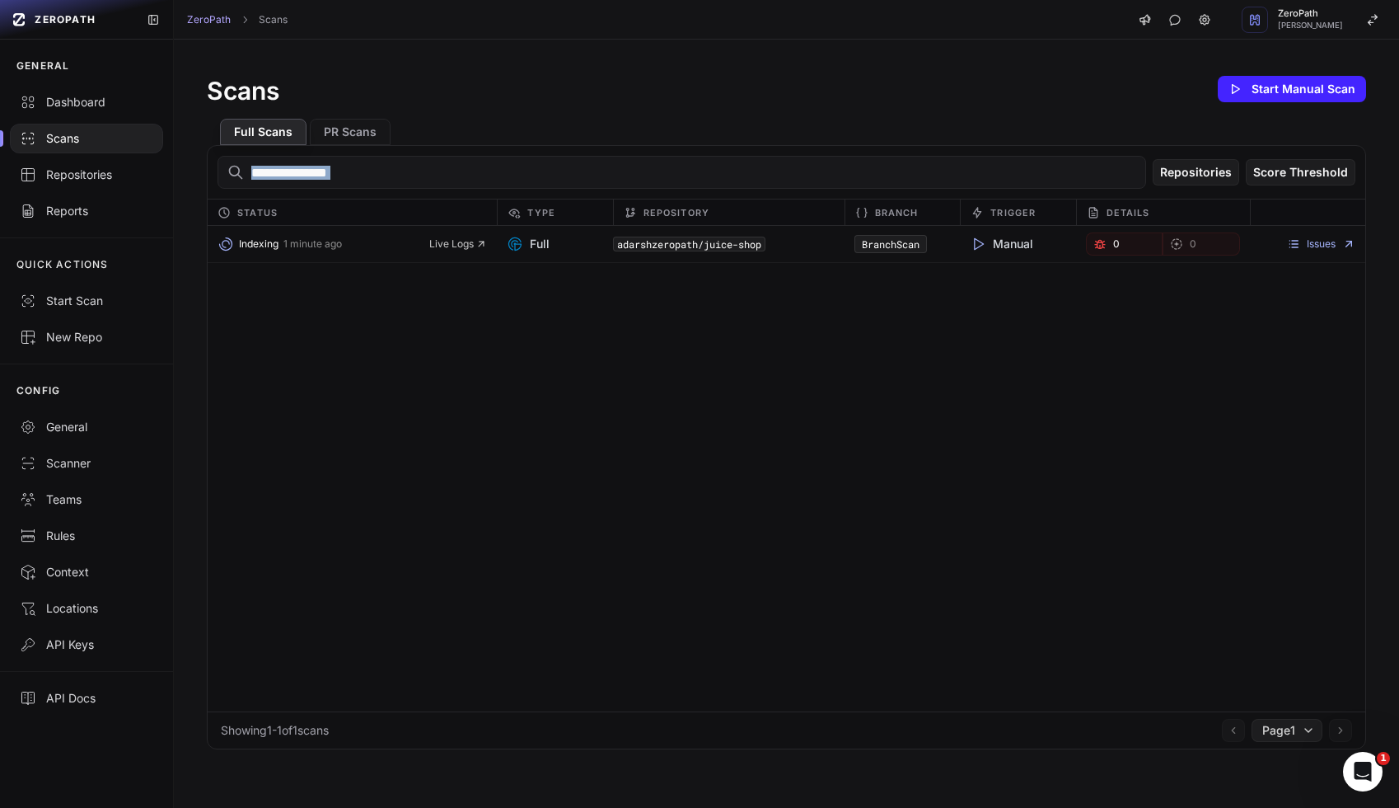
click at [530, 149] on div "Repositories Score Threshold" at bounding box center [787, 172] width 1158 height 53
click at [464, 157] on input "text" at bounding box center [682, 172] width 929 height 33
click at [362, 170] on input "text" at bounding box center [682, 172] width 929 height 33
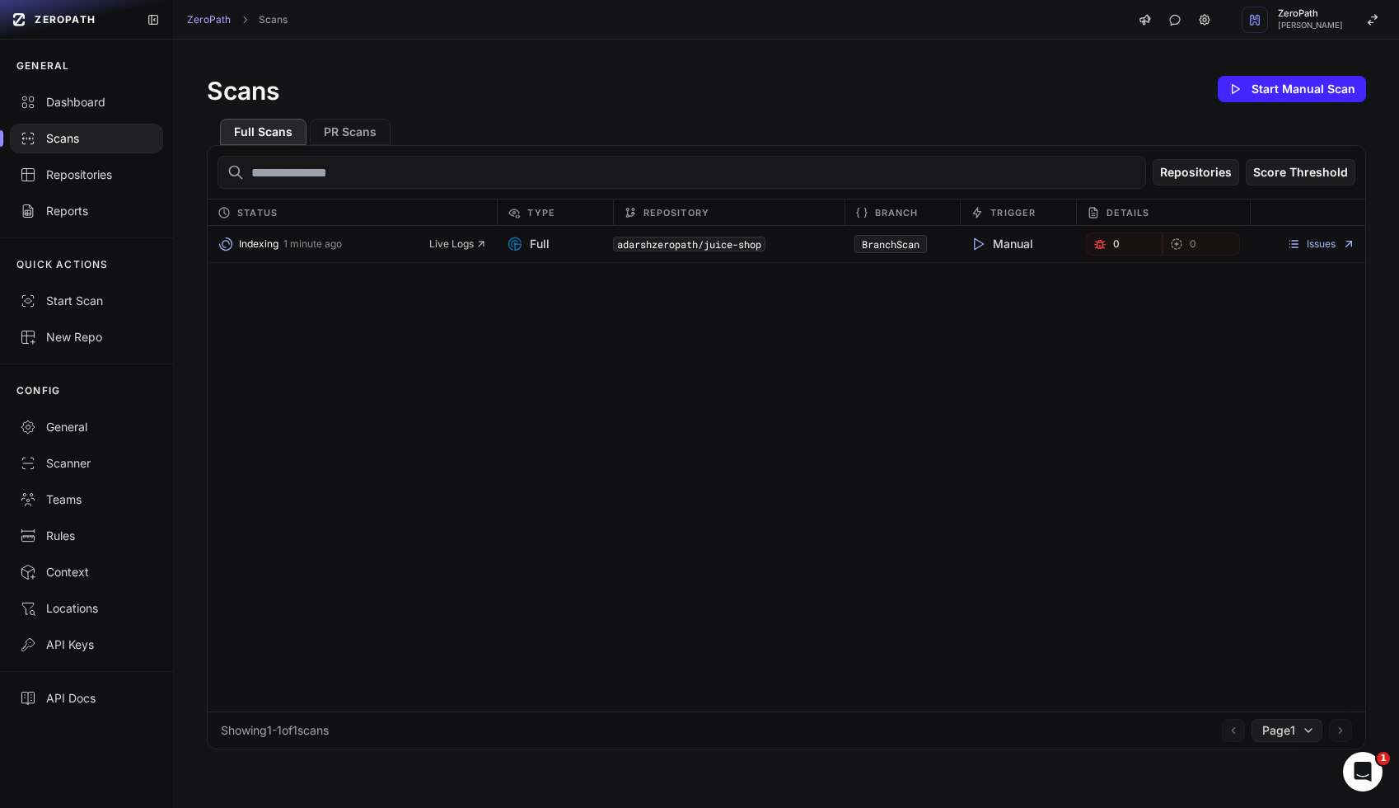
click at [471, 109] on div "Full Scans PR Scans" at bounding box center [786, 125] width 1159 height 40
click at [454, 156] on input "text" at bounding box center [682, 172] width 929 height 33
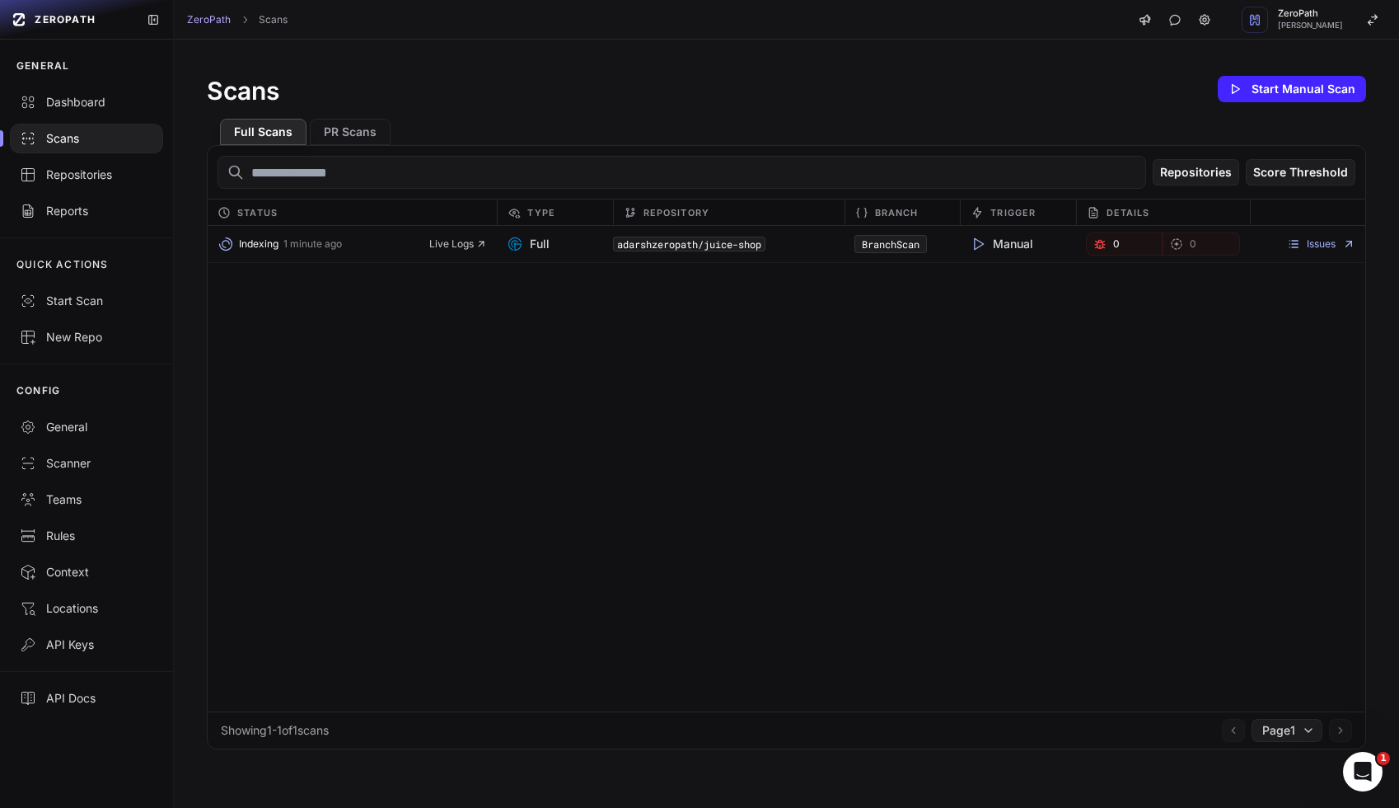
click at [454, 156] on input "text" at bounding box center [682, 172] width 929 height 33
click at [510, 120] on div "Full Scans PR Scans" at bounding box center [786, 125] width 1159 height 40
click at [466, 239] on span "Live Logs" at bounding box center [458, 243] width 58 height 13
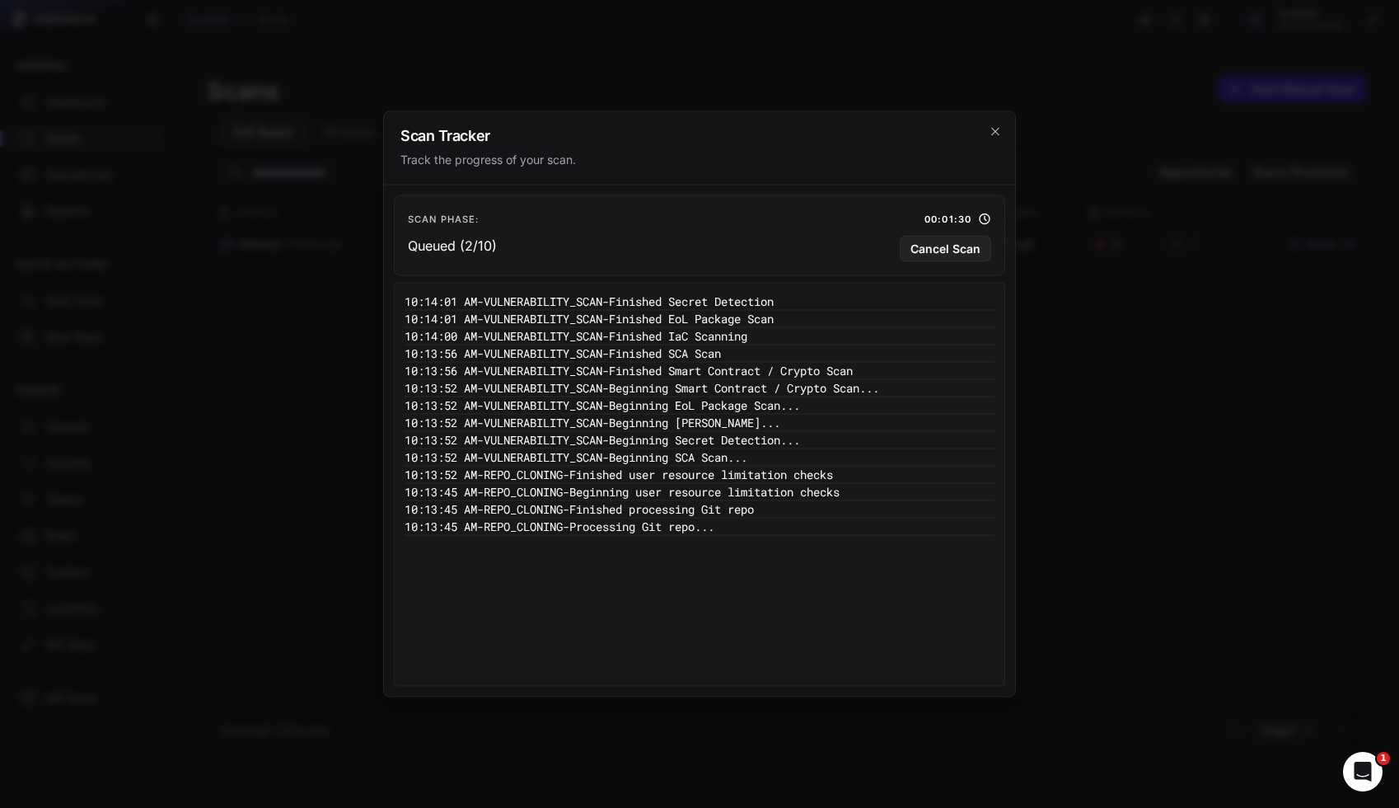
click at [698, 303] on pre "10:14:01 AM - VULNERABILITY_SCAN - Finished Secret Detection" at bounding box center [700, 301] width 590 height 17
click at [728, 305] on pre "10:14:01 AM - VULNERABILITY_SCAN - Finished Secret Detection" at bounding box center [700, 301] width 590 height 17
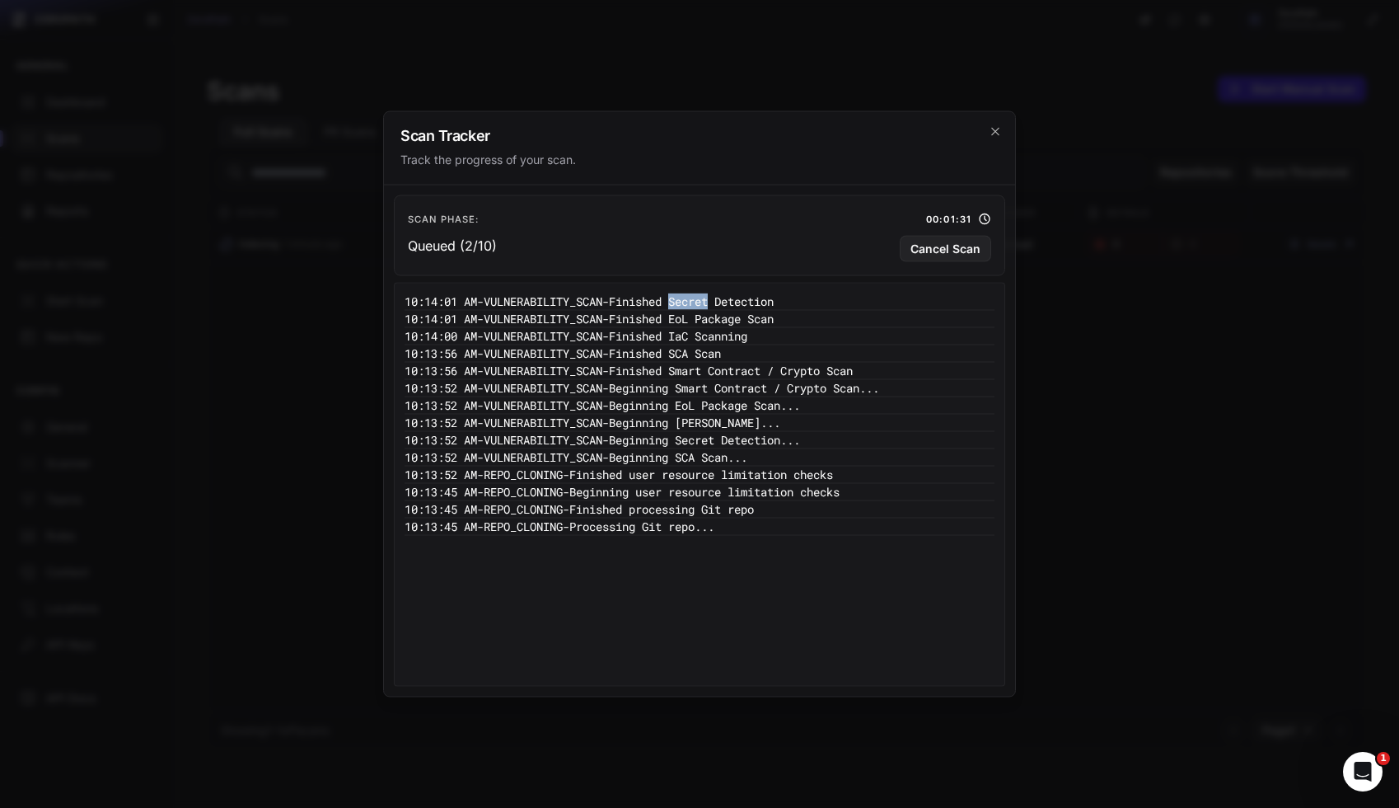
click at [728, 305] on pre "10:14:01 AM - VULNERABILITY_SCAN - Finished Secret Detection" at bounding box center [700, 301] width 590 height 17
click at [736, 334] on pre "10:14:00 AM - VULNERABILITY_SCAN - Finished IaC Scanning" at bounding box center [700, 336] width 590 height 17
click at [734, 311] on pre "10:14:01 AM - VULNERABILITY_SCAN - Finished EoL Package Scan" at bounding box center [700, 319] width 590 height 17
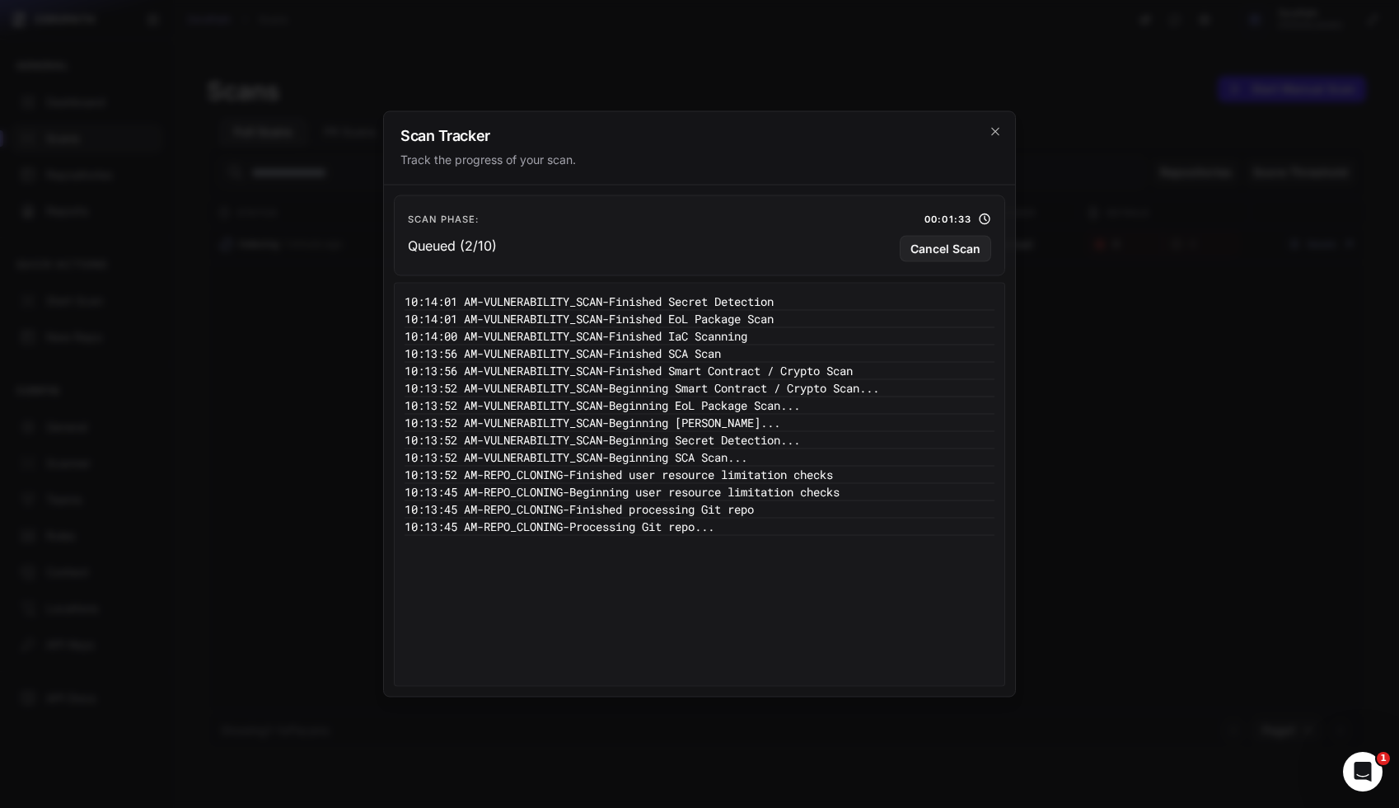
click at [734, 311] on pre "10:14:01 AM - VULNERABILITY_SCAN - Finished EoL Package Scan" at bounding box center [700, 319] width 590 height 17
click at [780, 294] on pre "10:14:01 AM - VULNERABILITY_SCAN - Finished Secret Detection" at bounding box center [700, 301] width 590 height 17
click at [798, 306] on pre "10:14:01 AM - VULNERABILITY_SCAN - Finished Secret Detection" at bounding box center [700, 301] width 590 height 17
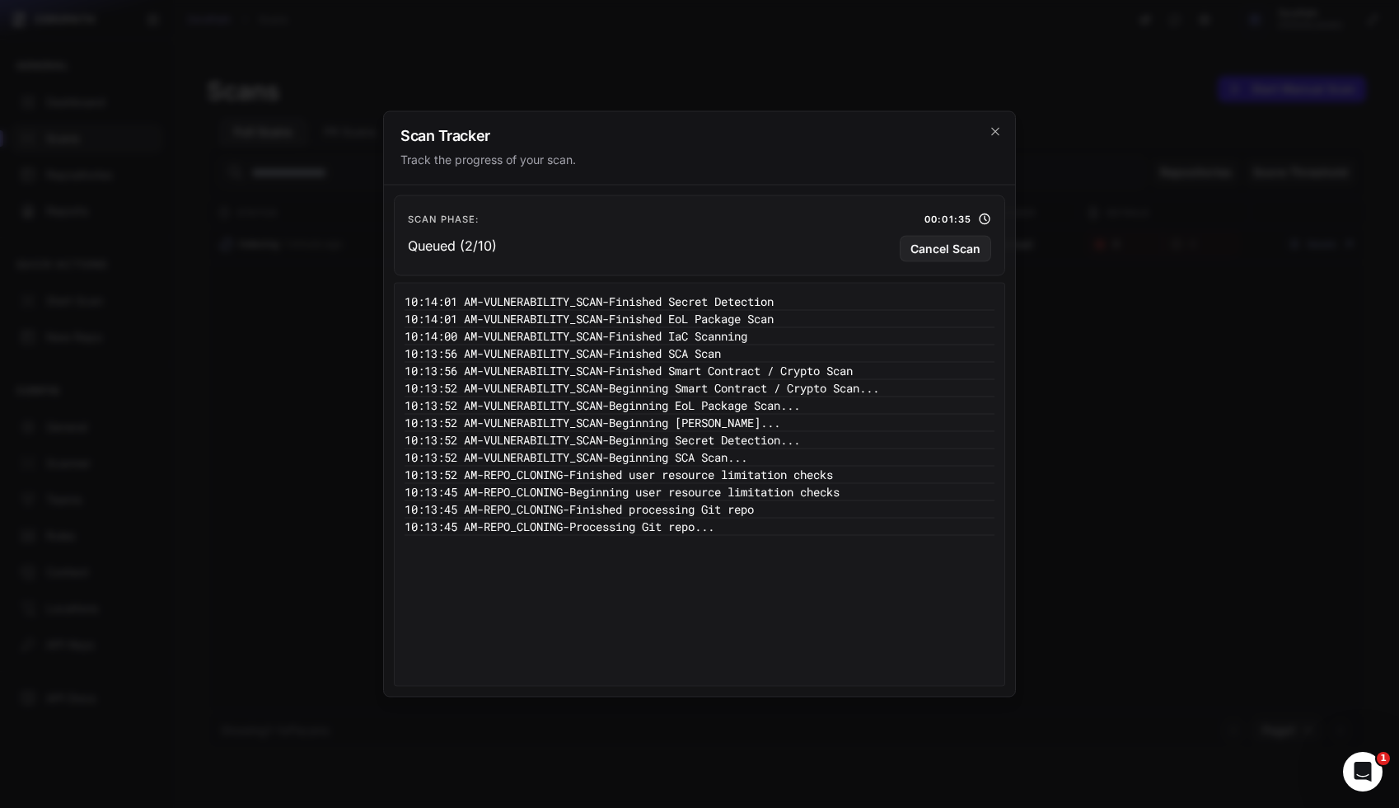
click at [798, 306] on pre "10:14:01 AM - VULNERABILITY_SCAN - Finished Secret Detection" at bounding box center [700, 301] width 590 height 17
click at [836, 303] on pre "10:14:01 AM - VULNERABILITY_SCAN - Finished Secret Detection" at bounding box center [700, 301] width 590 height 17
click at [998, 128] on icon "cross 2," at bounding box center [994, 131] width 7 height 7
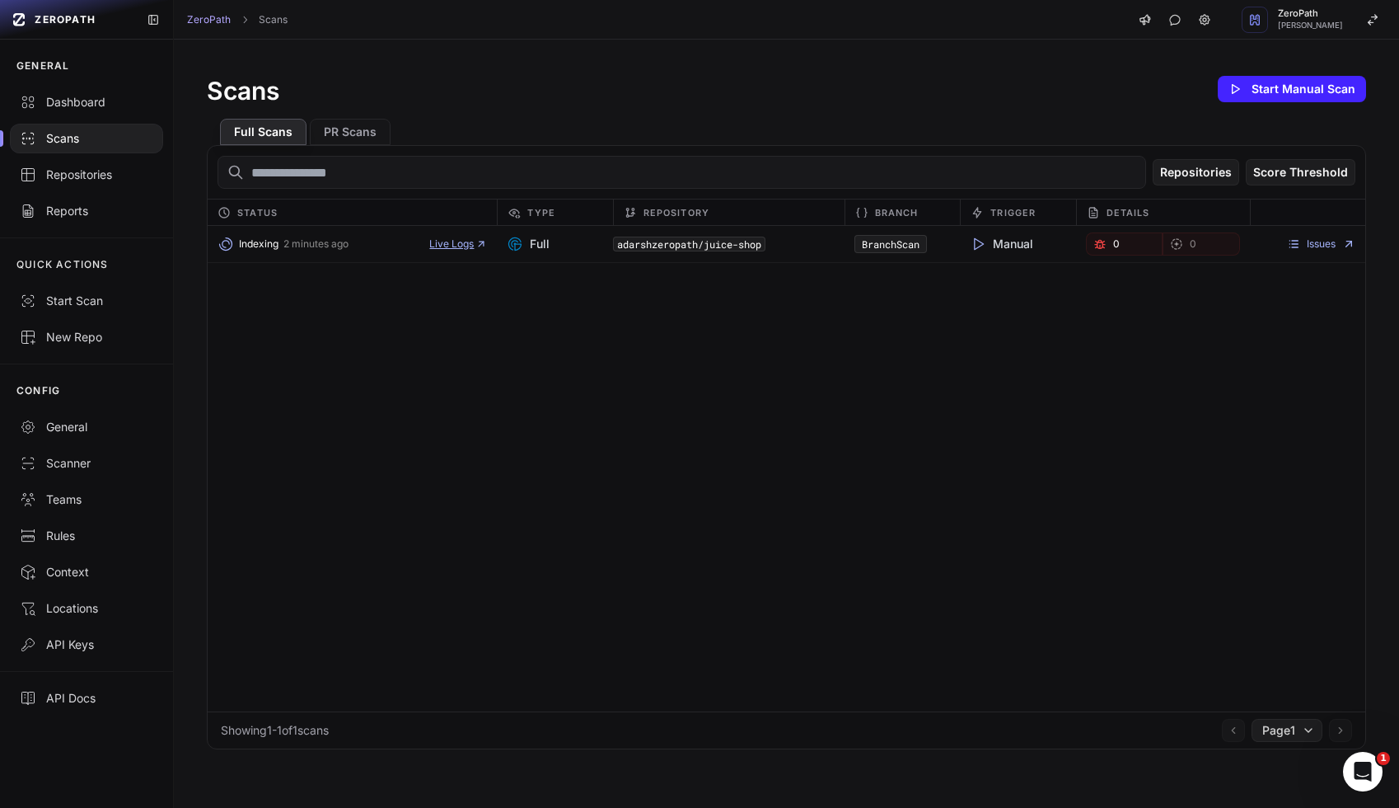
click at [472, 241] on span "Live Logs" at bounding box center [458, 243] width 58 height 13
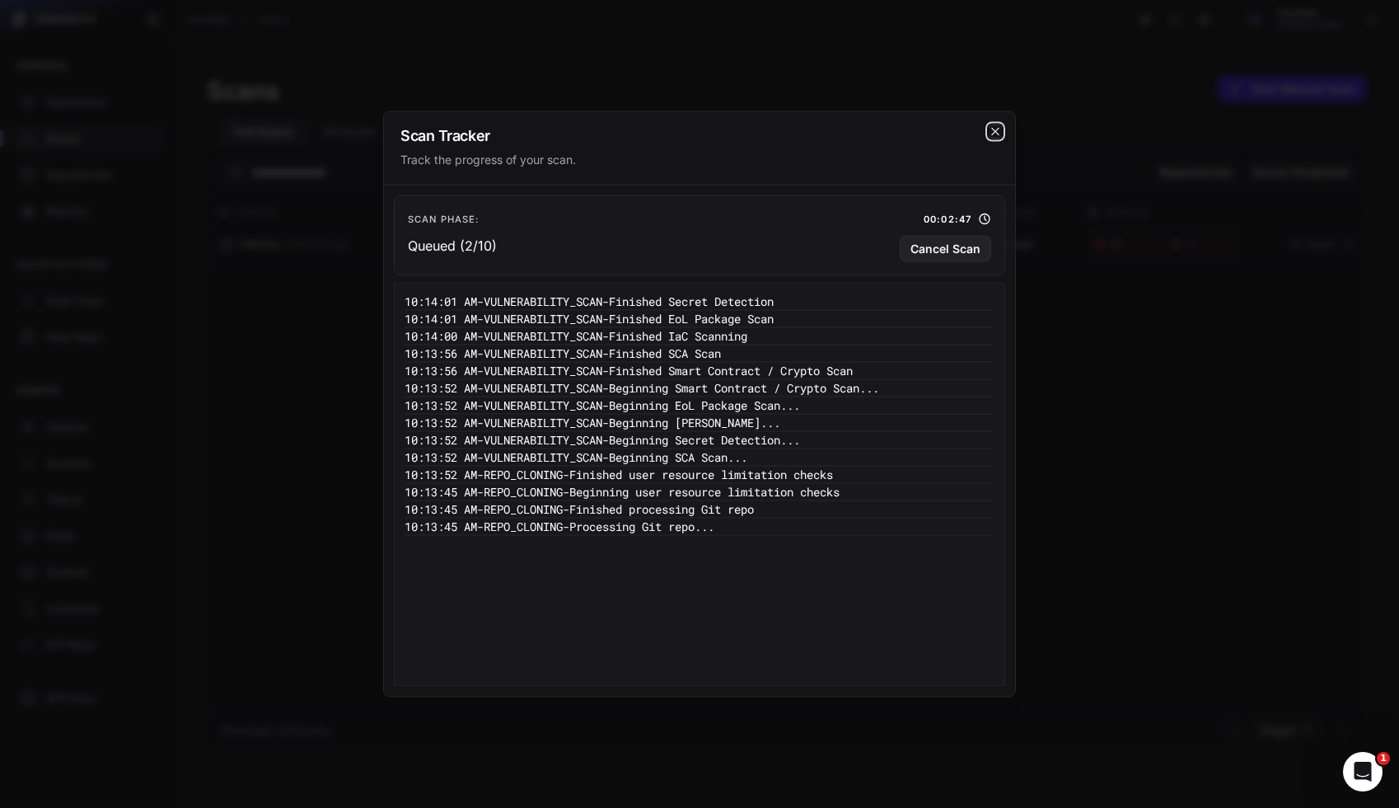
click at [1000, 129] on icon "cross 2," at bounding box center [995, 131] width 13 height 13
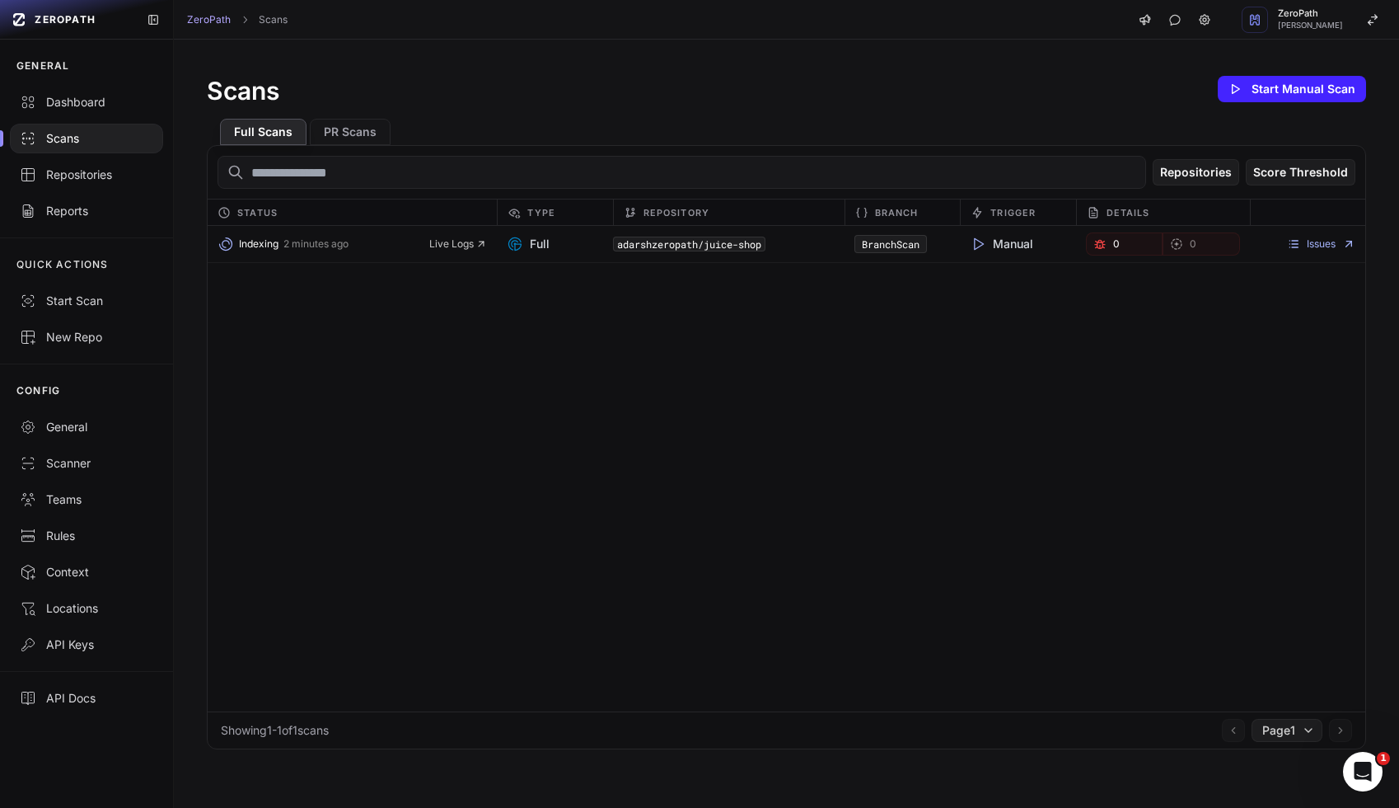
click at [961, 397] on div "Indexing 2 minutes ago Live Logs Full adarshzeropath/juice-shop BranchScan Manu…" at bounding box center [787, 468] width 1158 height 485
click at [451, 246] on span "Live Logs" at bounding box center [458, 243] width 58 height 13
click at [538, 374] on div "Indexing 2 minutes ago Live Logs Full adarshzeropath/juice-shop BranchScan Manu…" at bounding box center [787, 468] width 1158 height 485
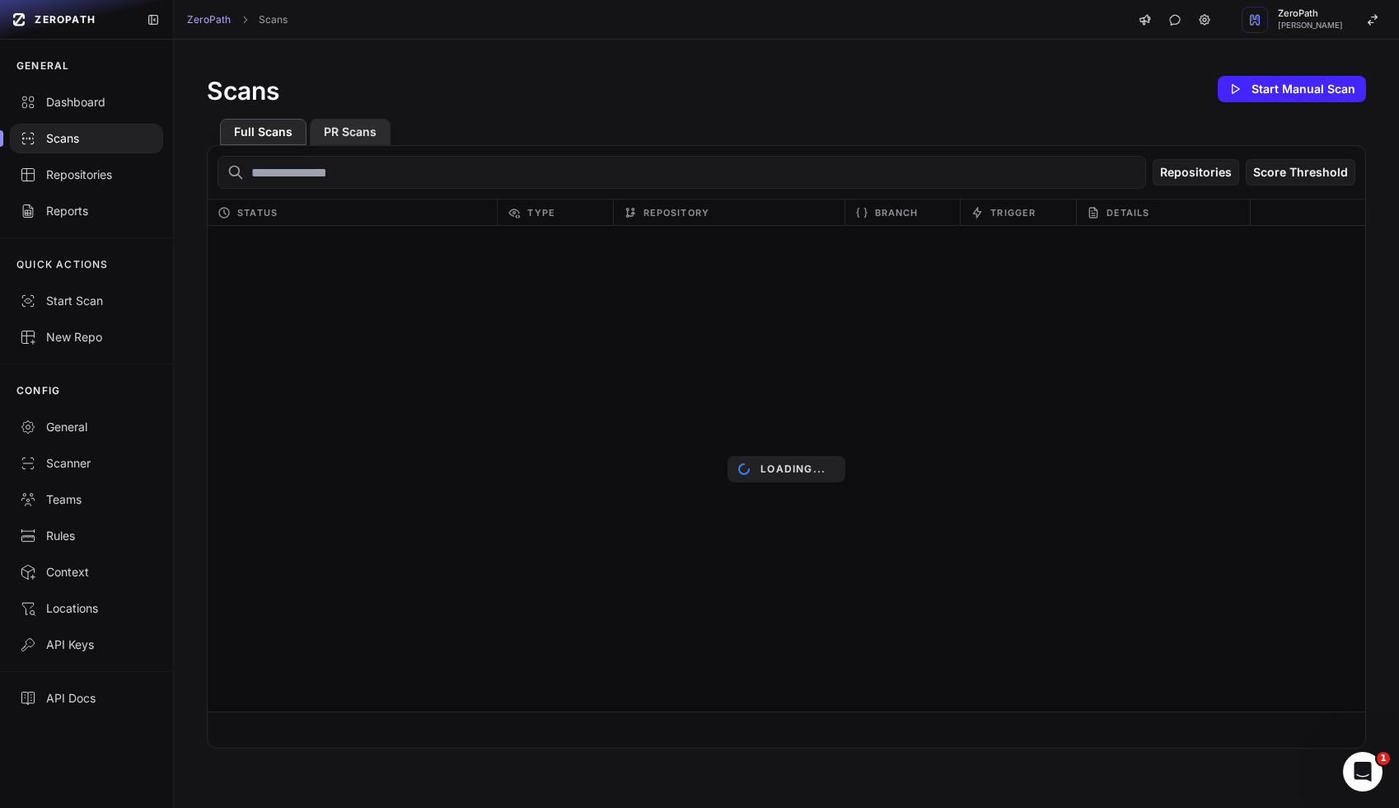
click at [331, 142] on button "PR Scans" at bounding box center [350, 132] width 81 height 26
click at [281, 135] on button "Full Scans" at bounding box center [263, 132] width 87 height 26
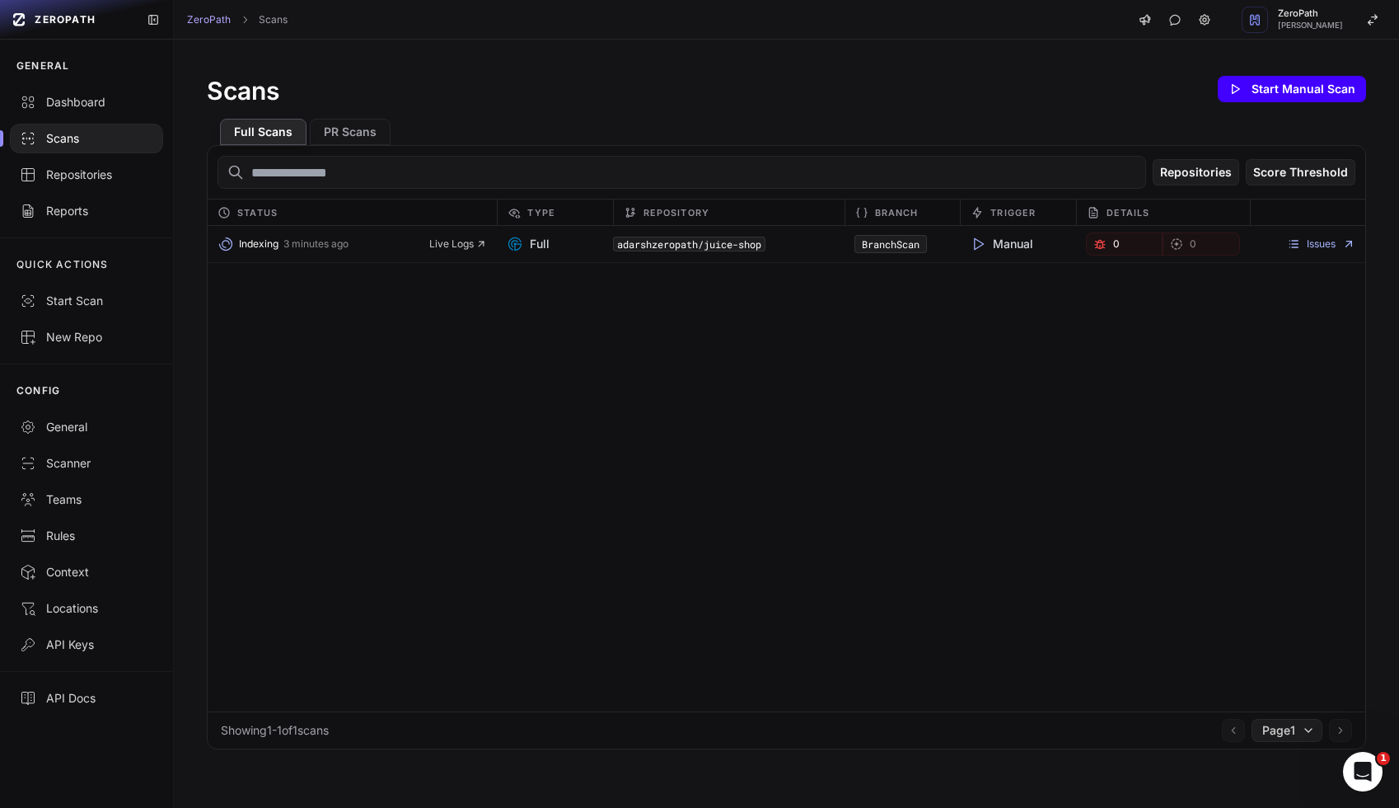
click at [1304, 89] on button "Start Manual Scan" at bounding box center [1292, 89] width 148 height 26
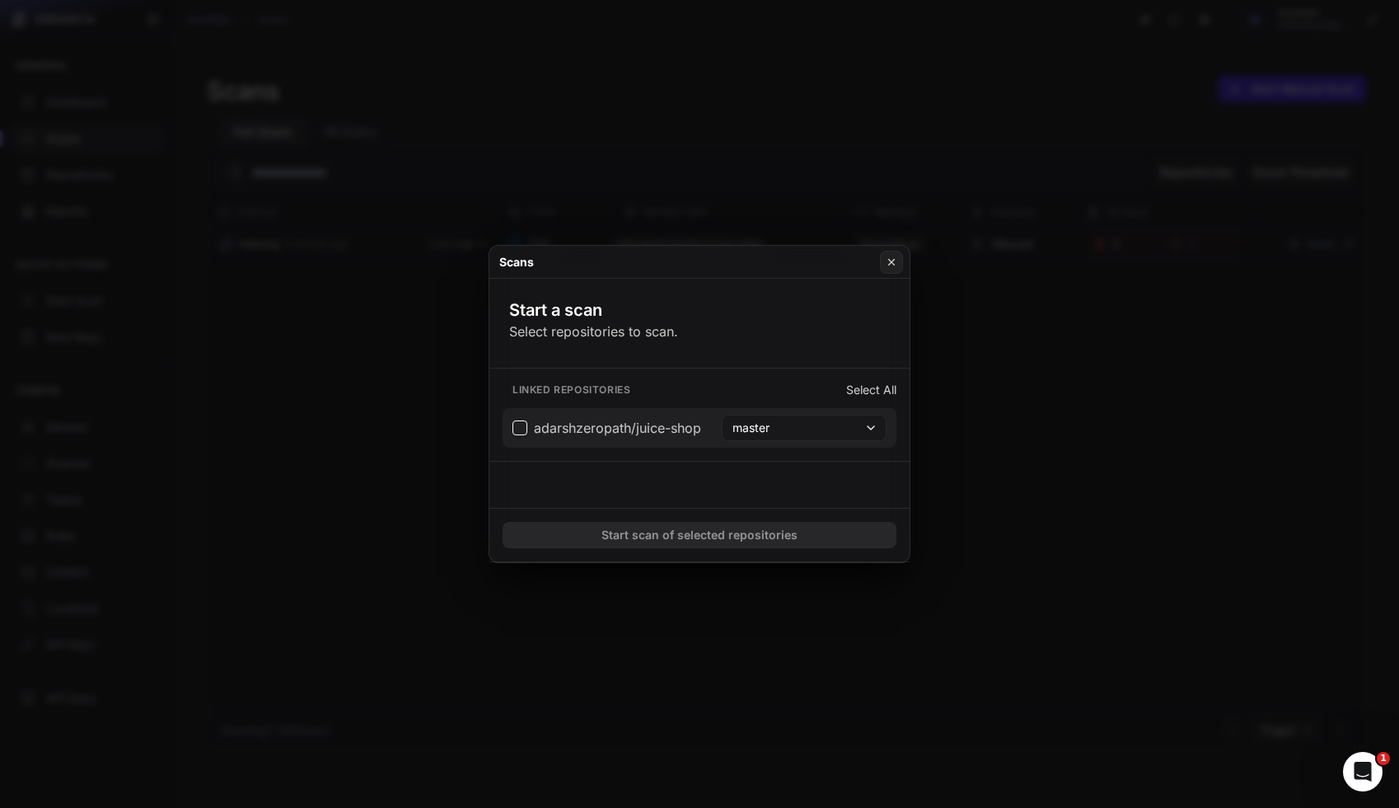
click at [522, 433] on span "adarshzeropath/juice-shop" at bounding box center [607, 428] width 189 height 20
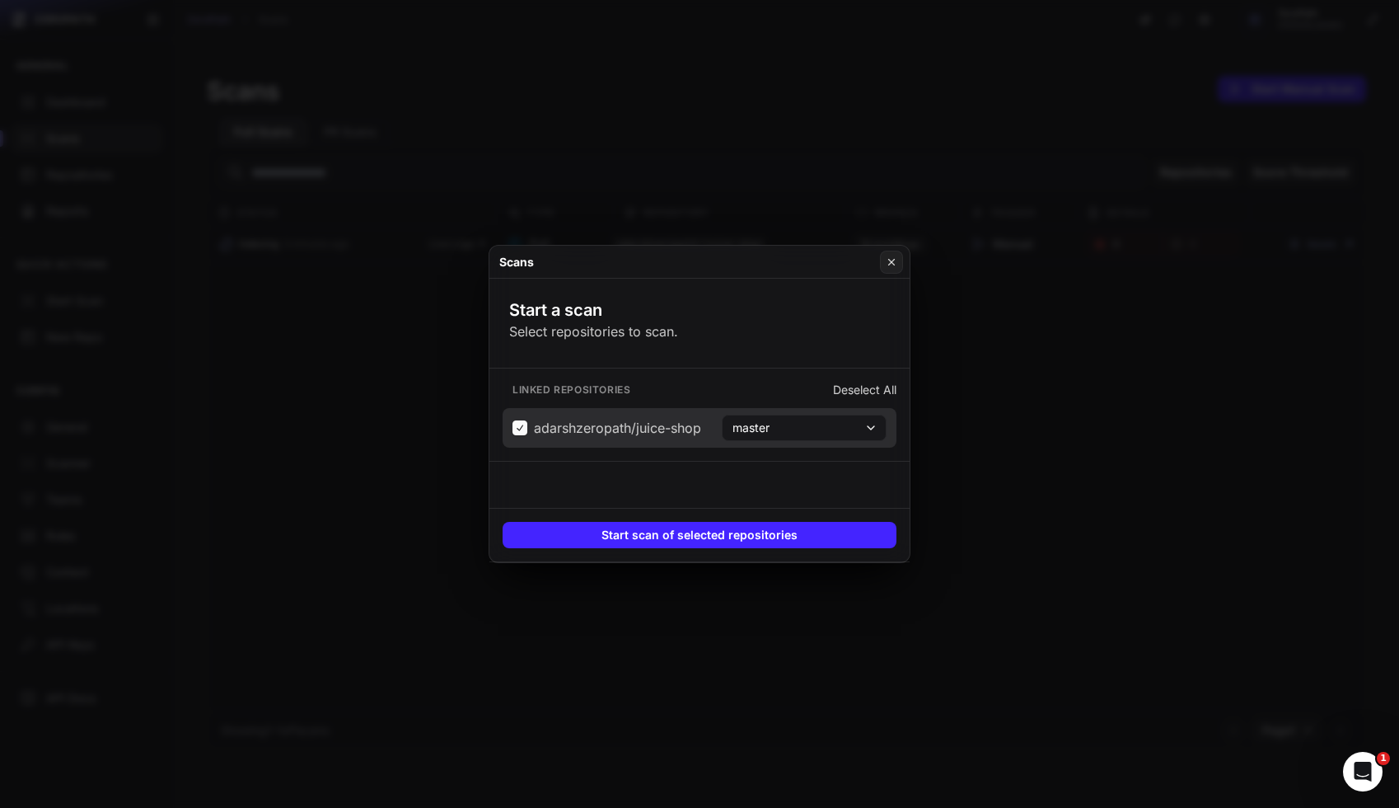
click at [776, 438] on button "master" at bounding box center [804, 427] width 165 height 26
click at [810, 353] on div "Start a scan Select repositories to scan. Linked repositories Deselect All adar…" at bounding box center [699, 420] width 420 height 283
click at [887, 259] on icon at bounding box center [892, 261] width 12 height 13
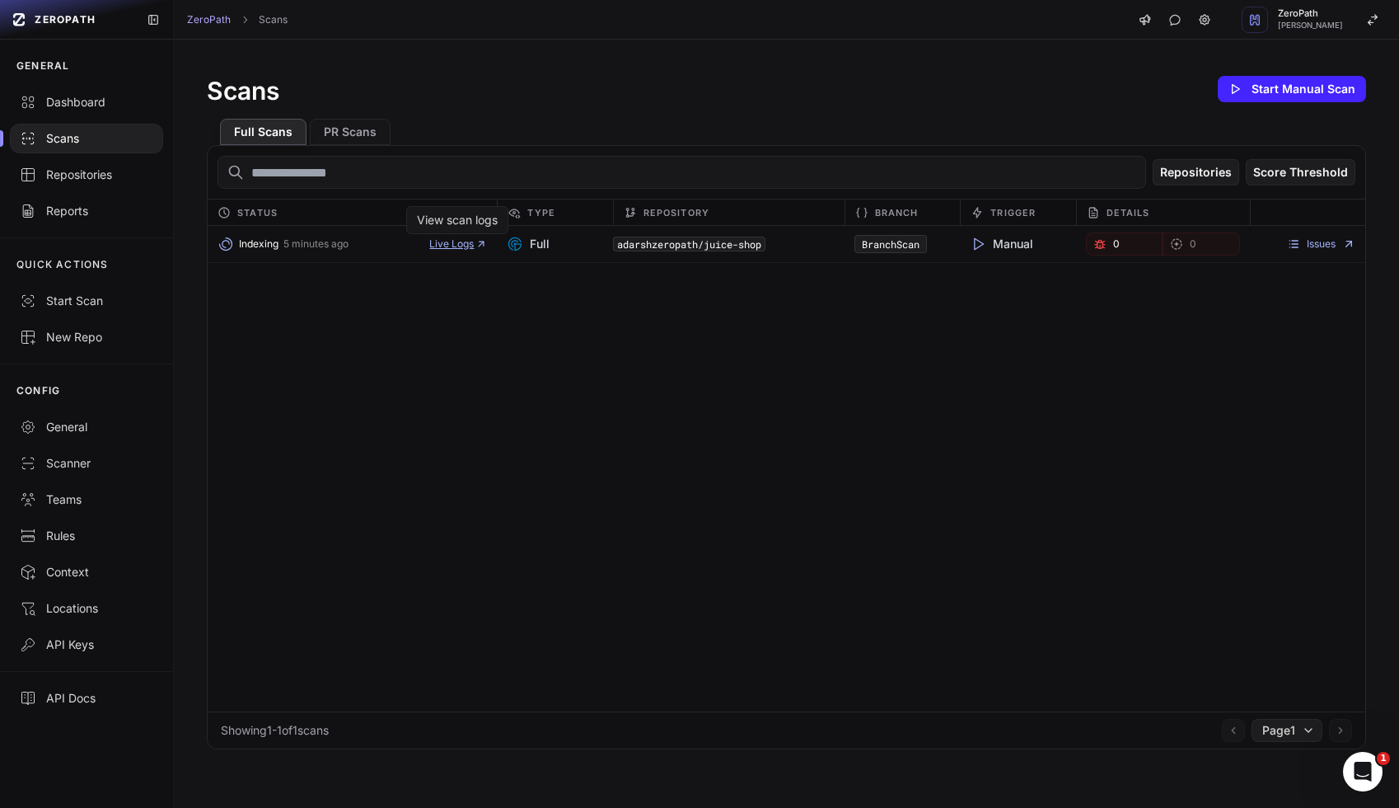
click at [447, 239] on span "Live Logs" at bounding box center [458, 243] width 58 height 13
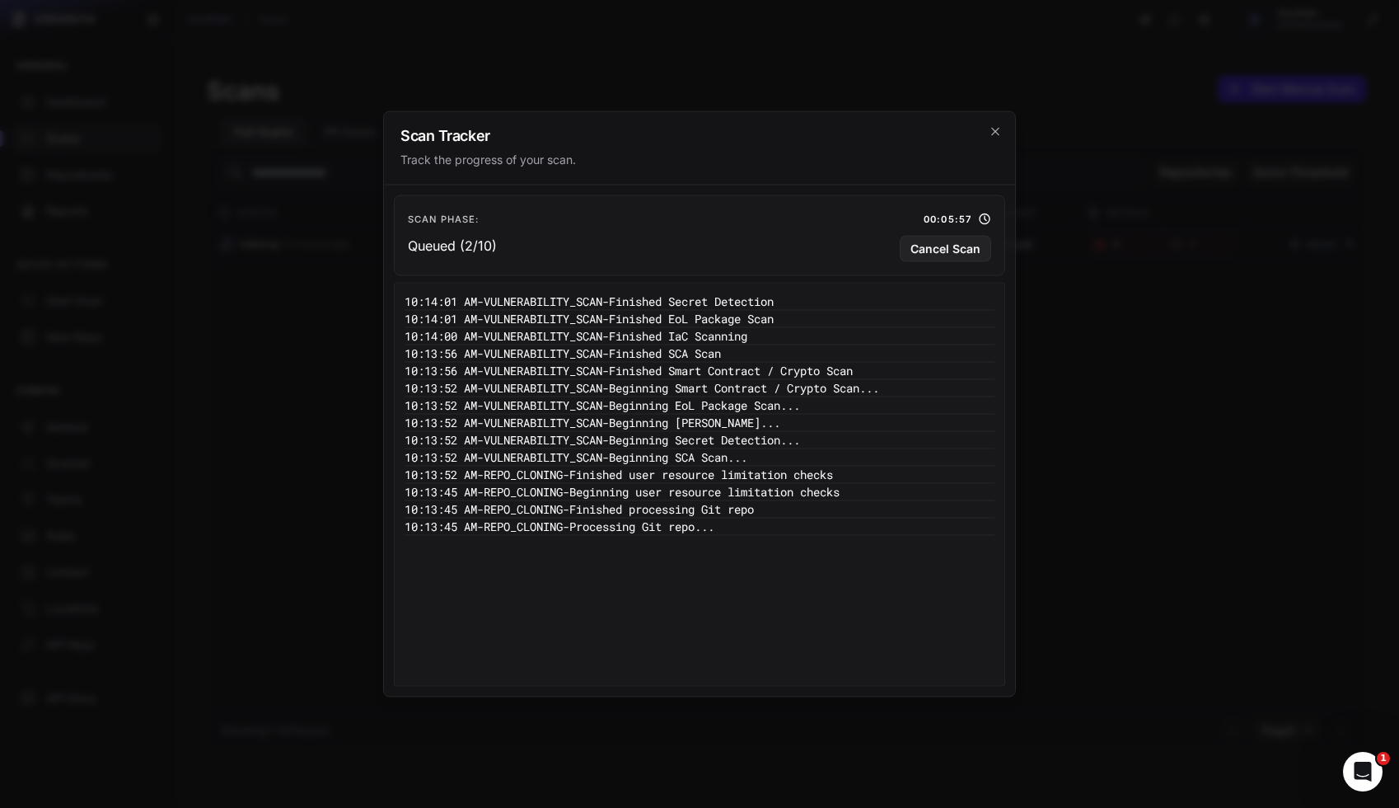
click at [576, 300] on pre "10:14:01 AM - VULNERABILITY_SCAN - Finished Secret Detection" at bounding box center [700, 301] width 590 height 17
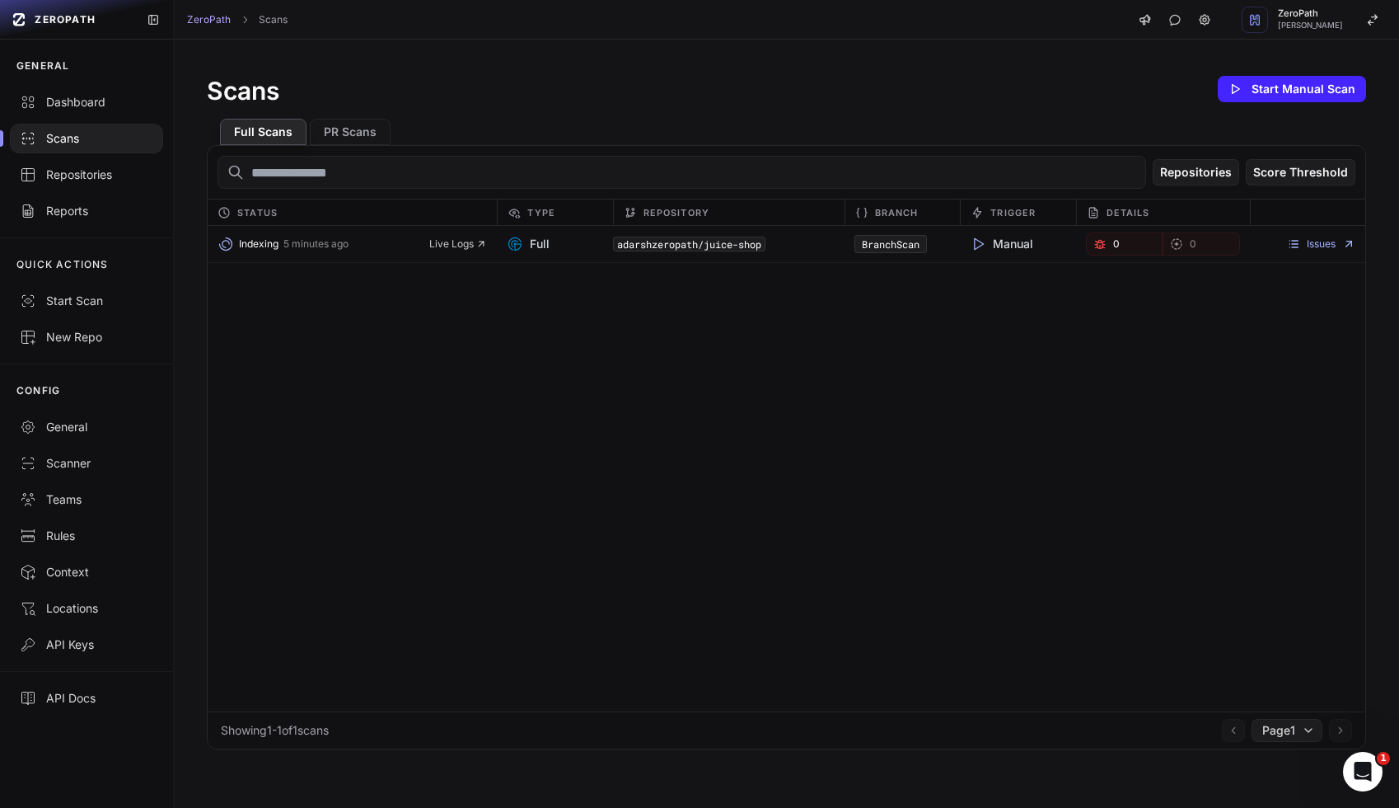
click at [836, 353] on div "Indexing 5 minutes ago Live Logs Full adarshzeropath/juice-shop BranchScan Manu…" at bounding box center [787, 468] width 1158 height 485
click at [470, 246] on span "Live Logs" at bounding box center [458, 243] width 58 height 13
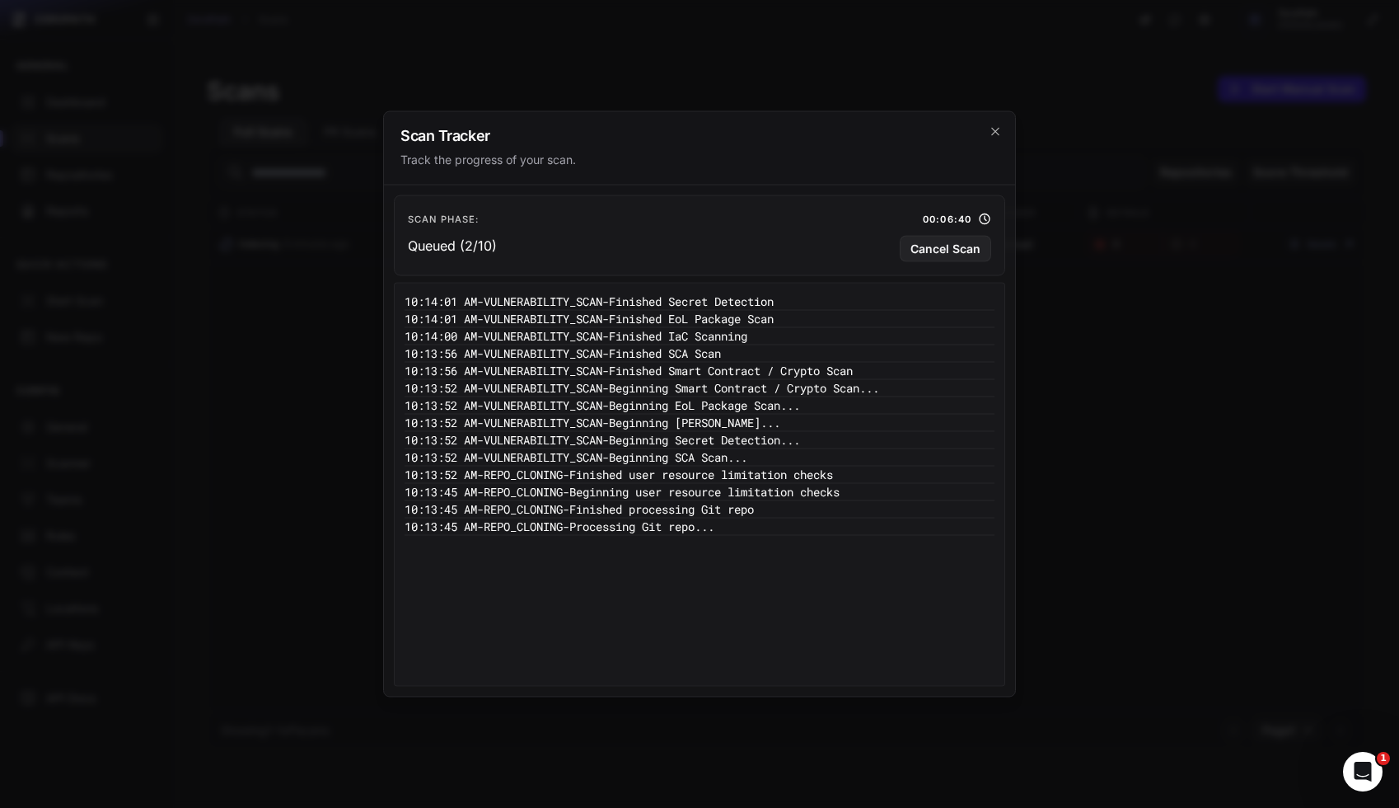
click at [987, 217] on icon at bounding box center [984, 219] width 13 height 13
click at [989, 135] on icon "cross 2," at bounding box center [995, 131] width 13 height 13
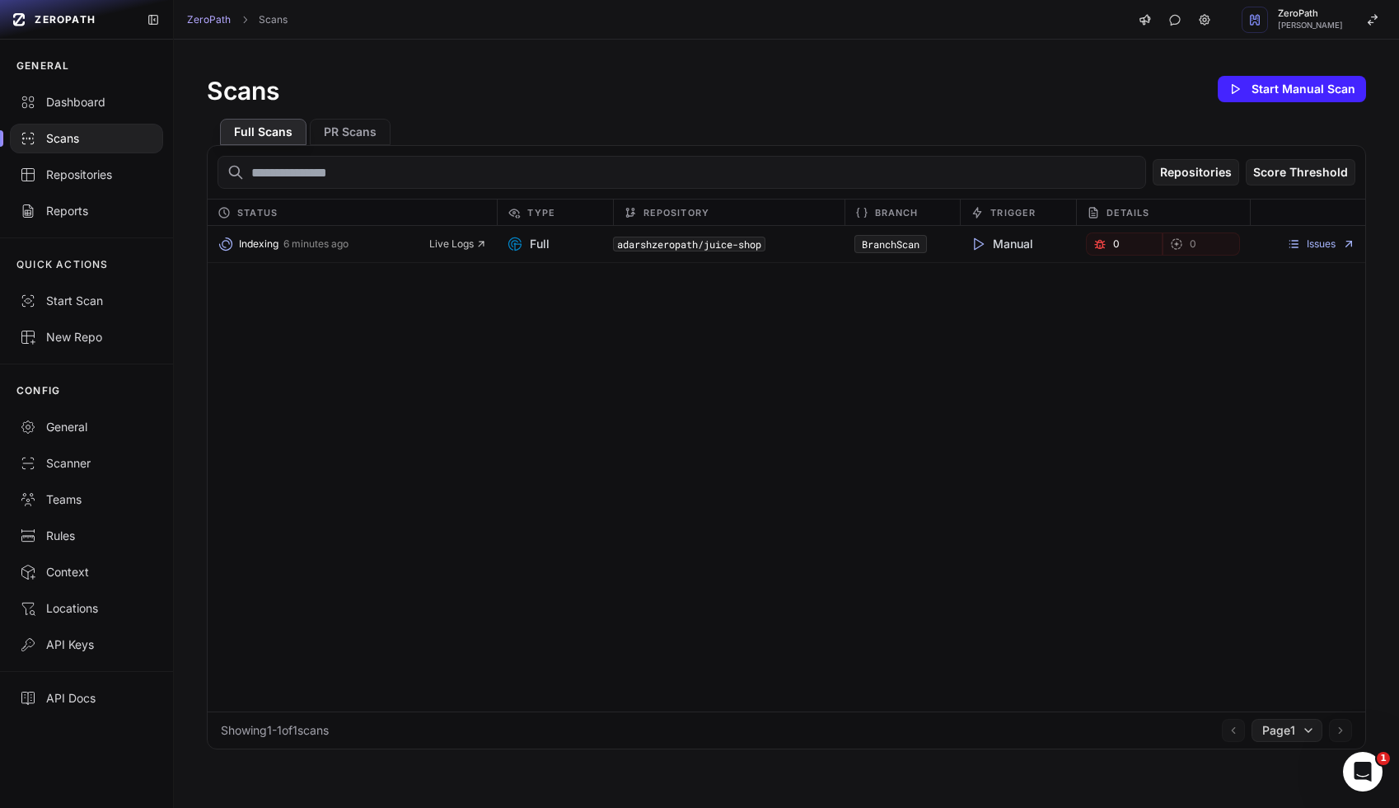
click at [827, 388] on div "Indexing 6 minutes ago Live Logs Full adarshzeropath/juice-shop BranchScan Manu…" at bounding box center [787, 468] width 1158 height 485
click at [1365, 759] on div "Open Intercom Messenger" at bounding box center [1360, 769] width 54 height 54
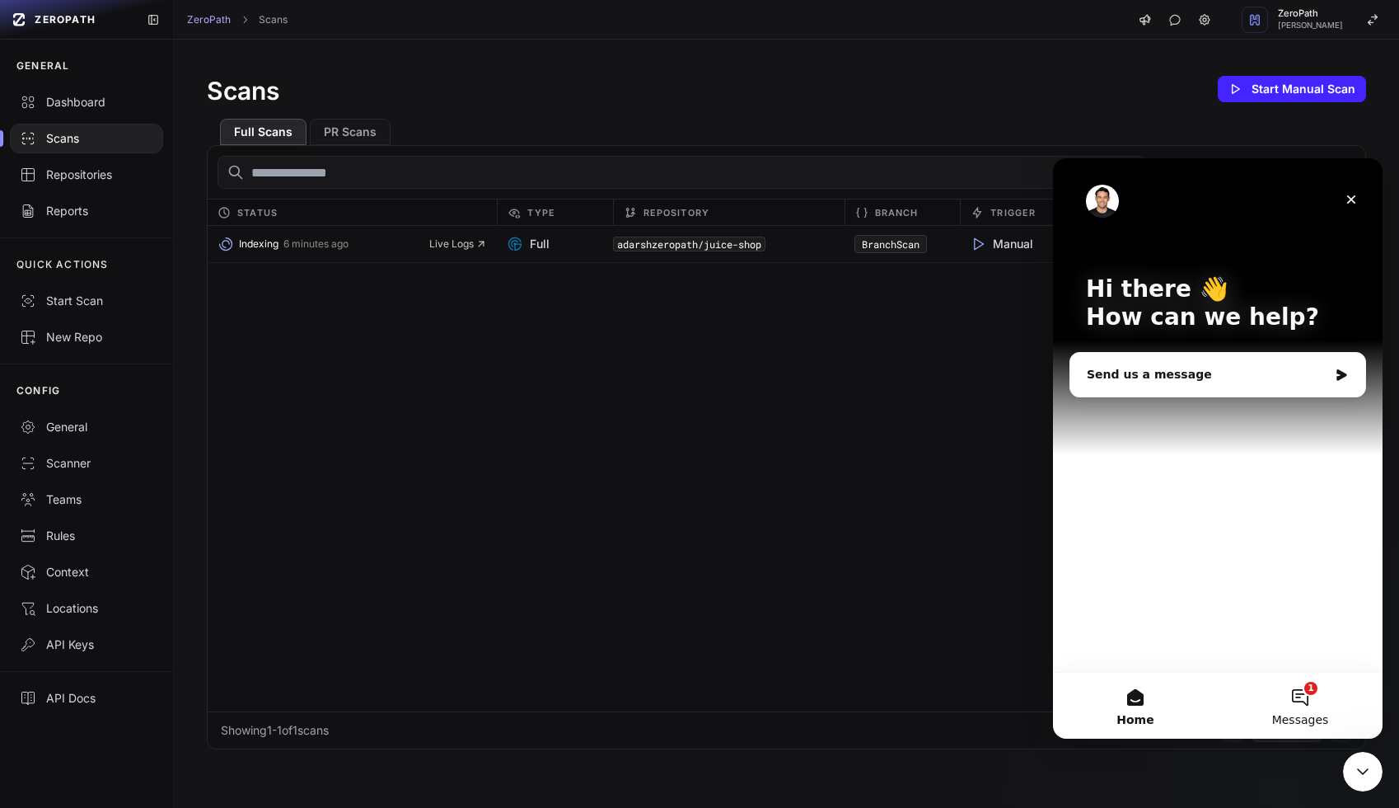
click at [1305, 697] on button "1 Messages" at bounding box center [1300, 705] width 165 height 66
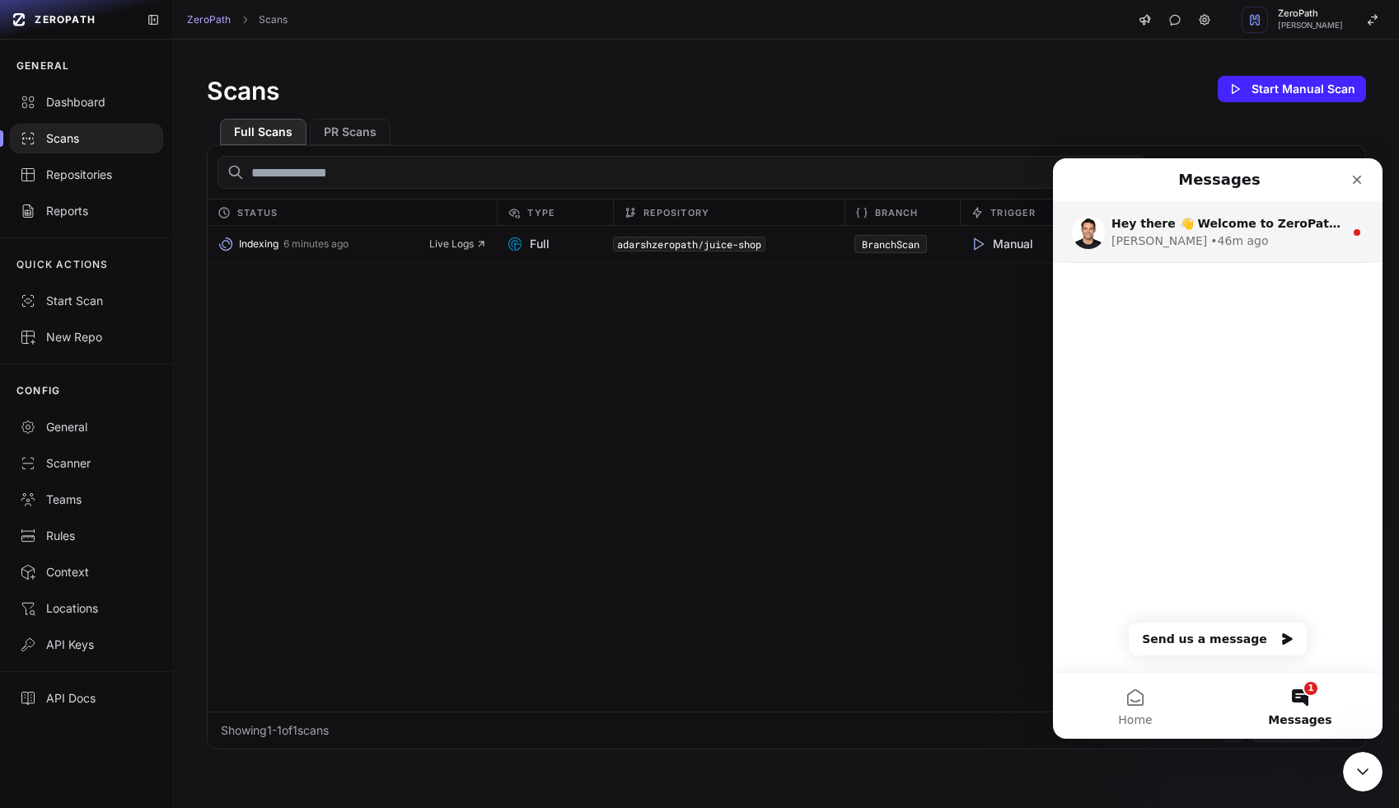
click at [1256, 256] on div "Hey there 👋 Welcome to ZeroPath 🙌 Take a look around! If you have any questions…" at bounding box center [1218, 232] width 330 height 61
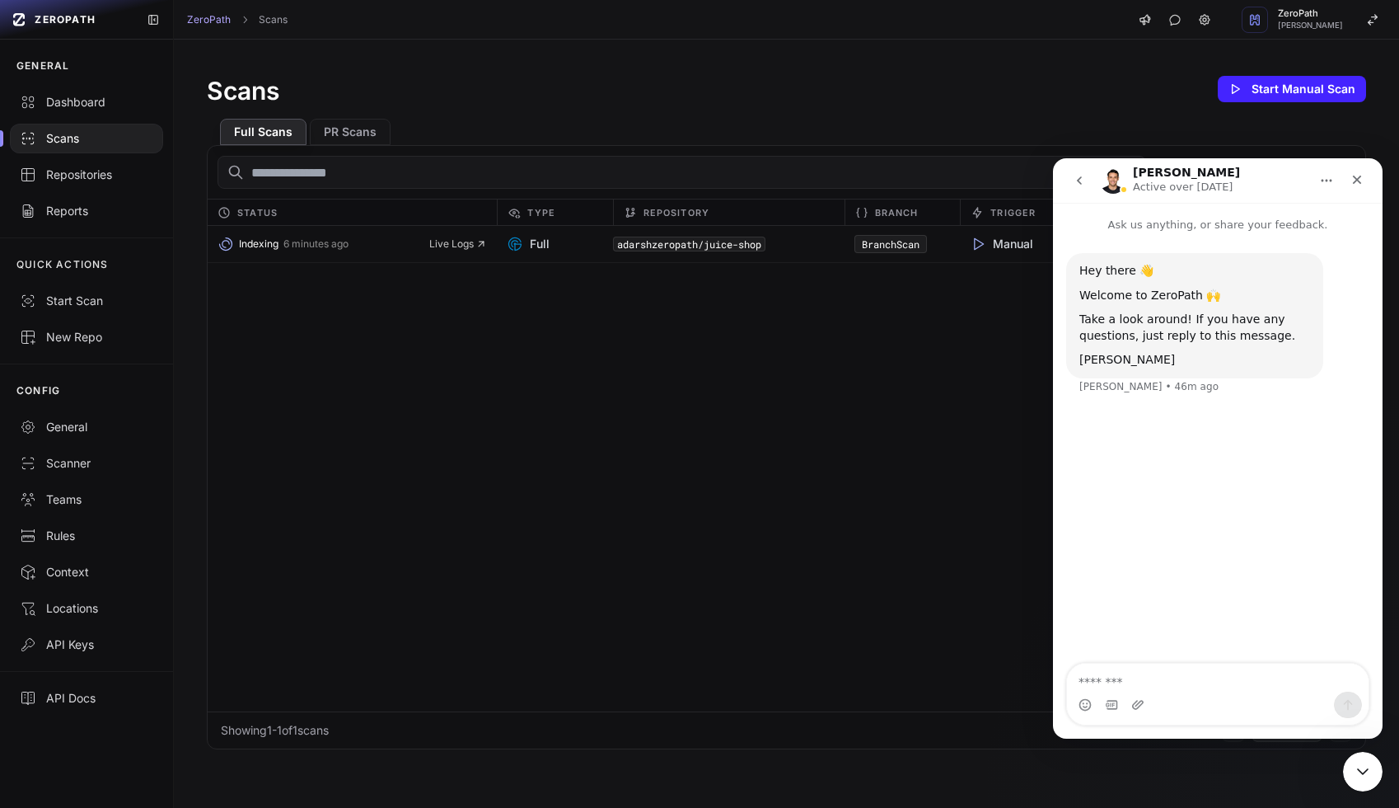
click at [1107, 308] on div "Hey there 👋 Welcome to ZeroPath 🙌 Take a look around! If you have any questions…" at bounding box center [1194, 315] width 231 height 105
click at [1171, 337] on div "Take a look around! If you have any questions, just reply to this message." at bounding box center [1194, 327] width 231 height 32
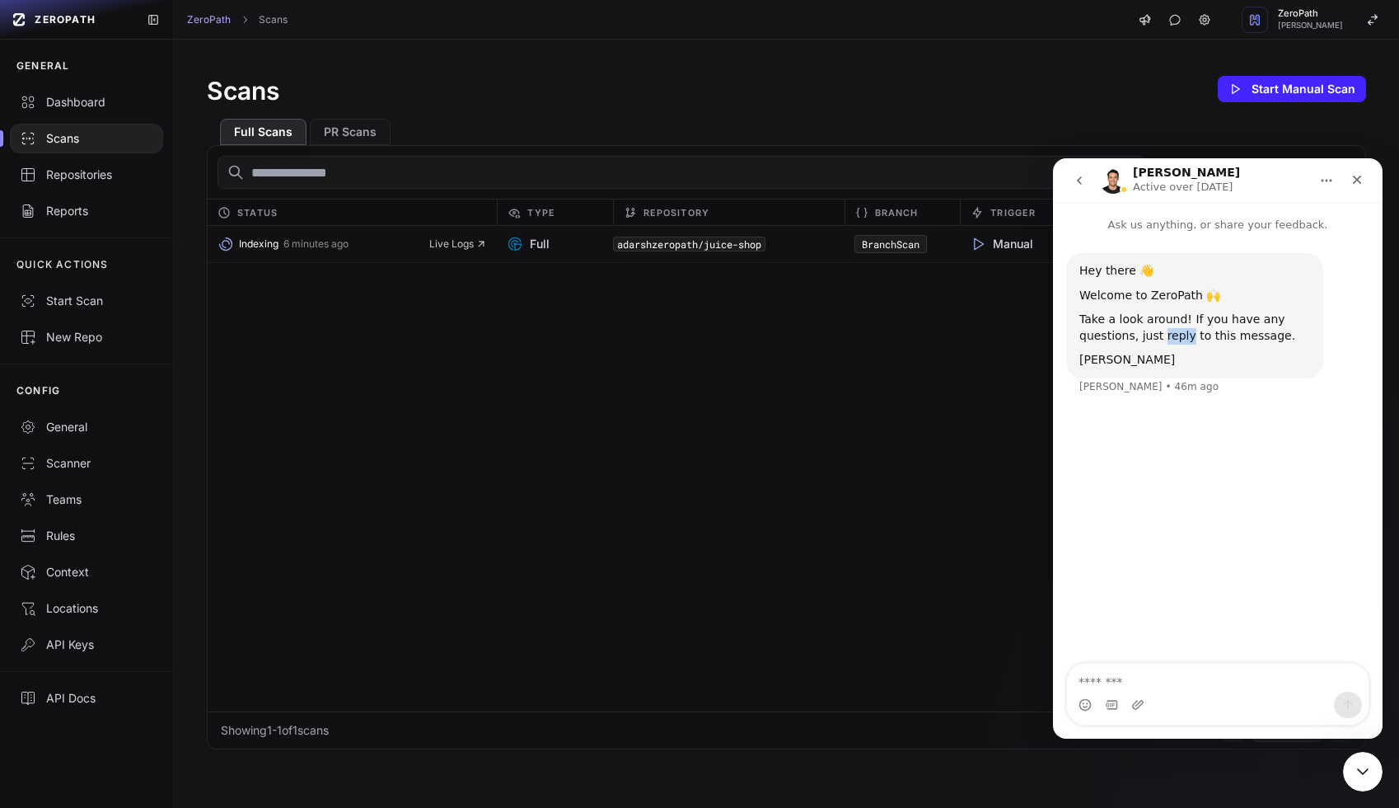
click at [1171, 337] on div "Take a look around! If you have any questions, just reply to this message." at bounding box center [1194, 327] width 231 height 32
click at [1222, 330] on div "Take a look around! If you have any questions, just reply to this message." at bounding box center [1194, 327] width 231 height 32
click at [1360, 174] on icon "Close" at bounding box center [1357, 179] width 13 height 13
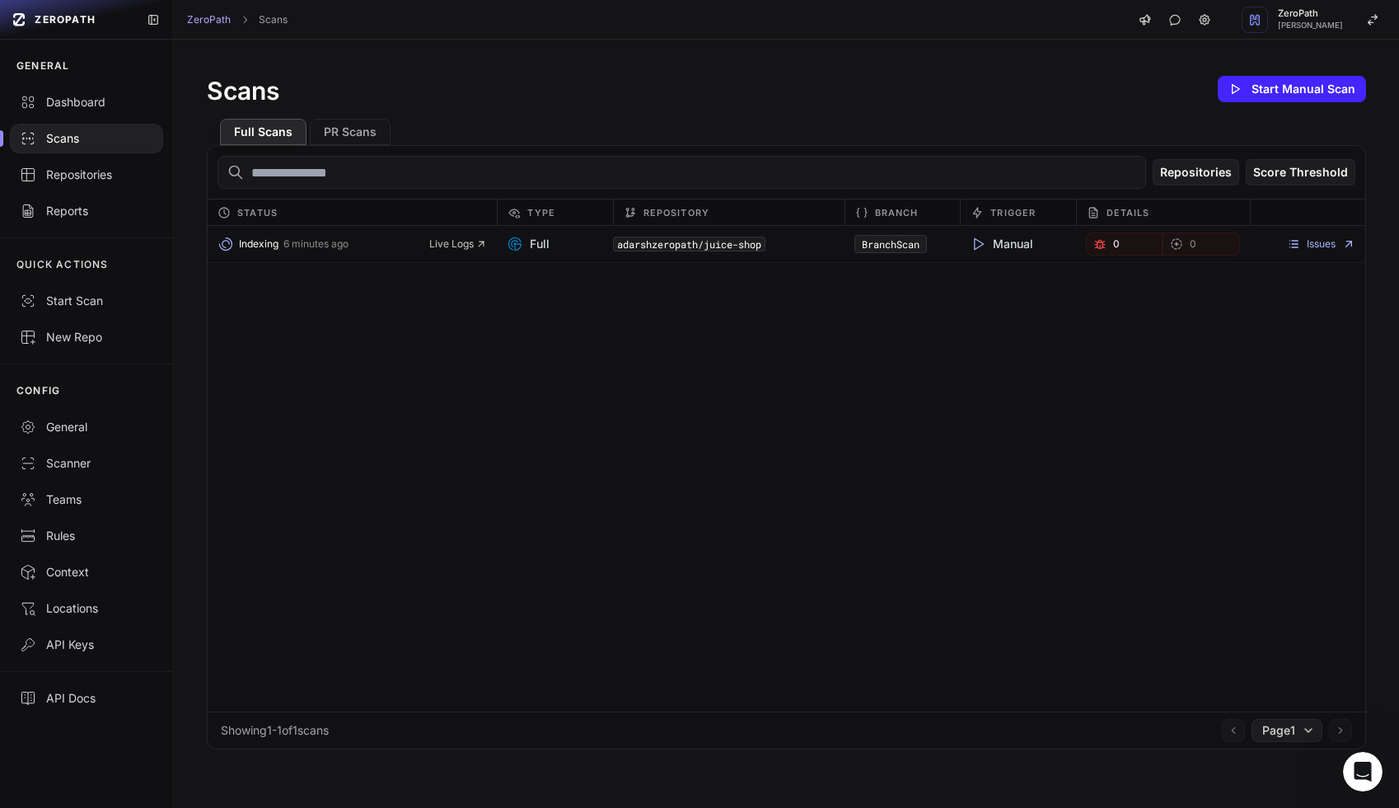
click at [1081, 463] on div "Indexing 6 minutes ago Live Logs Full adarshzeropath/juice-shop BranchScan Manu…" at bounding box center [787, 468] width 1158 height 485
click at [452, 248] on span "Live Logs" at bounding box center [458, 243] width 58 height 13
click at [427, 377] on div "Indexing 36 minutes ago Live Logs Full adarshzeropath/juice-shop BranchScan Man…" at bounding box center [787, 468] width 1158 height 485
click at [448, 242] on span "Live Logs" at bounding box center [458, 243] width 58 height 13
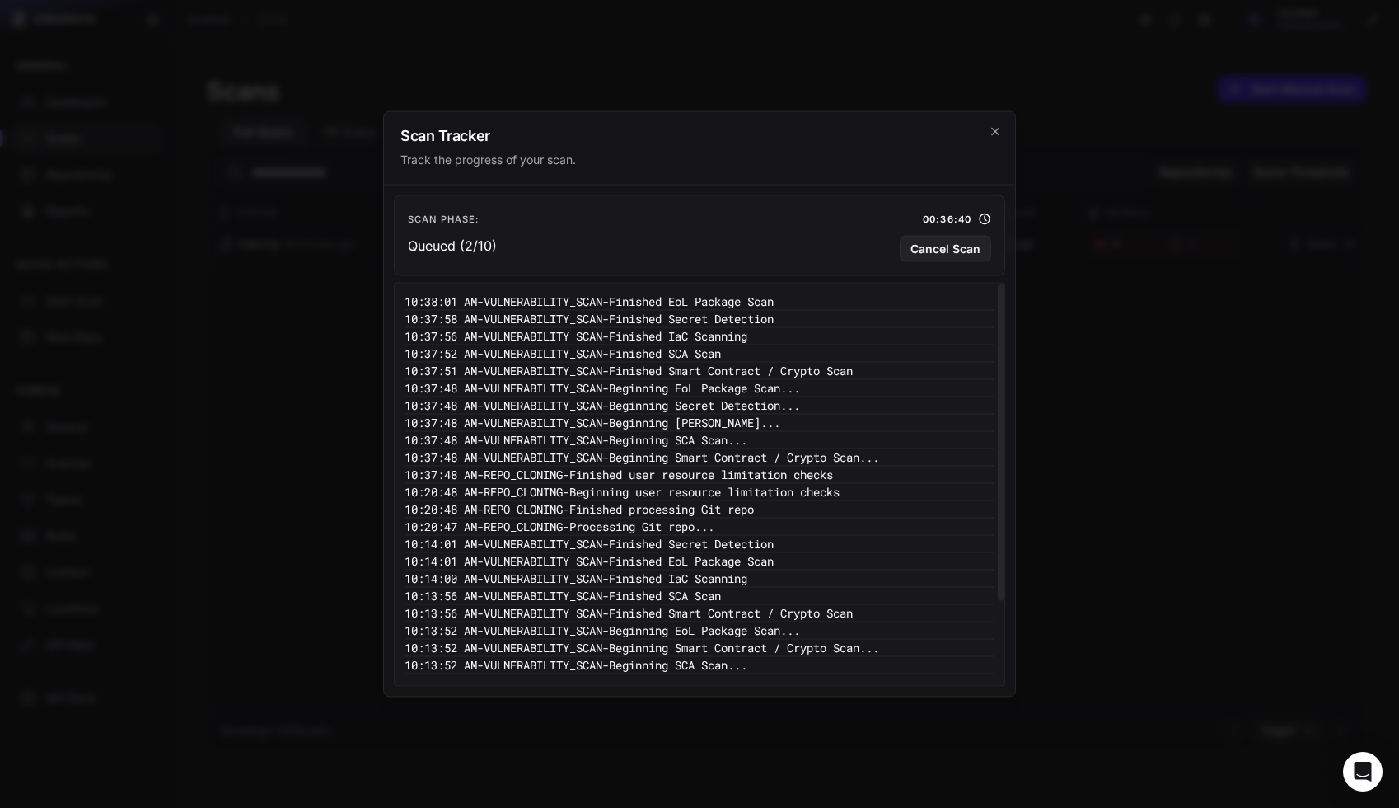
click at [453, 306] on pre "10:38:01 AM - VULNERABILITY_SCAN - Finished EoL Package Scan" at bounding box center [700, 301] width 590 height 17
click at [545, 302] on pre "10:38:01 AM - VULNERABILITY_SCAN - Finished EoL Package Scan" at bounding box center [700, 301] width 590 height 17
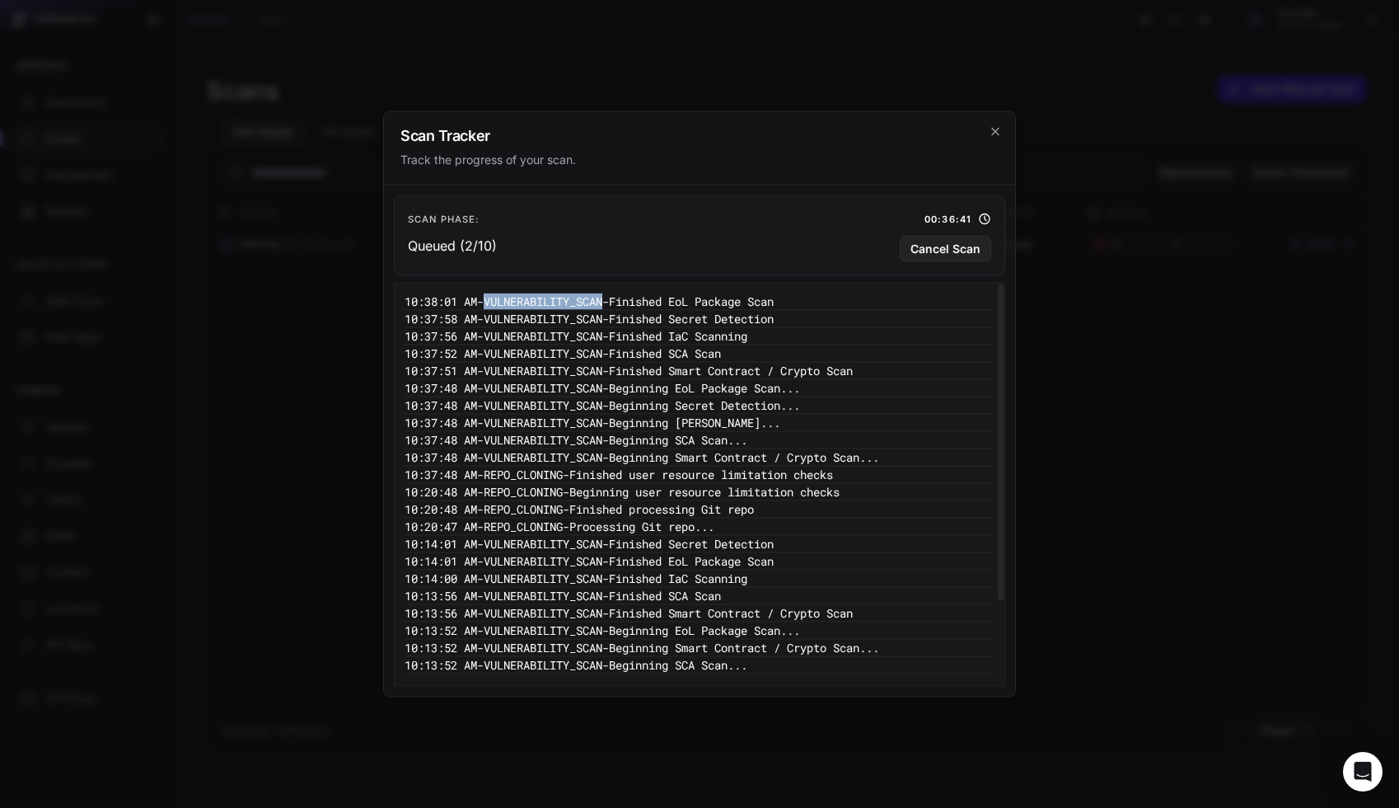
click at [545, 302] on pre "10:38:01 AM - VULNERABILITY_SCAN - Finished EoL Package Scan" at bounding box center [700, 301] width 590 height 17
click at [597, 299] on pre "10:38:01 AM - VULNERABILITY_SCAN - Finished EoL Package Scan" at bounding box center [700, 301] width 590 height 17
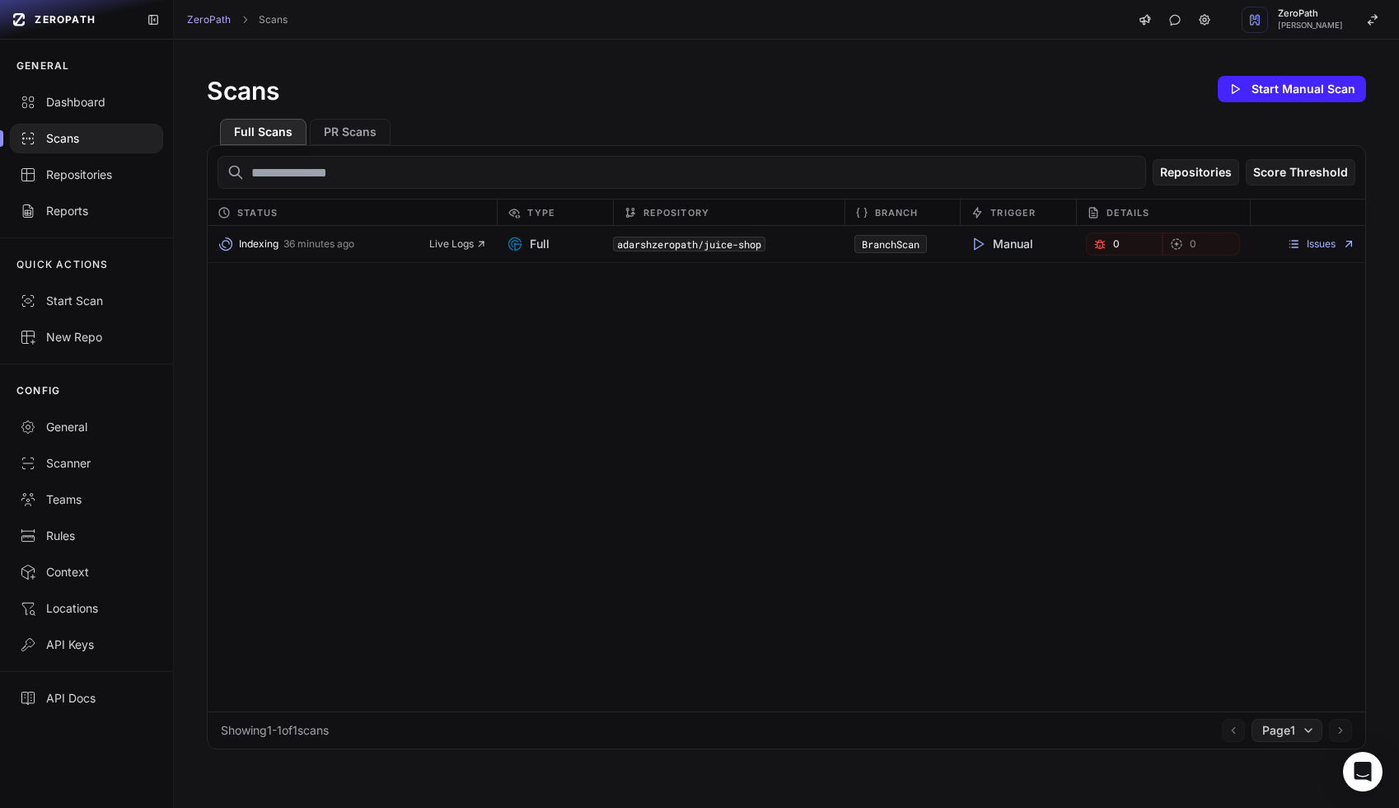
click at [777, 399] on div "Indexing 36 minutes ago Live Logs Full adarshzeropath/juice-shop BranchScan Man…" at bounding box center [787, 468] width 1158 height 485
click at [646, 410] on div "Indexing 36 minutes ago Live Logs Full adarshzeropath/juice-shop BranchScan Man…" at bounding box center [787, 468] width 1158 height 485
click at [250, 255] on button "Indexing 37 minutes ago" at bounding box center [324, 243] width 212 height 23
click at [257, 246] on span "Indexing" at bounding box center [259, 243] width 40 height 13
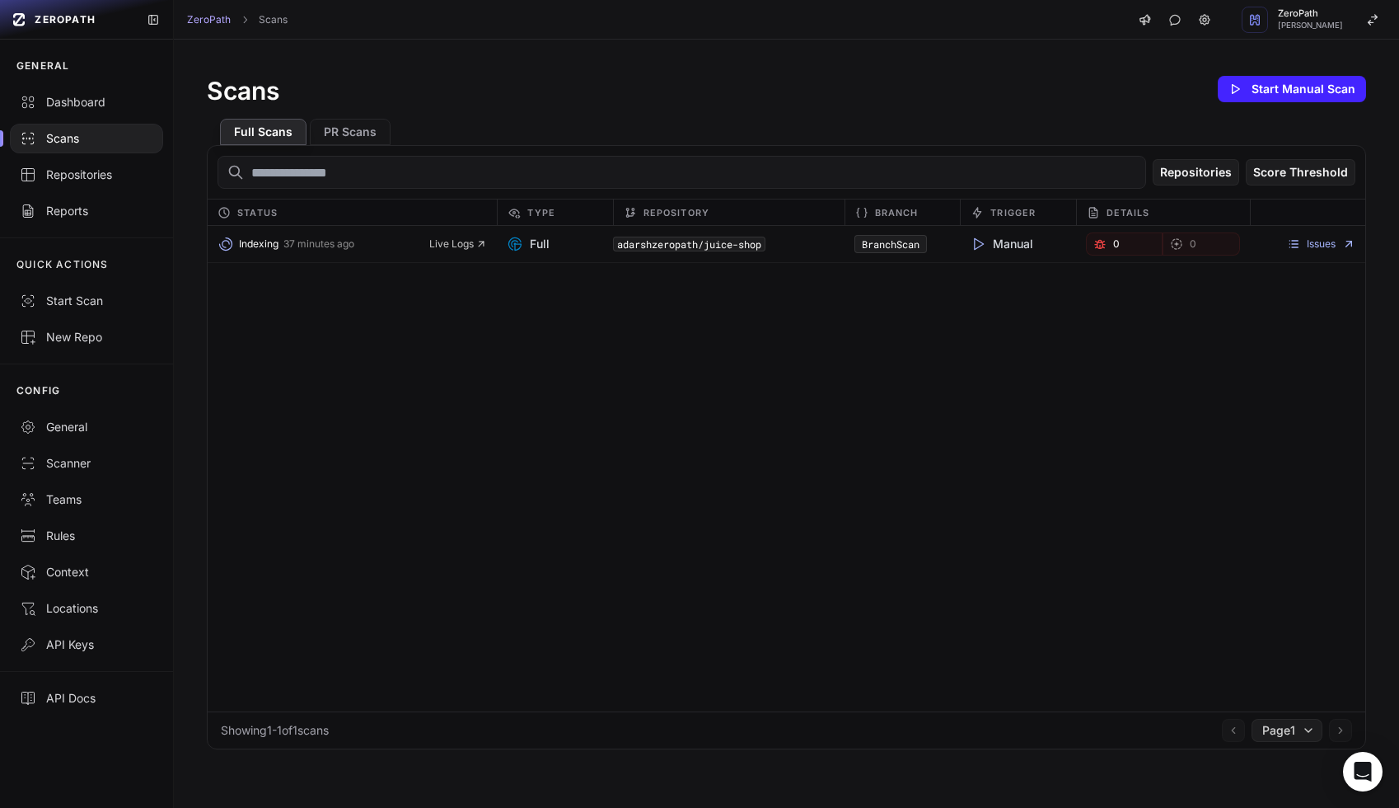
click at [438, 305] on div "Indexing 37 minutes ago Live Logs Full adarshzeropath/juice-shop BranchScan Man…" at bounding box center [787, 468] width 1158 height 485
click at [38, 166] on div "Repositories" at bounding box center [86, 174] width 133 height 16
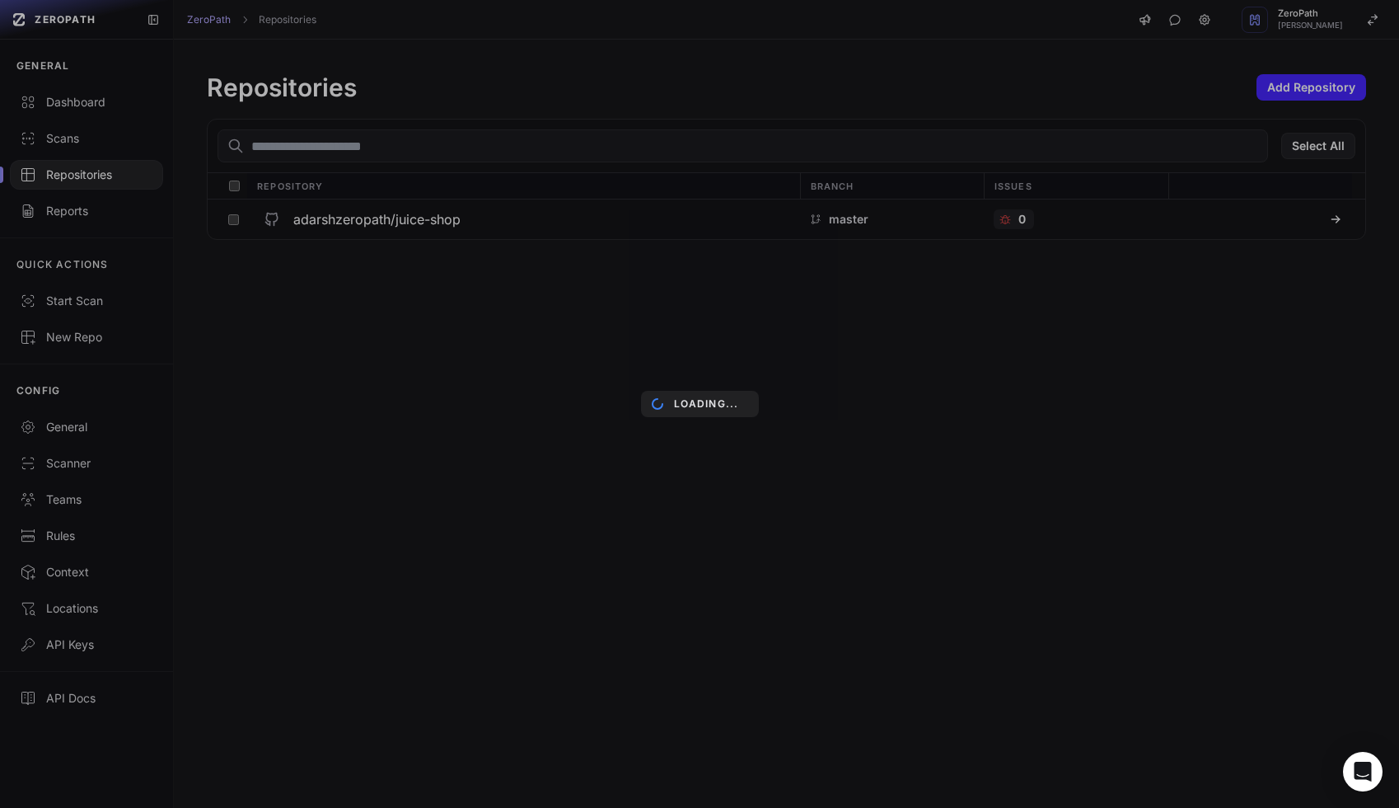
click at [422, 434] on div "Loading..." at bounding box center [699, 404] width 1399 height 808
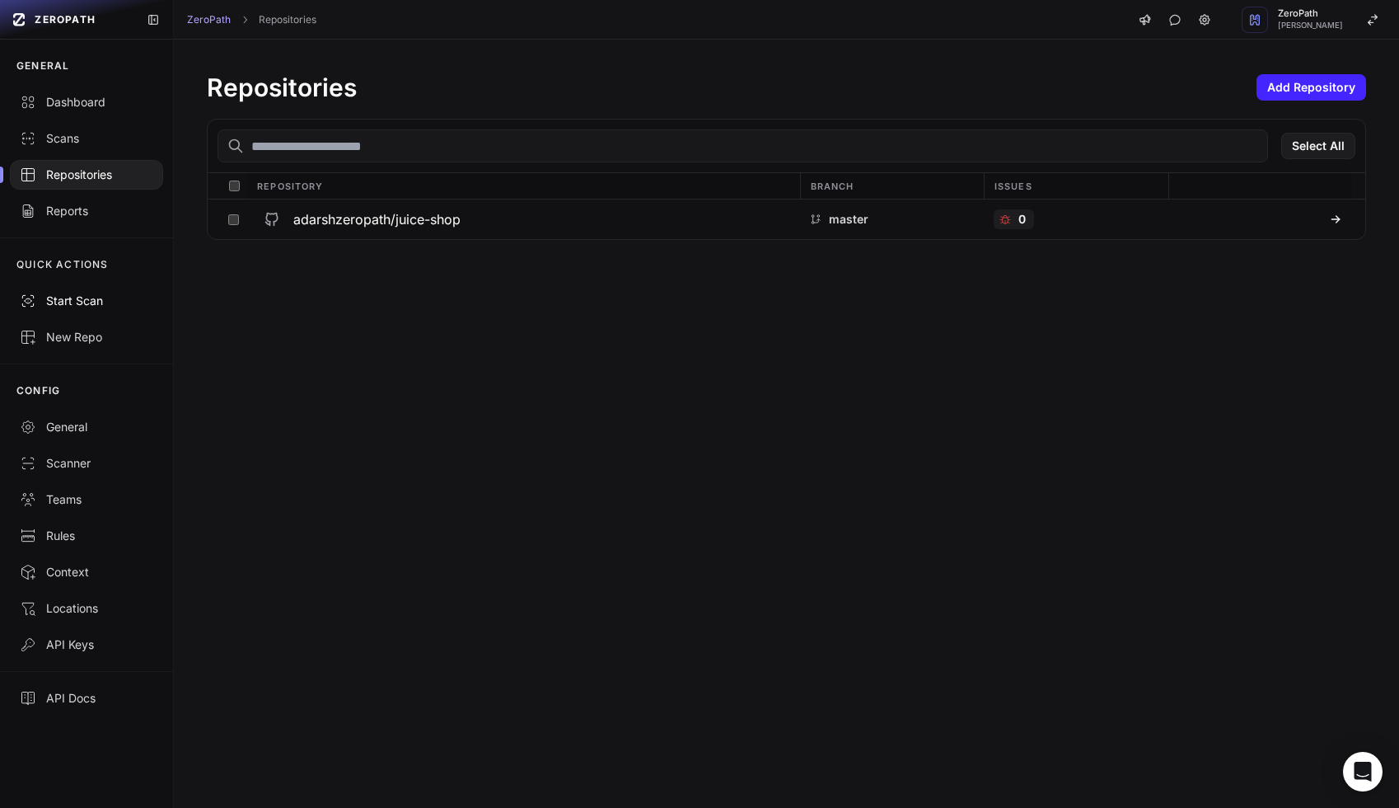
click at [63, 302] on div "Start Scan" at bounding box center [86, 301] width 133 height 16
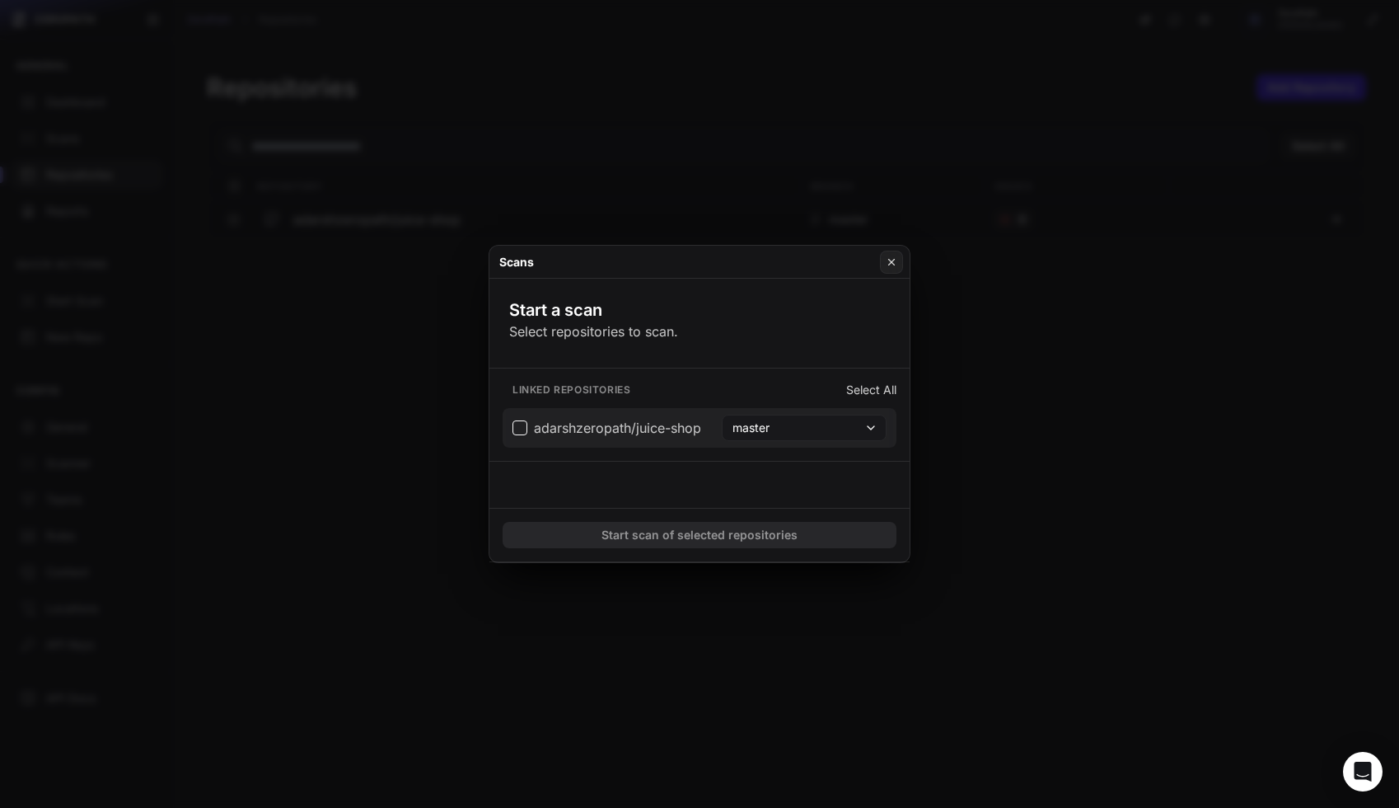
click at [804, 430] on button "master" at bounding box center [804, 427] width 165 height 26
click at [606, 456] on div "Linked repositories Select All adarshzeropath/juice-shop master" at bounding box center [699, 414] width 420 height 92
click at [889, 253] on button at bounding box center [891, 261] width 23 height 23
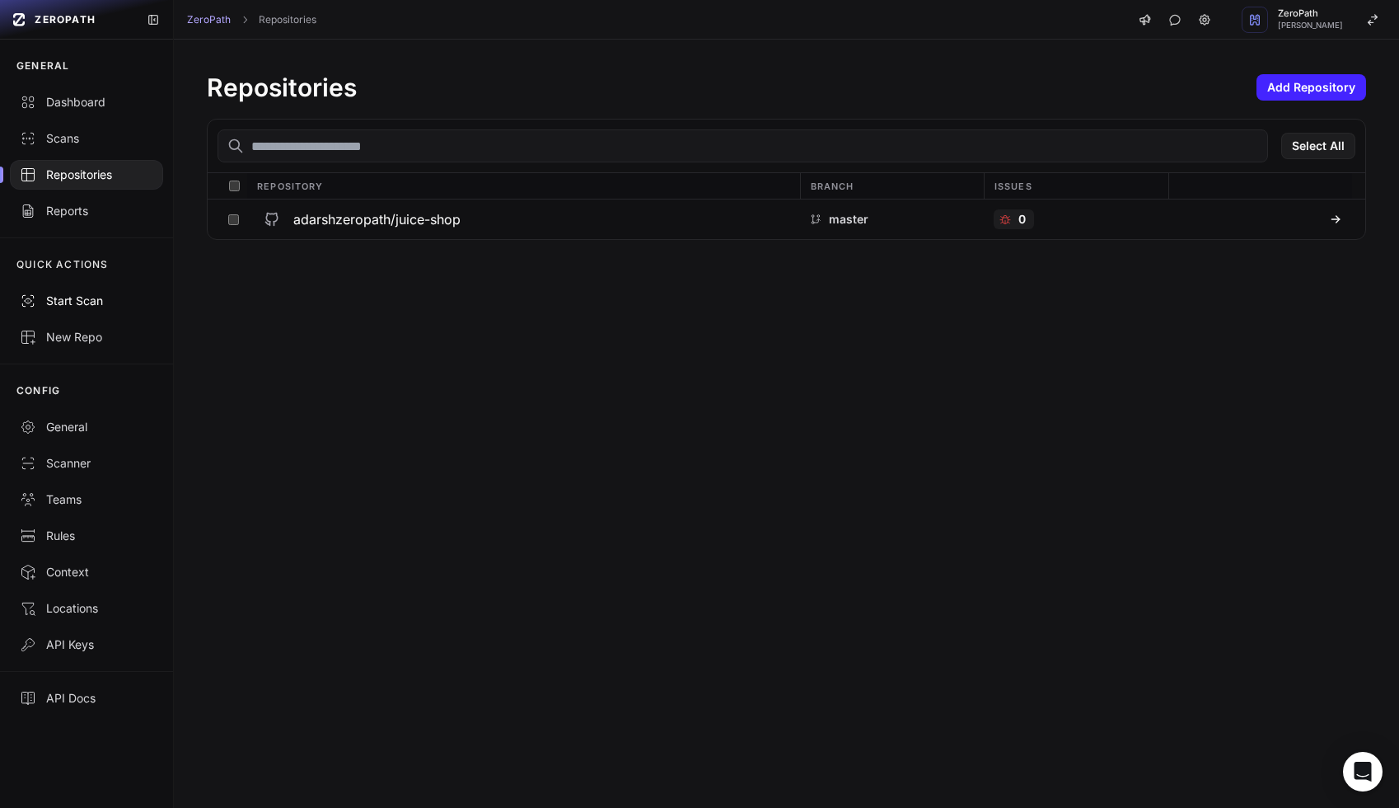
click at [105, 293] on div "Start Scan" at bounding box center [86, 301] width 133 height 16
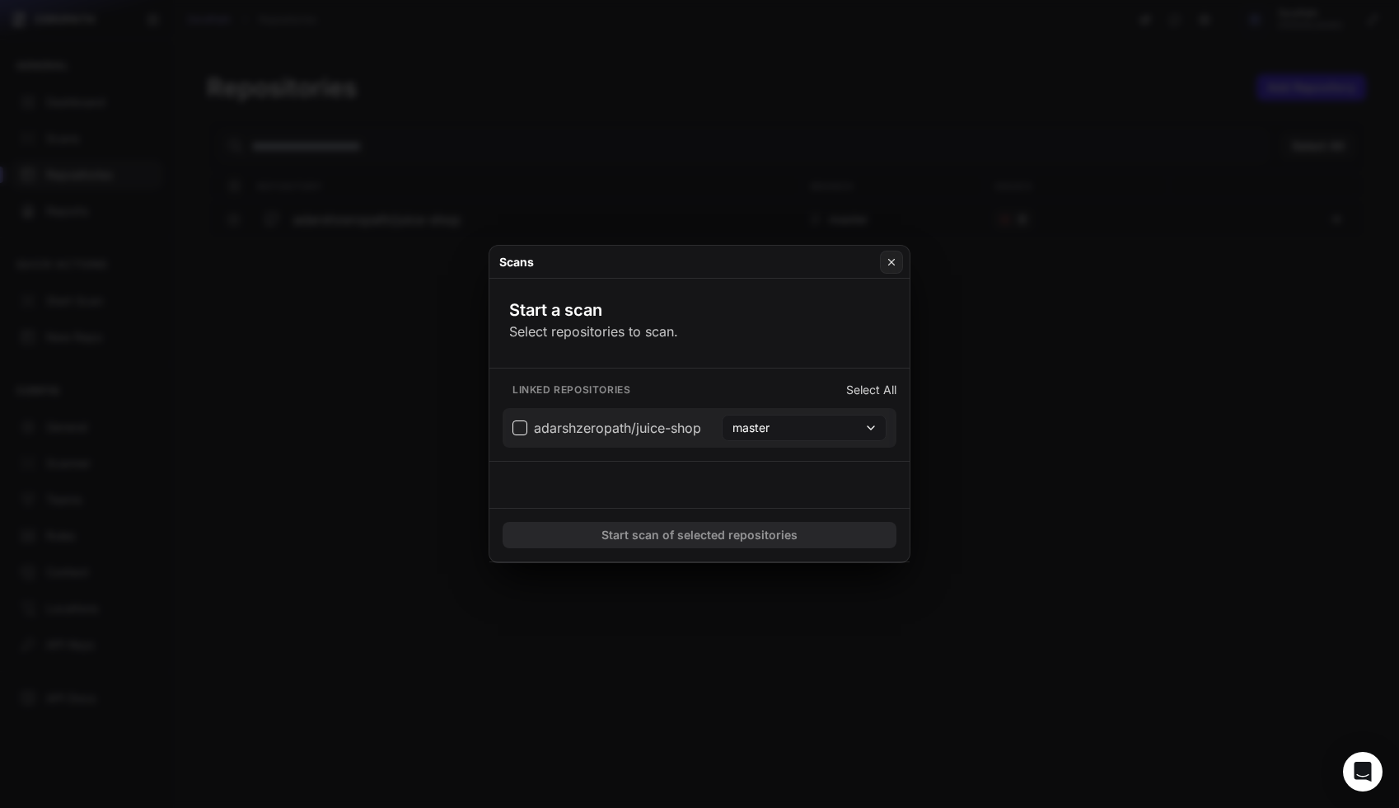
click at [525, 429] on span "adarshzeropath/juice-shop" at bounding box center [607, 428] width 189 height 20
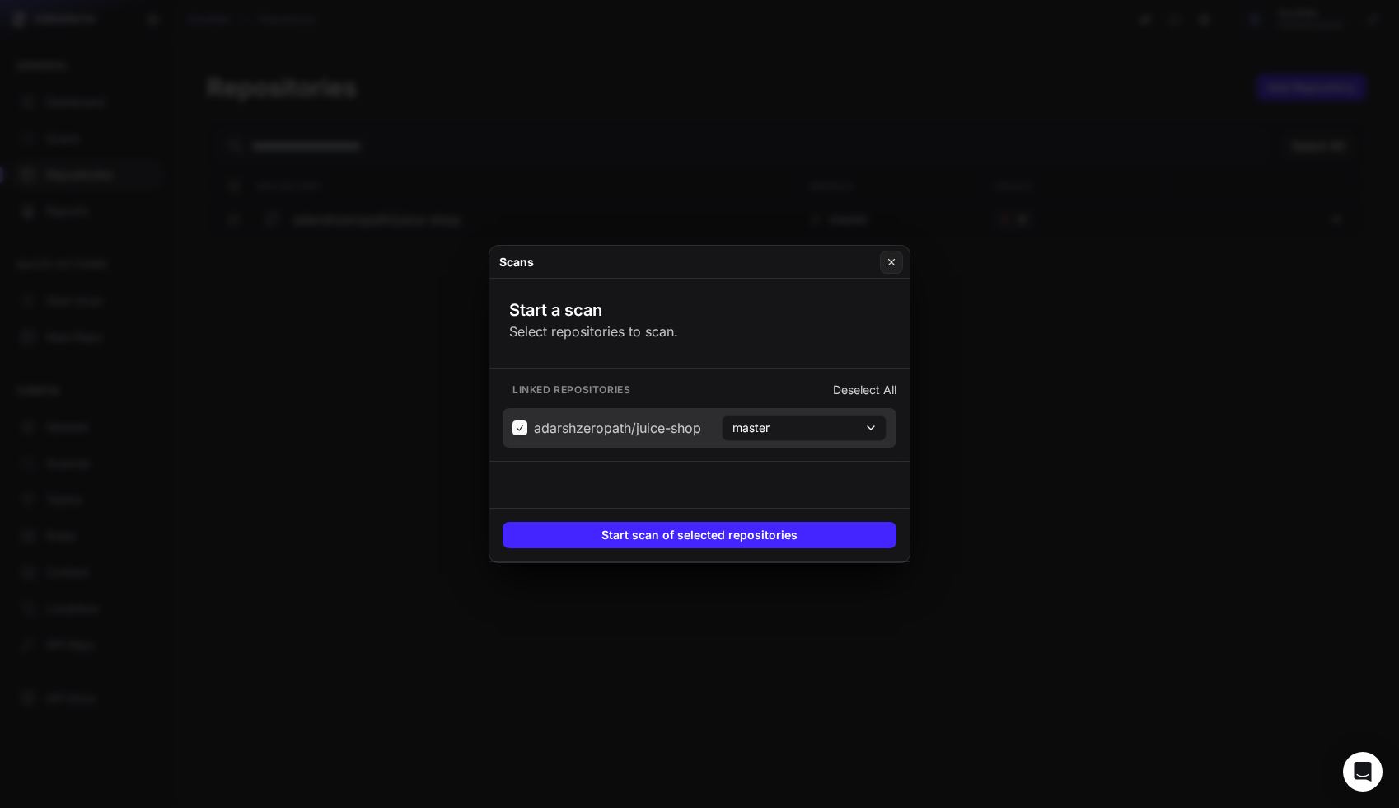
click at [822, 426] on button "master" at bounding box center [804, 427] width 165 height 26
click at [819, 426] on button "master" at bounding box center [804, 427] width 165 height 26
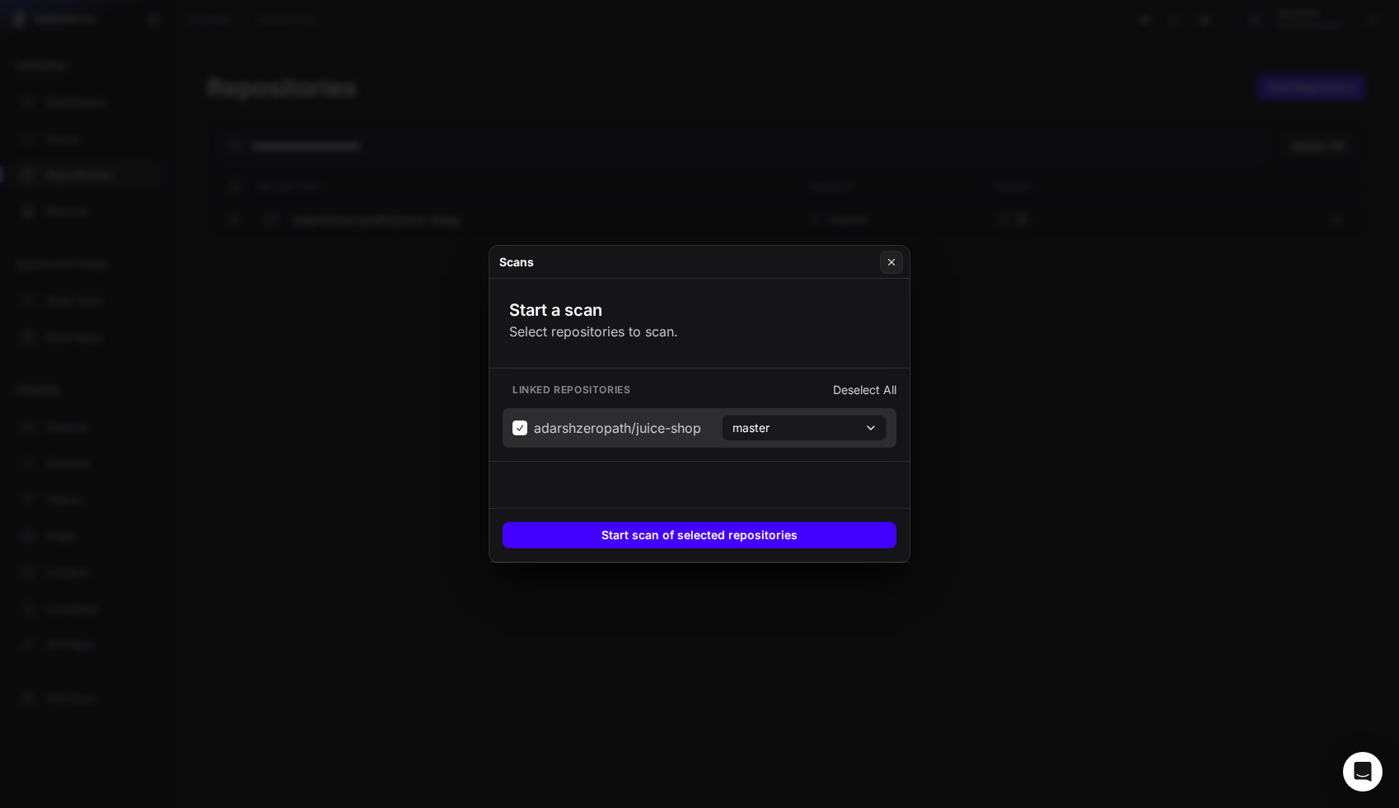
click at [661, 528] on button "Start scan of selected repositories" at bounding box center [700, 535] width 394 height 26
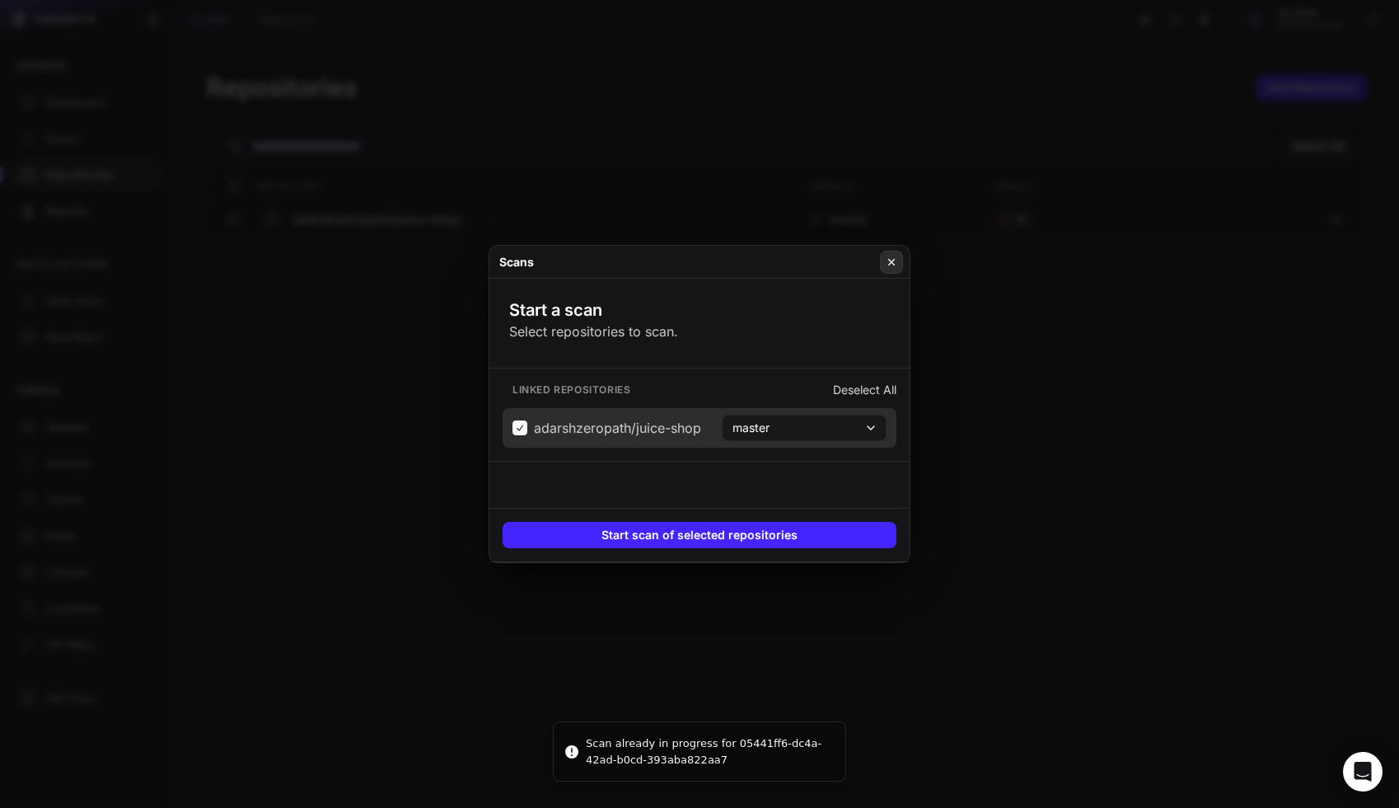
click at [896, 262] on icon at bounding box center [892, 261] width 12 height 13
